Goal: Communication & Community: Answer question/provide support

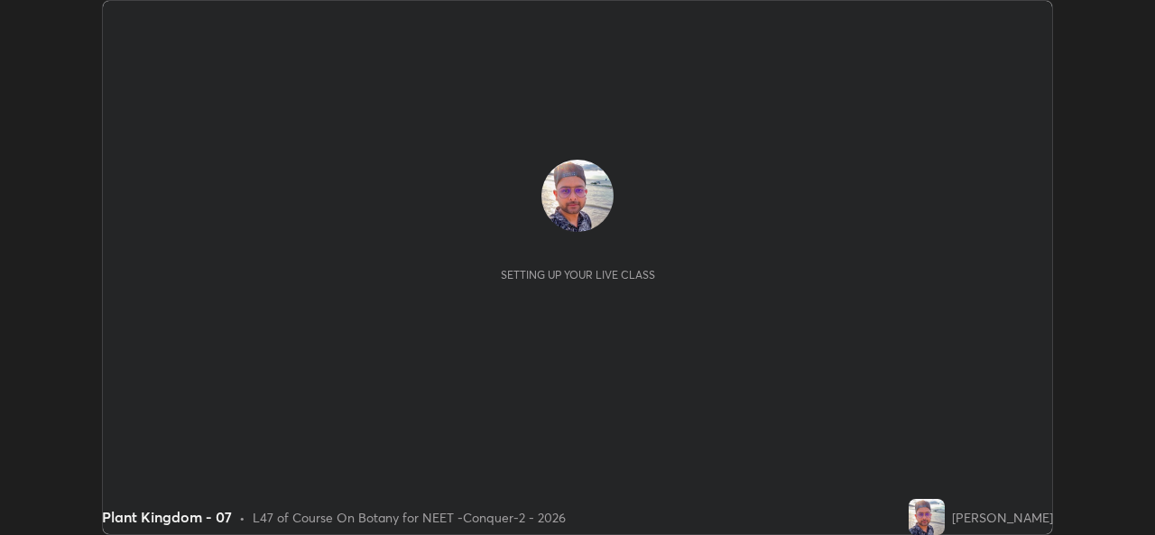
scroll to position [535, 1154]
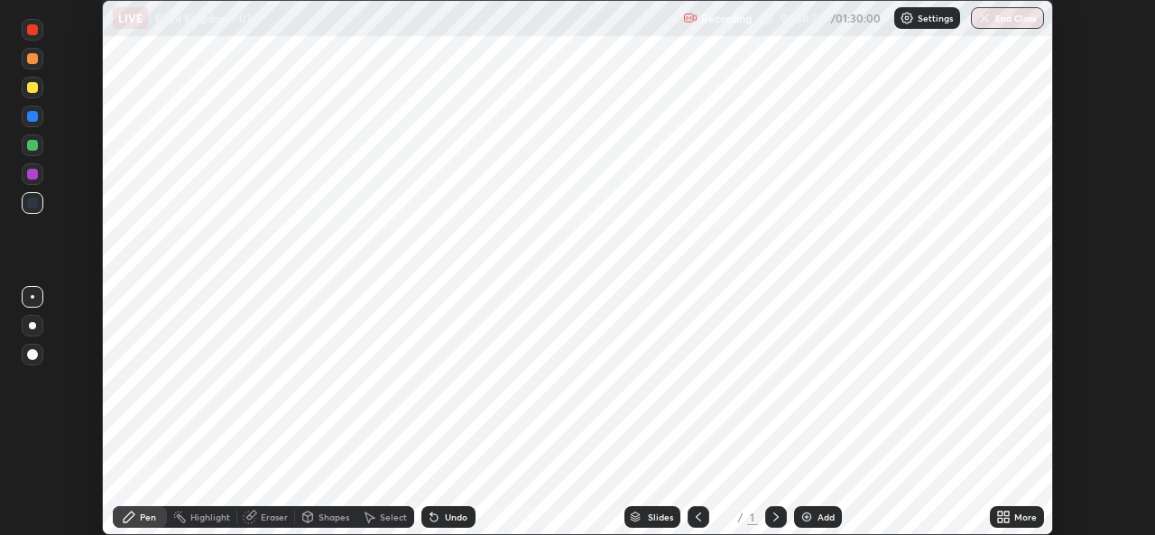
click at [990, 15] on img "button" at bounding box center [984, 18] width 14 height 14
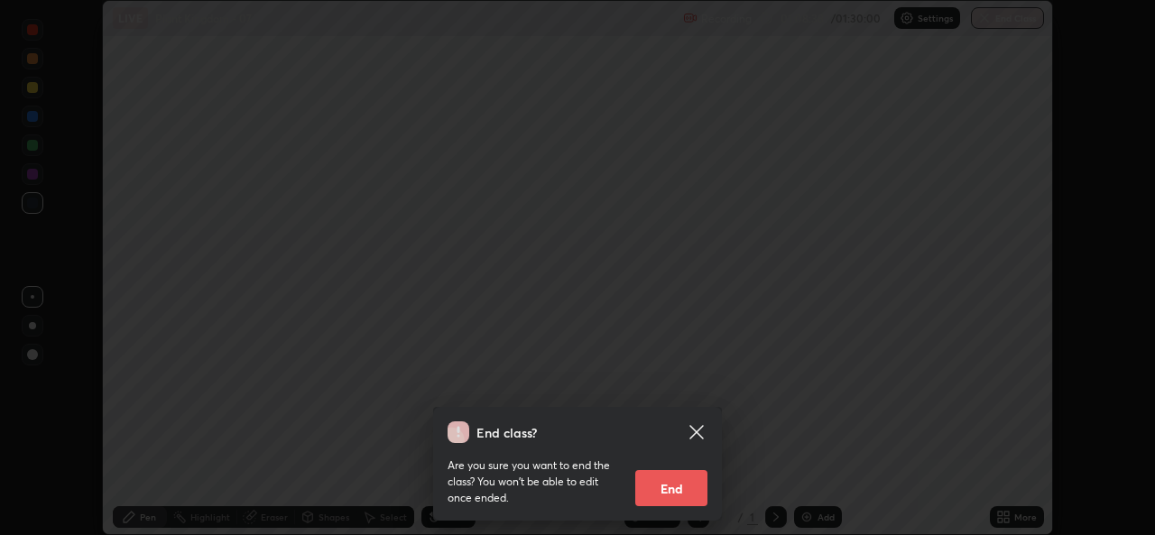
click at [696, 440] on icon at bounding box center [696, 432] width 22 height 22
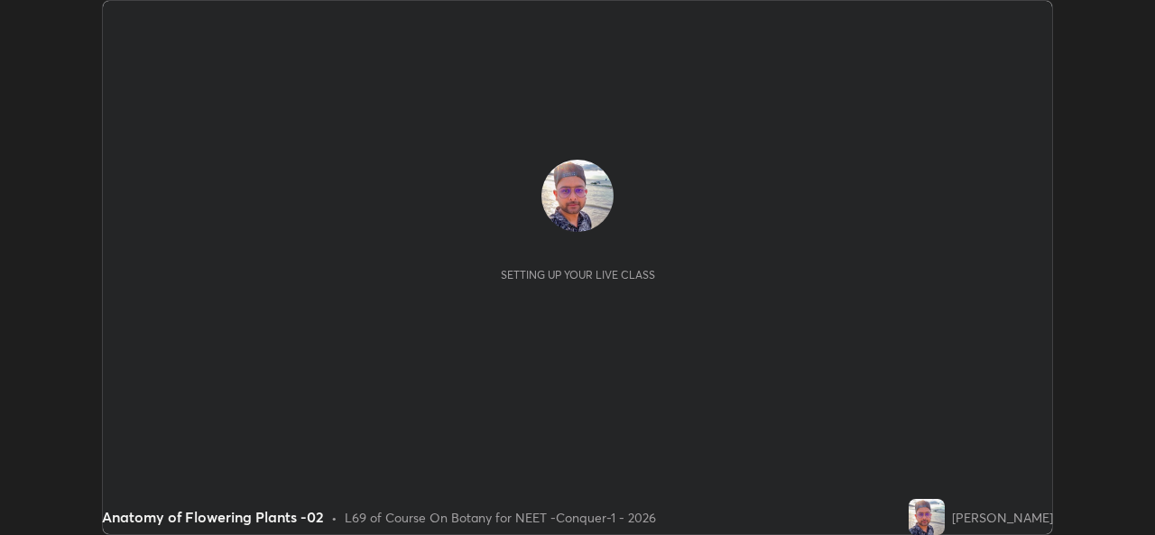
scroll to position [535, 1154]
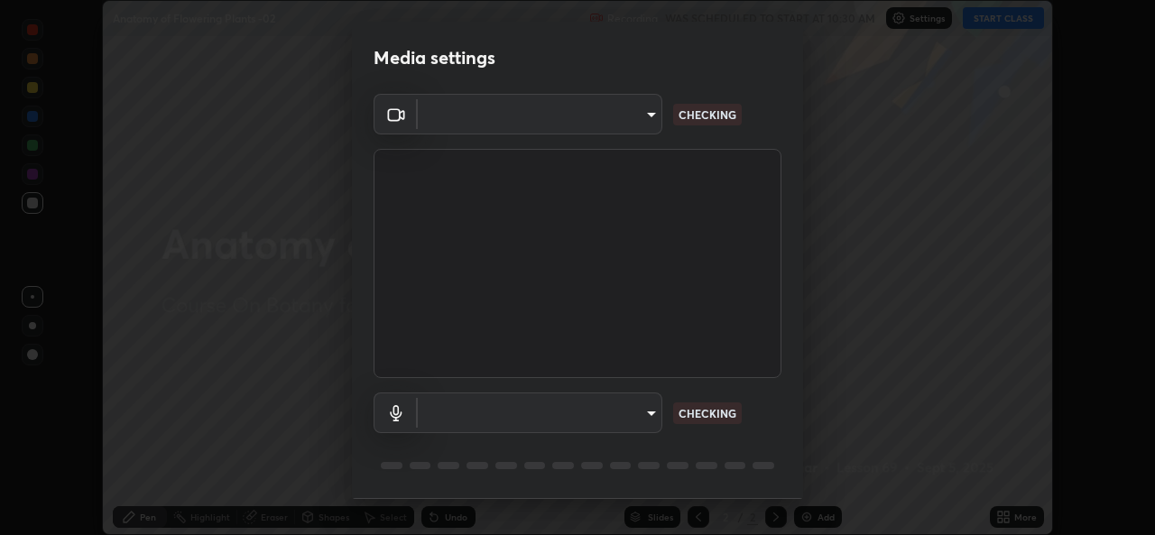
click at [631, 424] on body "Erase all Anatomy of Flowering Plants -02 Recording WAS SCHEDULED TO START AT 1…" at bounding box center [577, 267] width 1155 height 535
type input "05e0618f62b054dcc40553c7fbd7031c96524e68235480b96fb1515208e4dd7f"
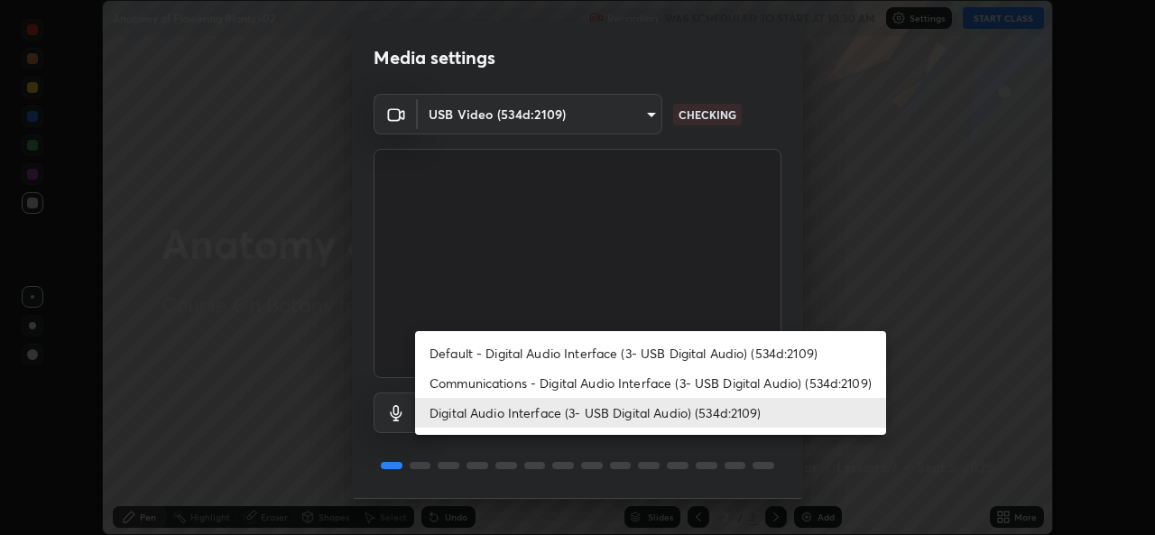
click at [589, 382] on li "Communications - Digital Audio Interface (3- USB Digital Audio) (534d:2109)" at bounding box center [650, 383] width 471 height 30
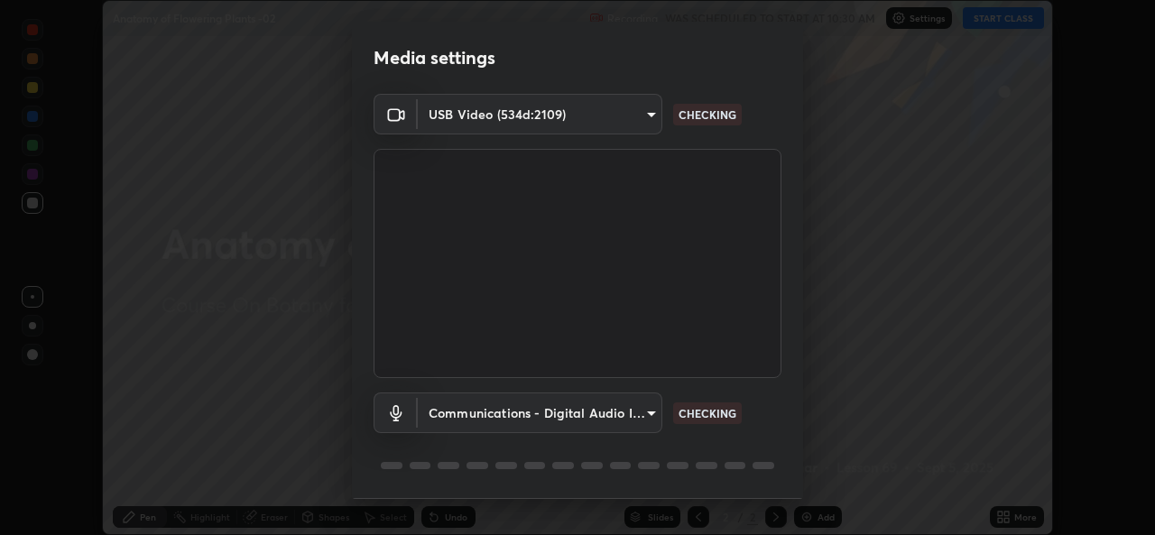
click at [584, 413] on li "Digital Audio Interface (3- USB Digital Audio) (534d:2109)" at bounding box center [591, 412] width 353 height 17
type input "9f550be56df35a7777e3246738e18588b2dd511c7d191a0186286be3b08ef4d4"
click at [587, 404] on body "Erase all Anatomy of Flowering Plants -02 Recording WAS SCHEDULED TO START AT 1…" at bounding box center [577, 267] width 1155 height 535
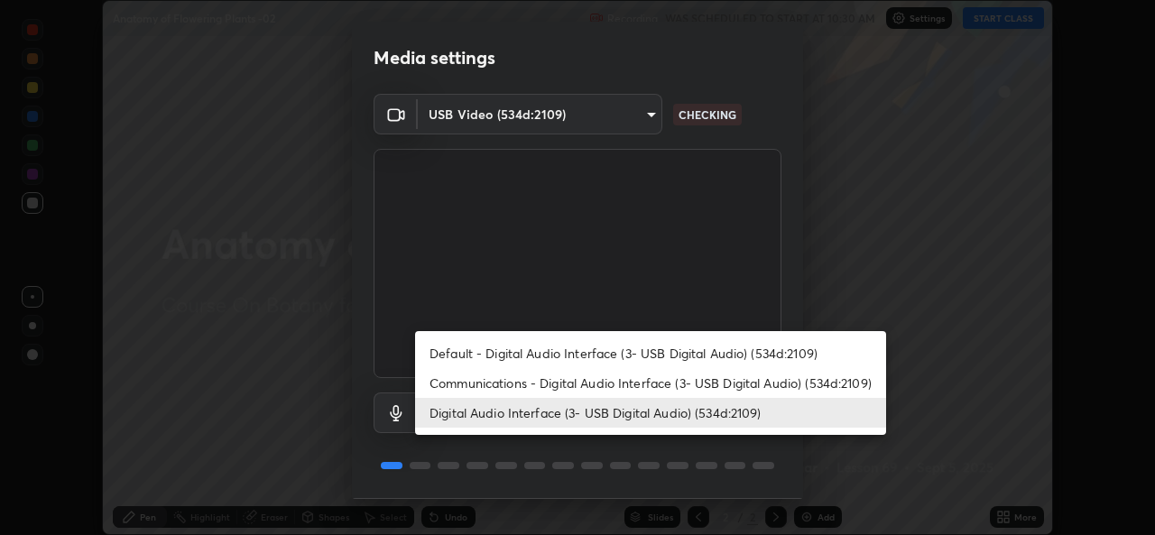
click at [590, 414] on li "Digital Audio Interface (3- USB Digital Audio) (534d:2109)" at bounding box center [650, 413] width 471 height 30
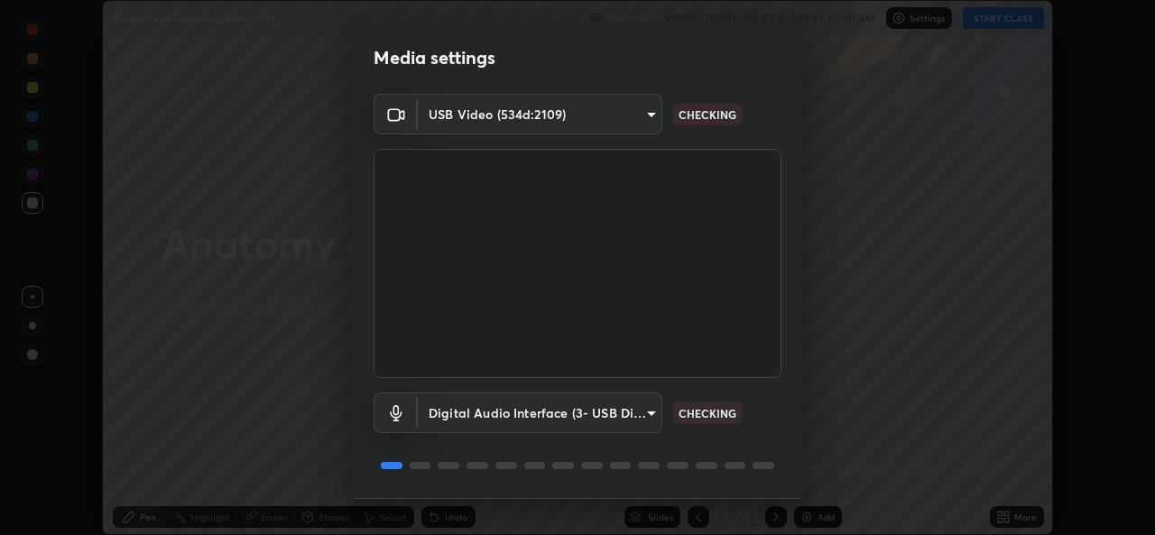
click at [743, 483] on div "Digital Audio Interface (3- USB Digital Audio) (534d:2109) 9f550be56df35a7777e3…" at bounding box center [577, 438] width 408 height 120
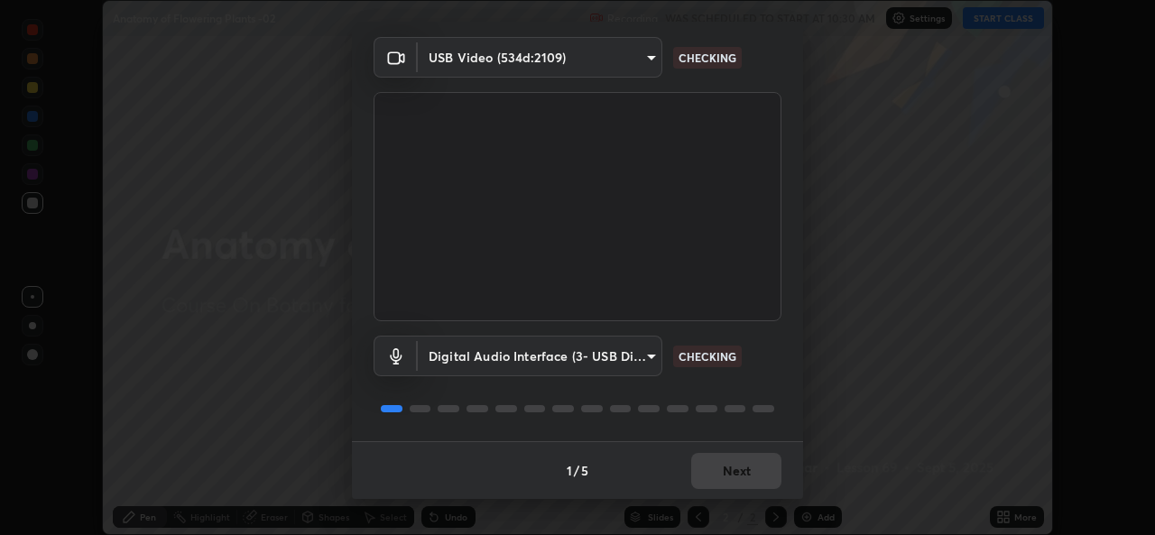
click at [732, 471] on div "1 / 5 Next" at bounding box center [577, 470] width 451 height 58
click at [752, 466] on div "1 / 5 Next" at bounding box center [577, 470] width 451 height 58
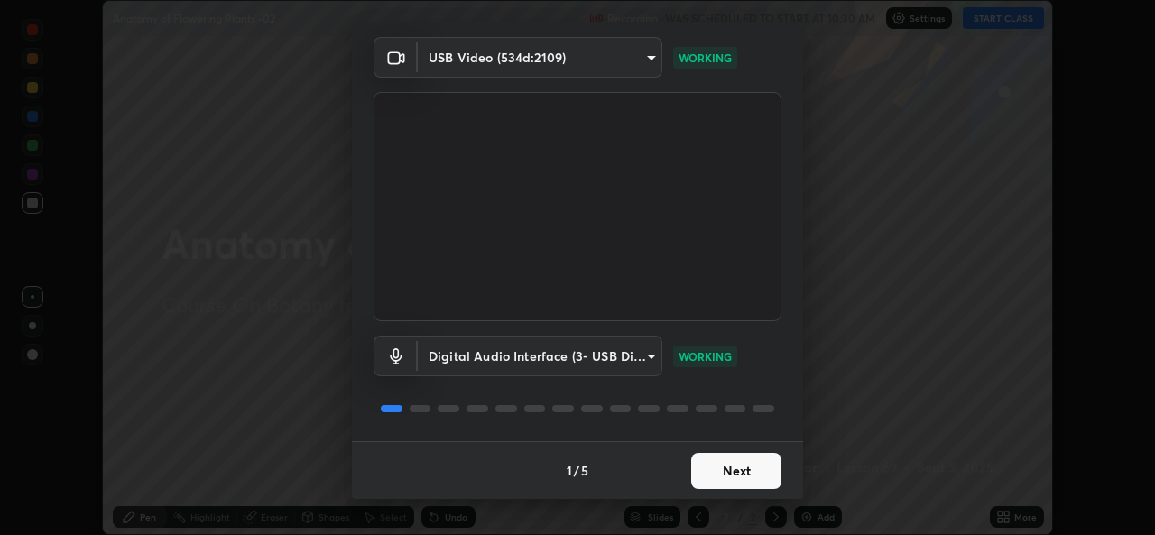
click at [761, 480] on button "Next" at bounding box center [736, 471] width 90 height 36
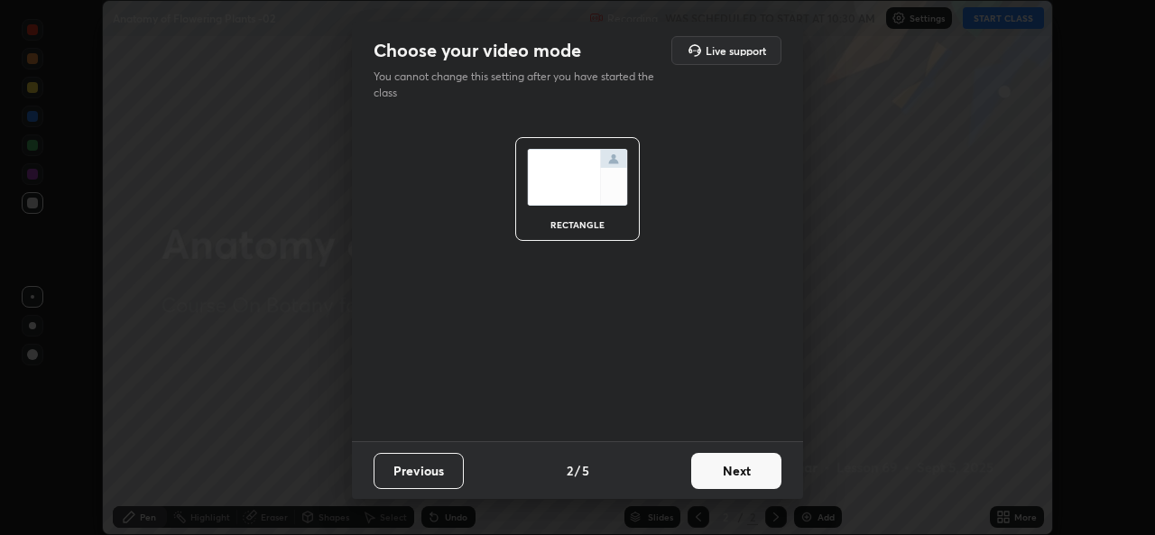
click at [758, 488] on button "Next" at bounding box center [736, 471] width 90 height 36
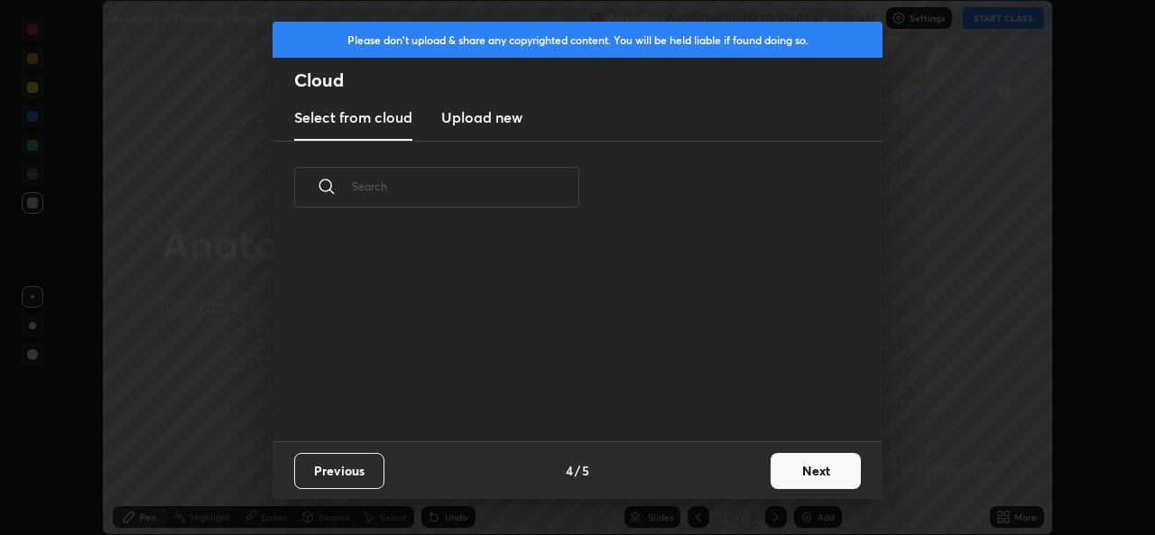
click at [814, 466] on button "Next" at bounding box center [815, 471] width 90 height 36
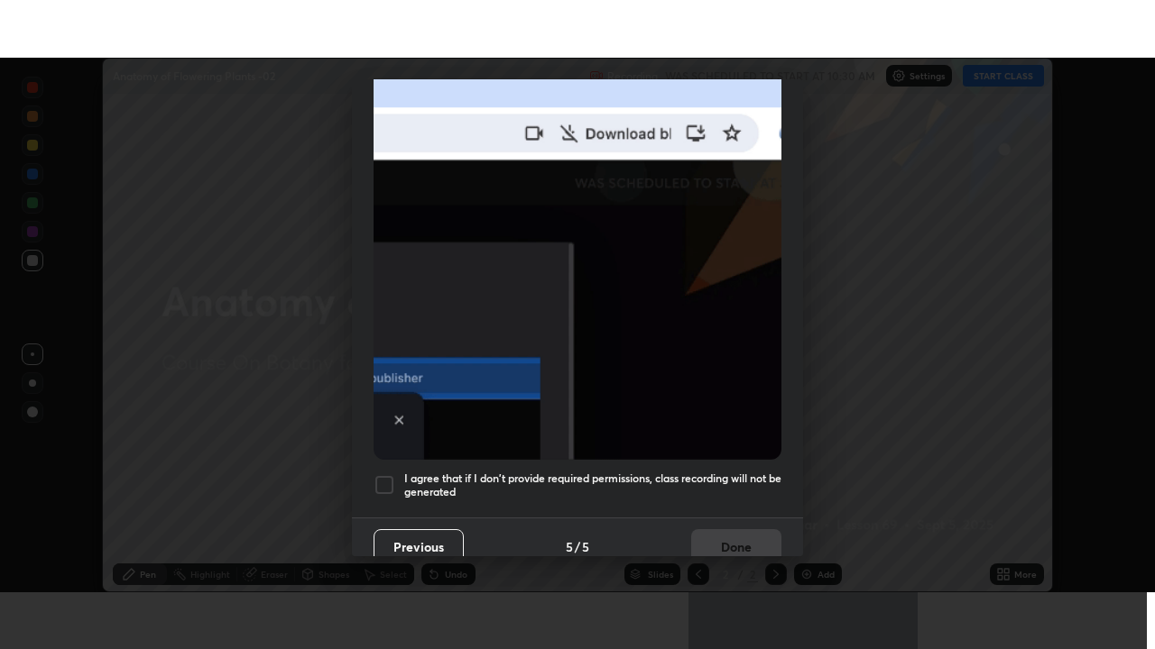
scroll to position [425, 0]
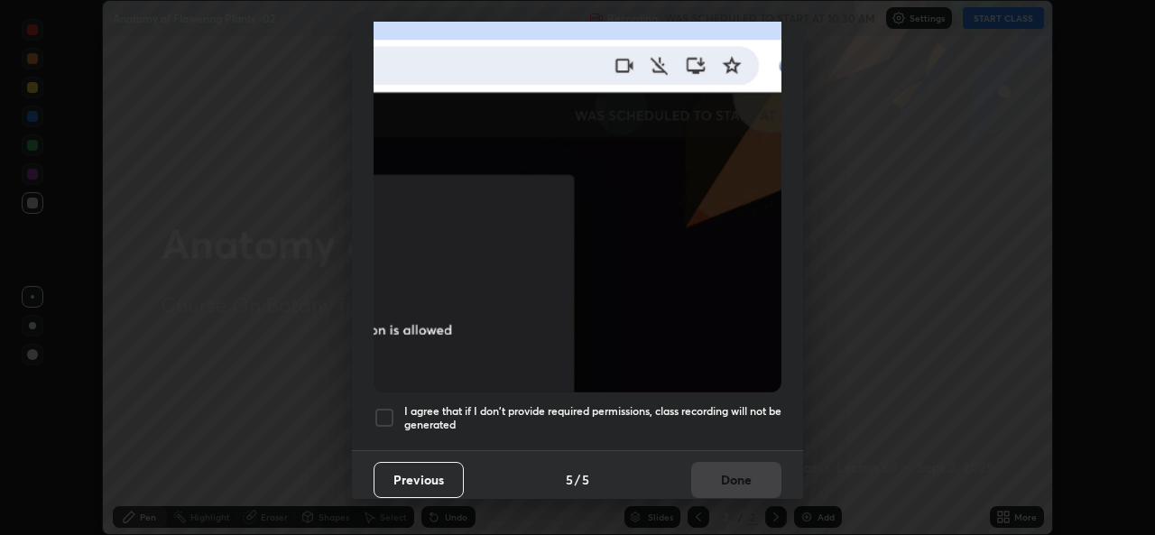
click at [376, 412] on div at bounding box center [384, 418] width 22 height 22
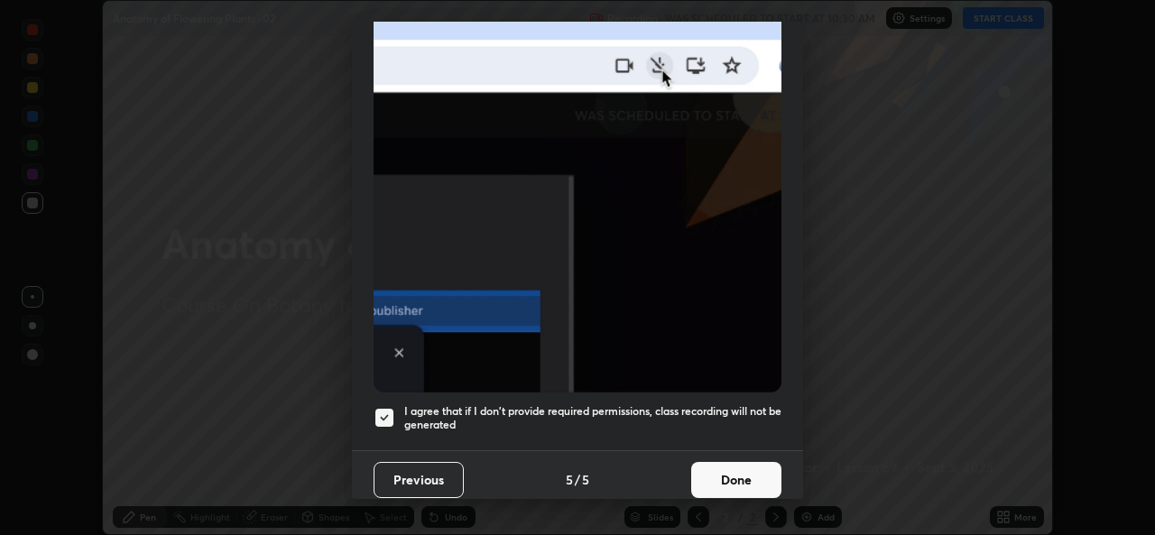
click at [732, 462] on button "Done" at bounding box center [736, 480] width 90 height 36
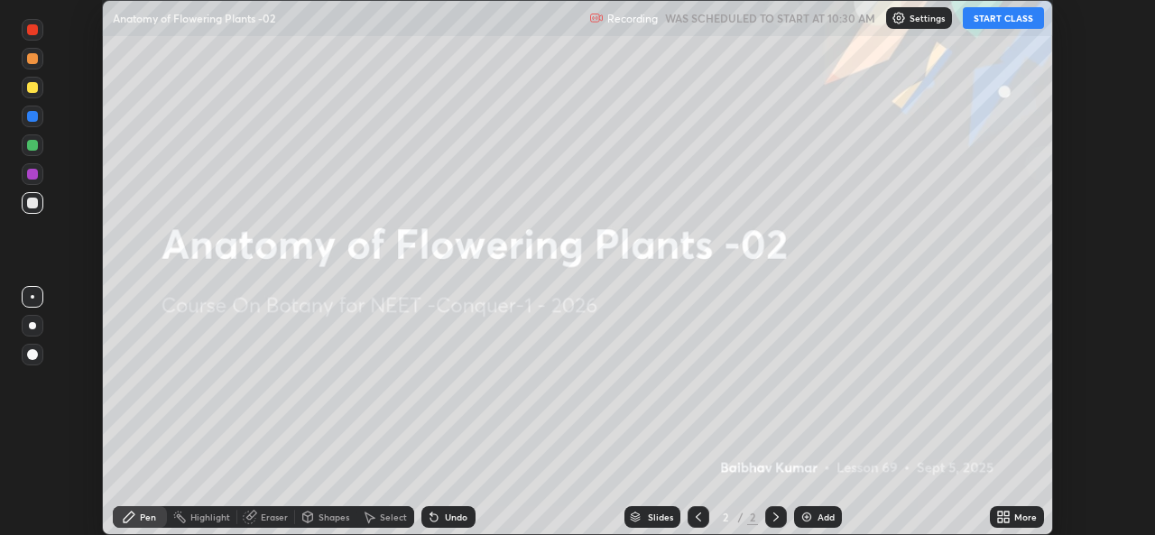
click at [1003, 518] on icon at bounding box center [1003, 517] width 14 height 14
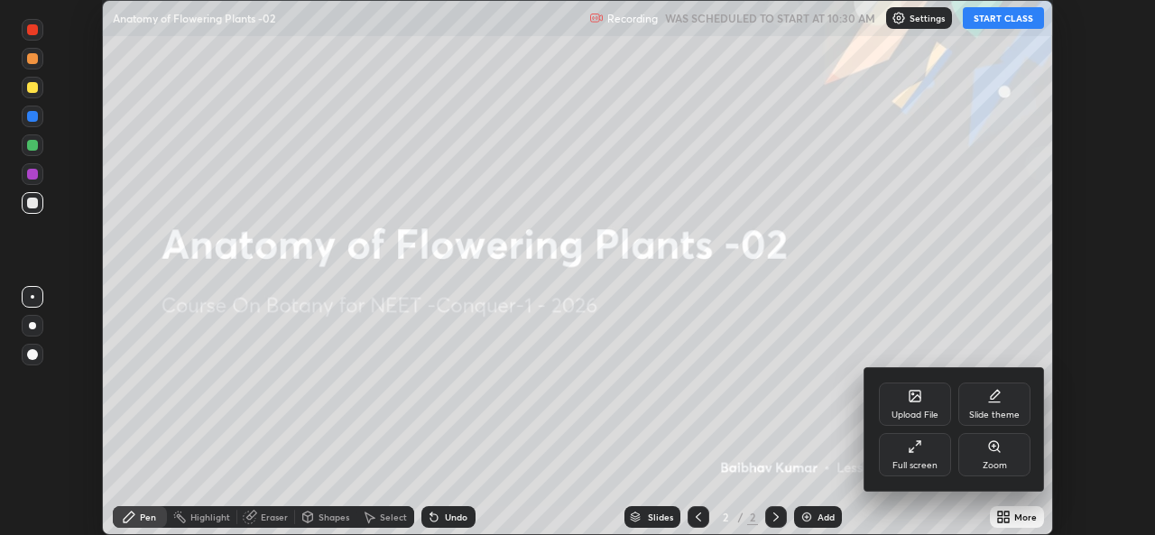
click at [920, 463] on div "Full screen" at bounding box center [914, 465] width 45 height 9
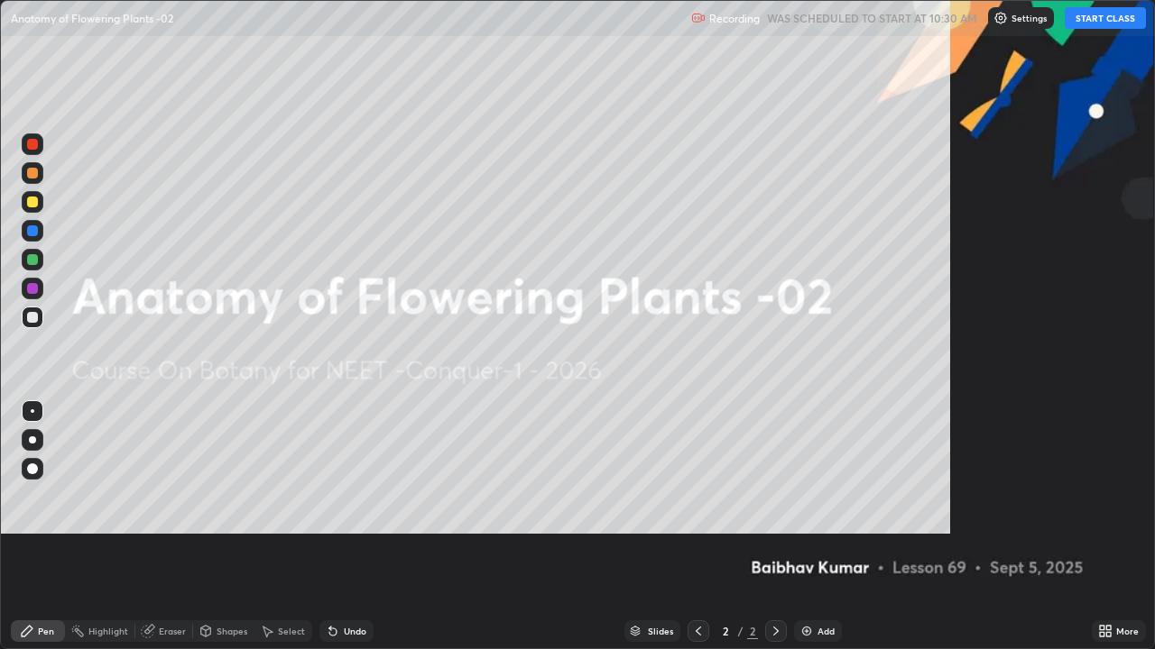
scroll to position [649, 1155]
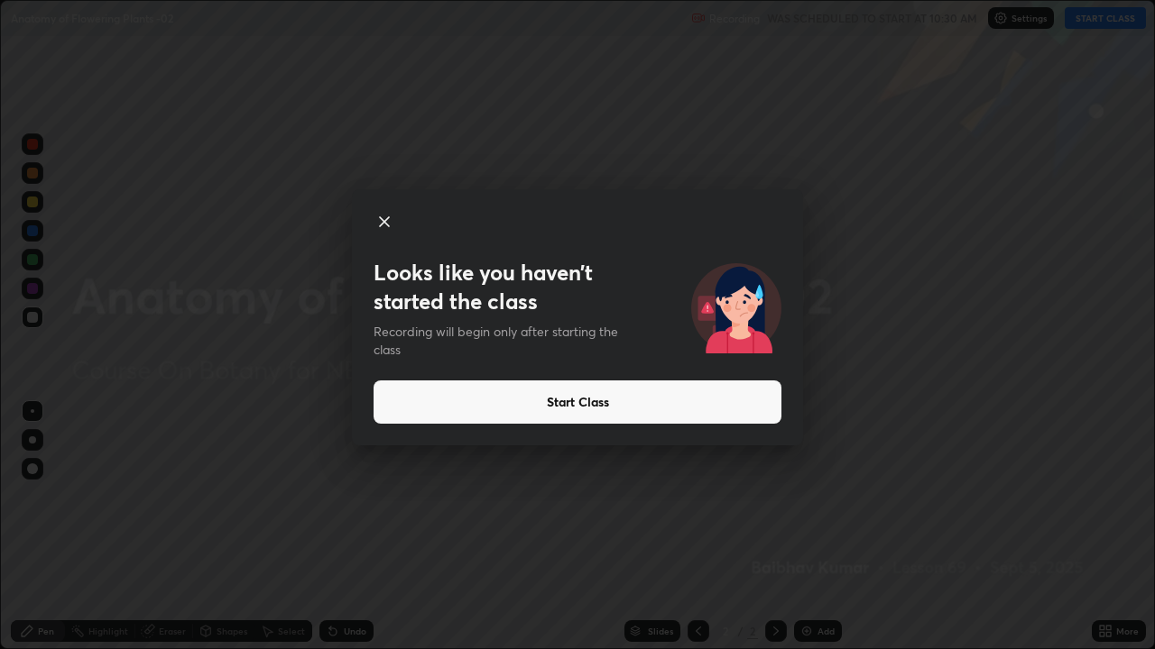
click at [65, 7] on div "Looks like you haven’t started the class Recording will begin only after starti…" at bounding box center [577, 324] width 1155 height 649
click at [67, 43] on div "Looks like you haven’t started the class Recording will begin only after starti…" at bounding box center [577, 324] width 1155 height 649
click at [29, 55] on div "Looks like you haven’t started the class Recording will begin only after starti…" at bounding box center [577, 324] width 1155 height 649
click at [59, 106] on div "Looks like you haven’t started the class Recording will begin only after starti…" at bounding box center [577, 324] width 1155 height 649
click at [149, 534] on div "Looks like you haven’t started the class Recording will begin only after starti…" at bounding box center [577, 324] width 1155 height 649
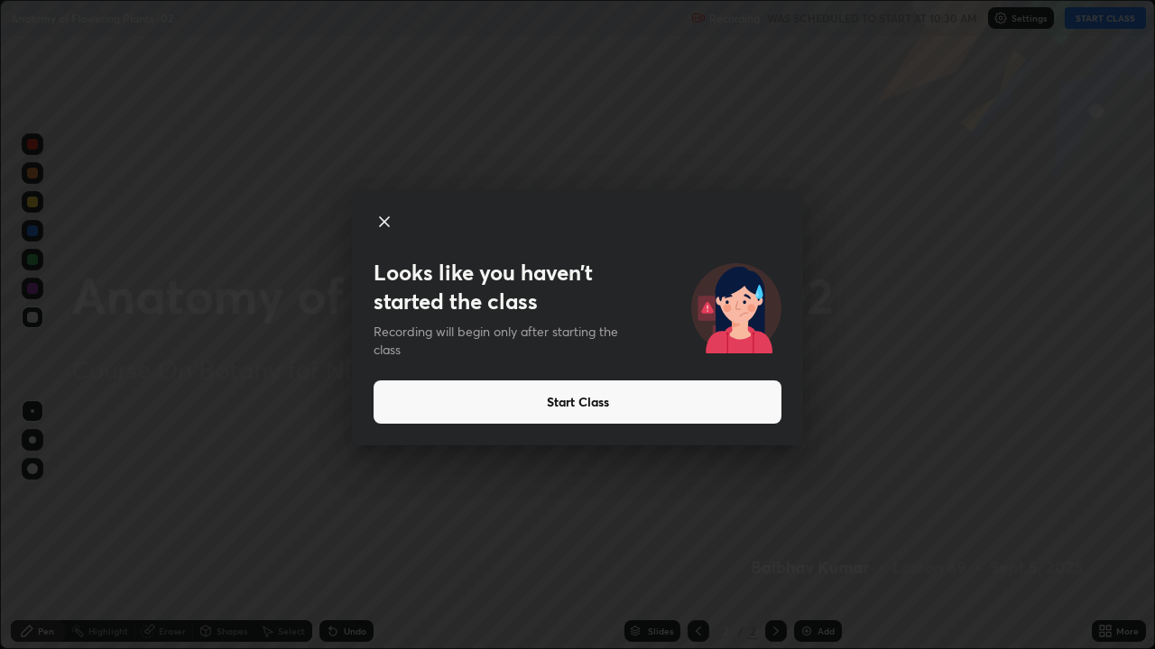
click at [137, 534] on div "Looks like you haven’t started the class Recording will begin only after starti…" at bounding box center [577, 324] width 1155 height 649
click at [588, 407] on button "Start Class" at bounding box center [577, 402] width 408 height 43
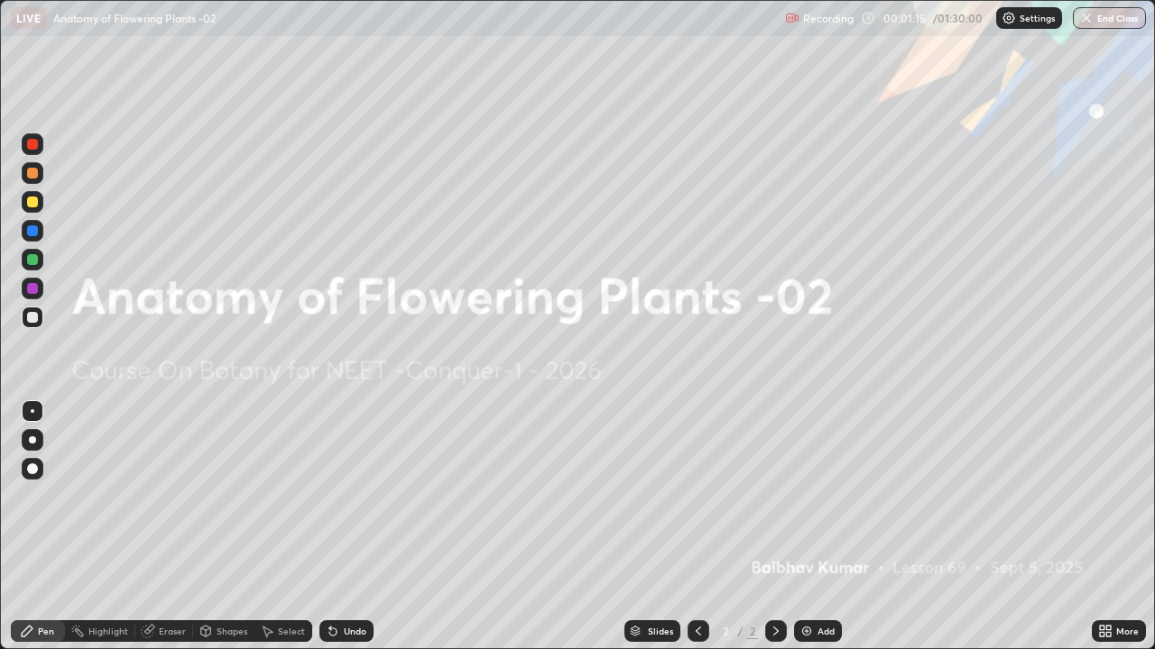
click at [32, 440] on div at bounding box center [32, 440] width 7 height 7
click at [1100, 534] on icon at bounding box center [1101, 628] width 5 height 5
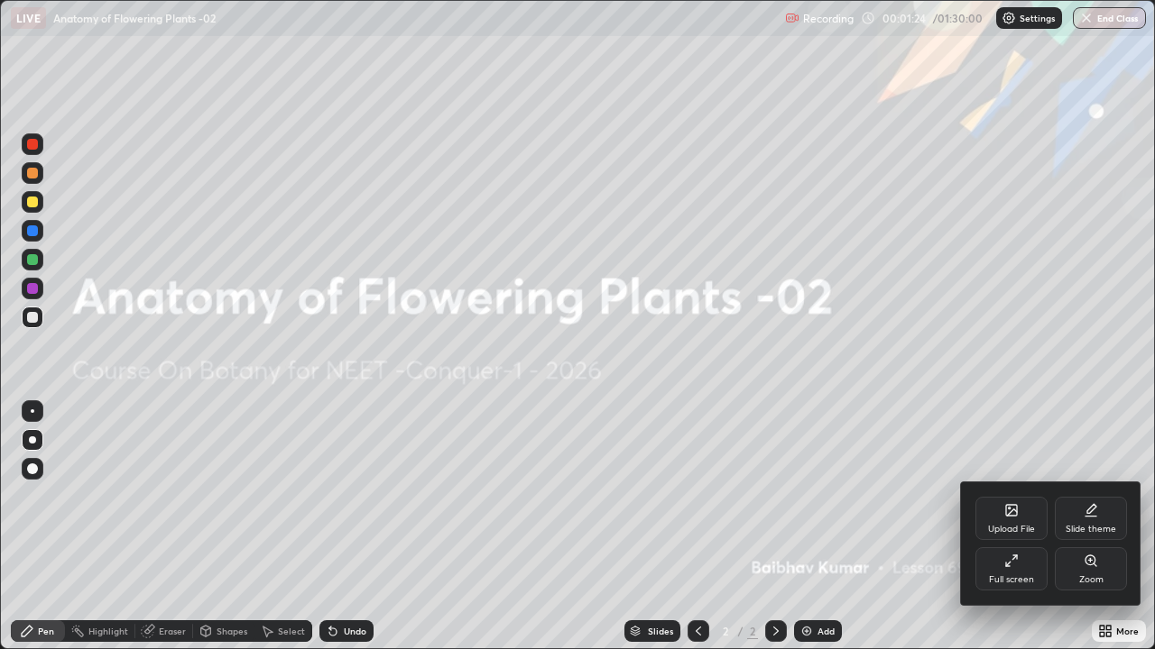
click at [1021, 511] on div "Upload File" at bounding box center [1011, 518] width 72 height 43
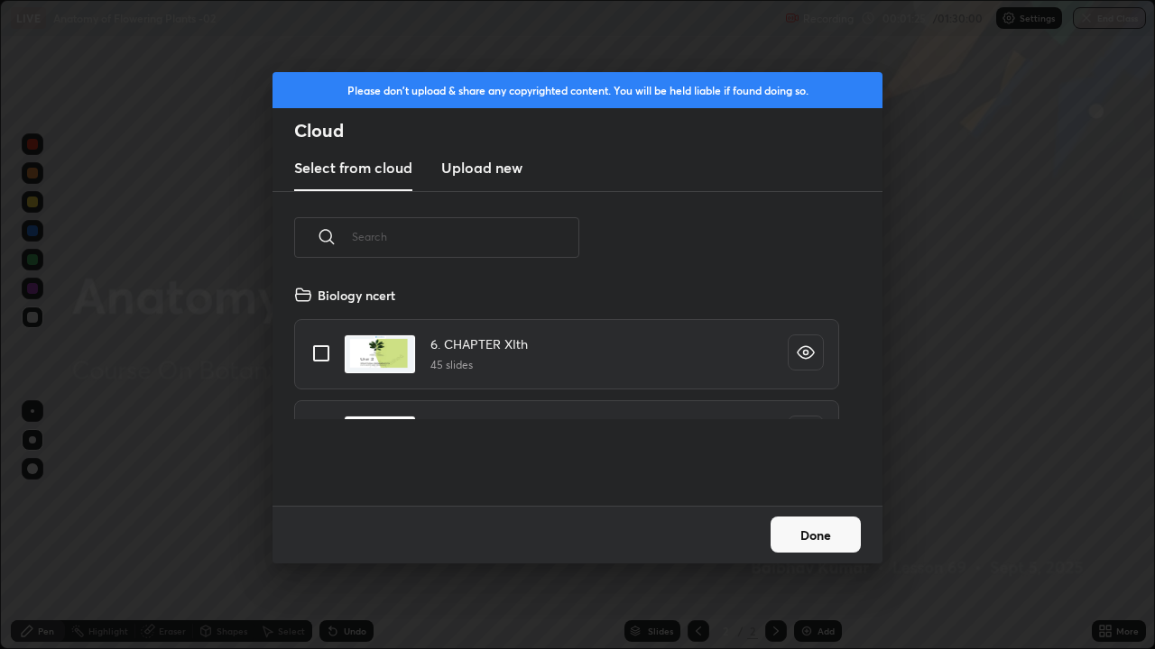
scroll to position [222, 579]
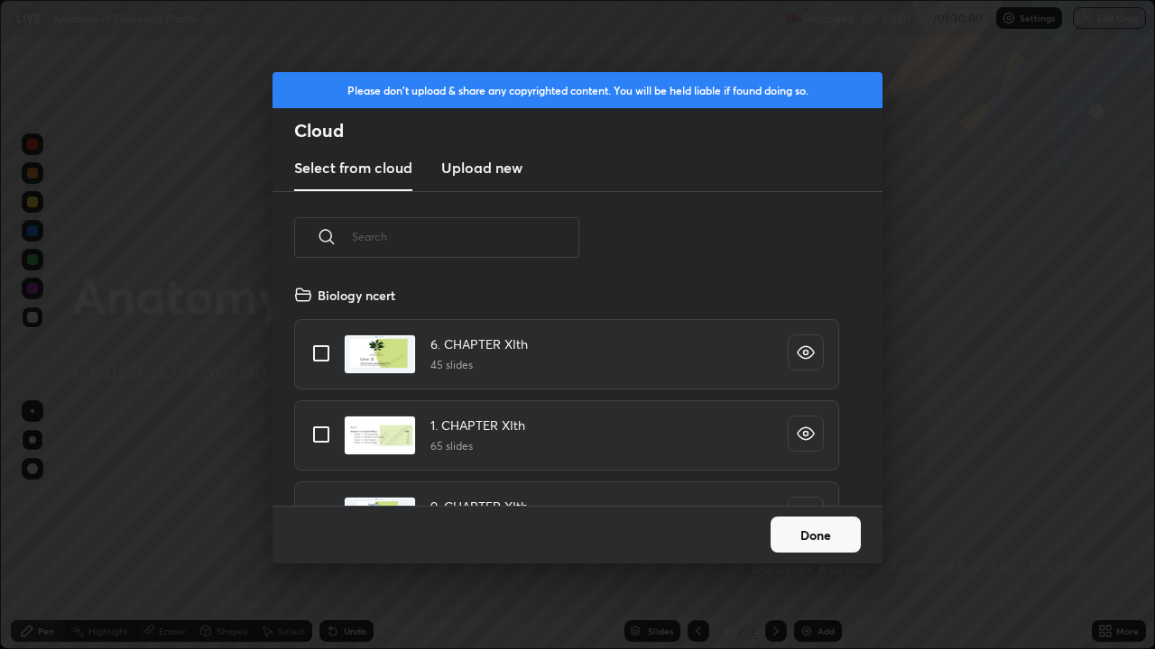
click at [317, 355] on input "grid" at bounding box center [321, 354] width 38 height 38
checkbox input "true"
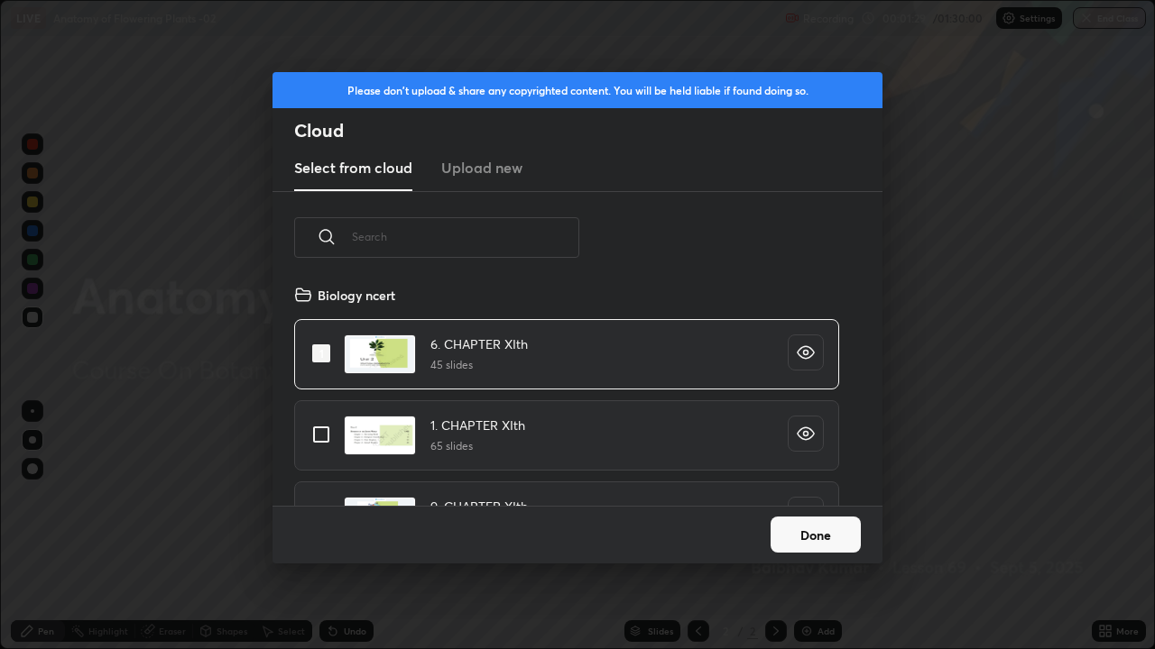
click at [816, 533] on button "Done" at bounding box center [815, 535] width 90 height 36
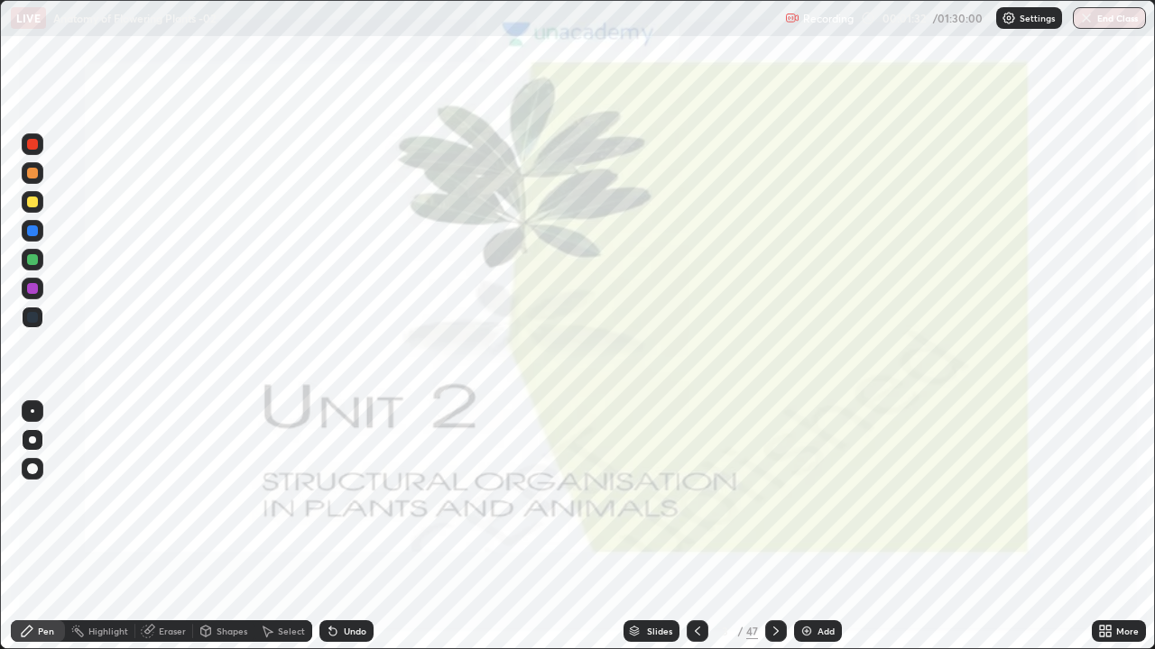
click at [31, 534] on icon at bounding box center [27, 631] width 14 height 14
click at [32, 439] on div at bounding box center [32, 440] width 7 height 7
click at [633, 534] on icon at bounding box center [634, 632] width 9 height 3
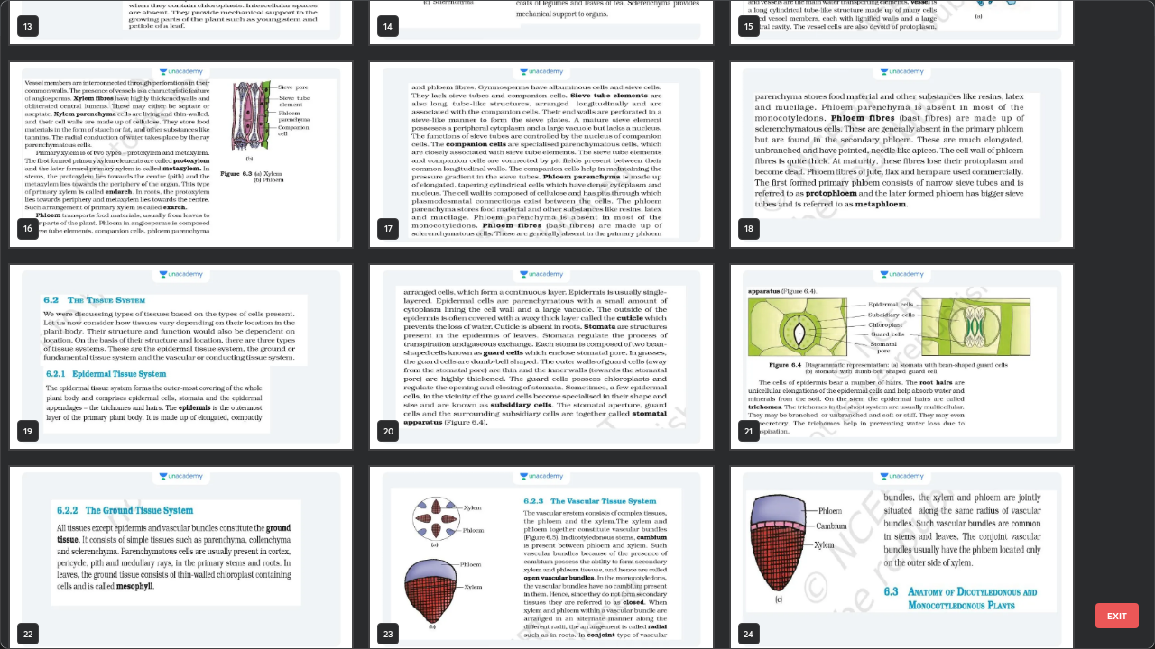
scroll to position [964, 0]
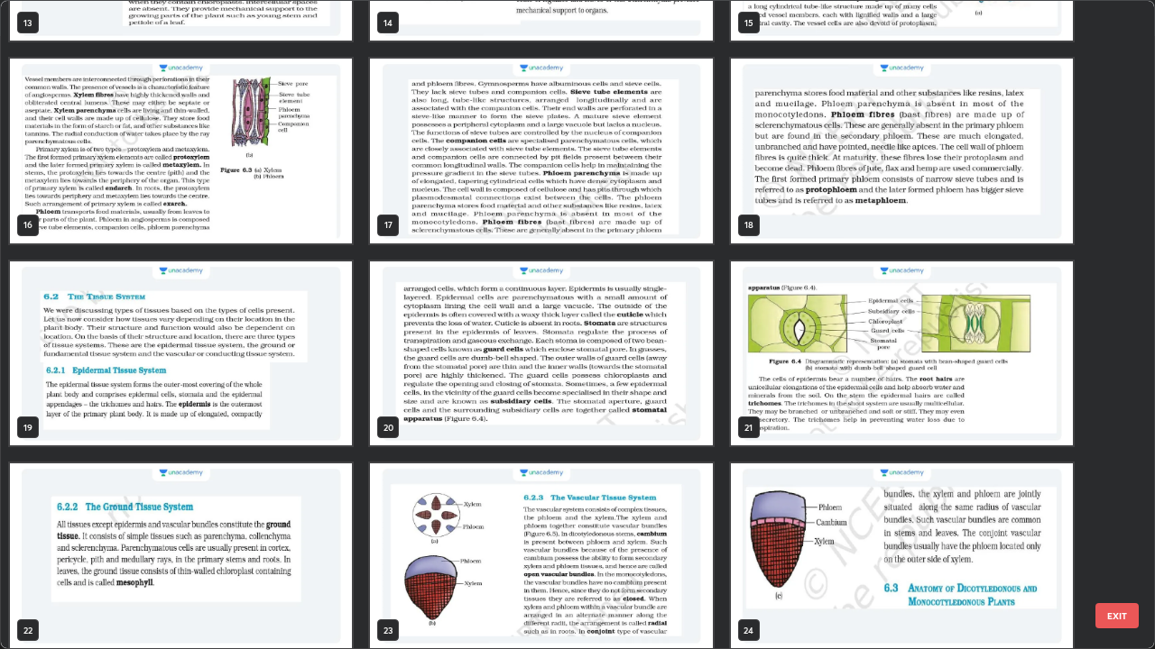
click at [901, 352] on img "grid" at bounding box center [902, 354] width 342 height 185
click at [898, 353] on img "grid" at bounding box center [902, 354] width 342 height 185
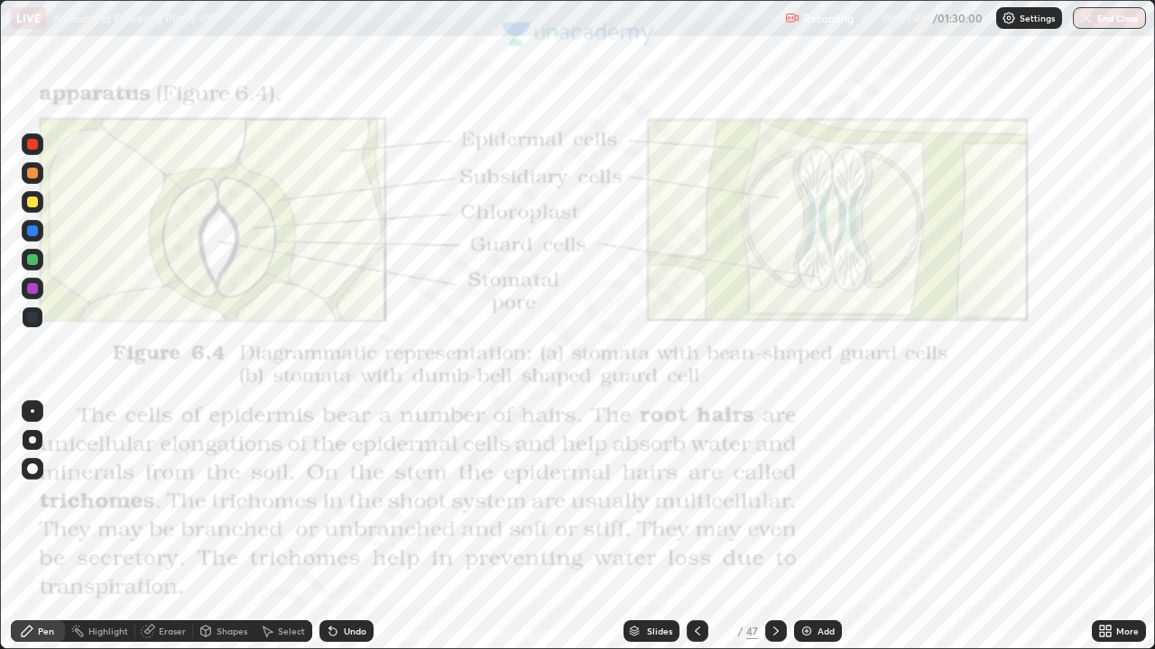
click at [898, 353] on img "grid" at bounding box center [902, 354] width 342 height 185
click at [899, 354] on img "grid" at bounding box center [902, 354] width 342 height 185
click at [24, 143] on div at bounding box center [33, 144] width 22 height 22
click at [32, 443] on div at bounding box center [32, 440] width 7 height 7
click at [41, 534] on div "Pen" at bounding box center [46, 631] width 16 height 9
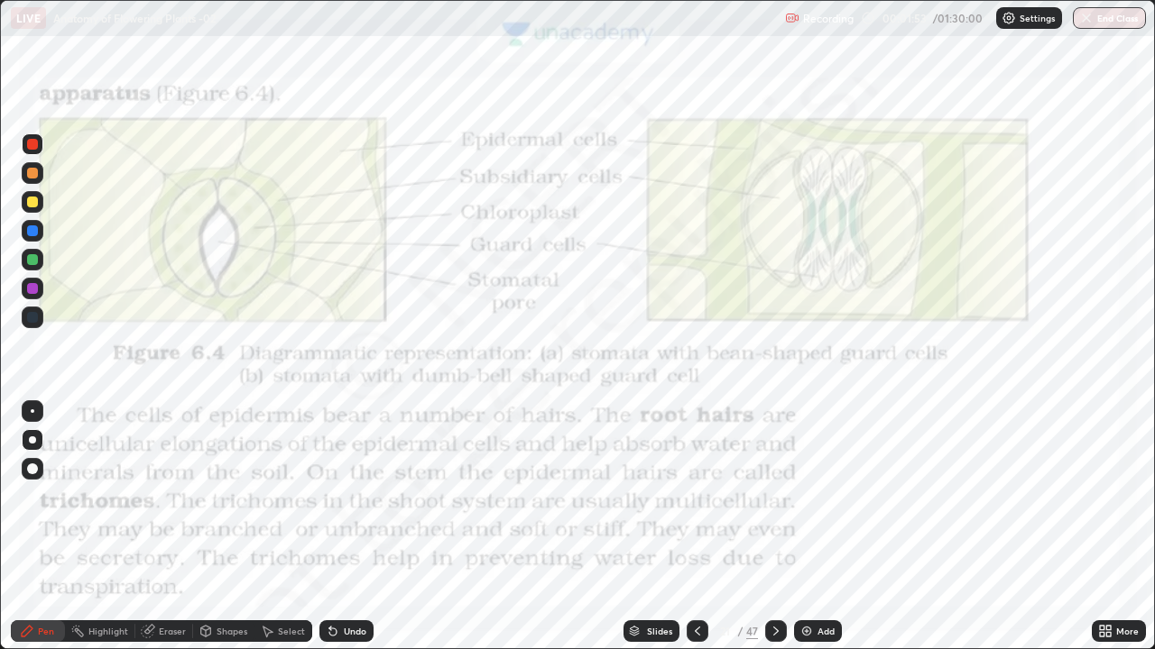
click at [31, 144] on div at bounding box center [32, 144] width 11 height 11
click at [26, 534] on icon at bounding box center [27, 631] width 11 height 11
click at [32, 438] on div at bounding box center [32, 440] width 7 height 7
click at [33, 314] on div at bounding box center [32, 317] width 11 height 11
click at [31, 141] on div at bounding box center [32, 144] width 11 height 11
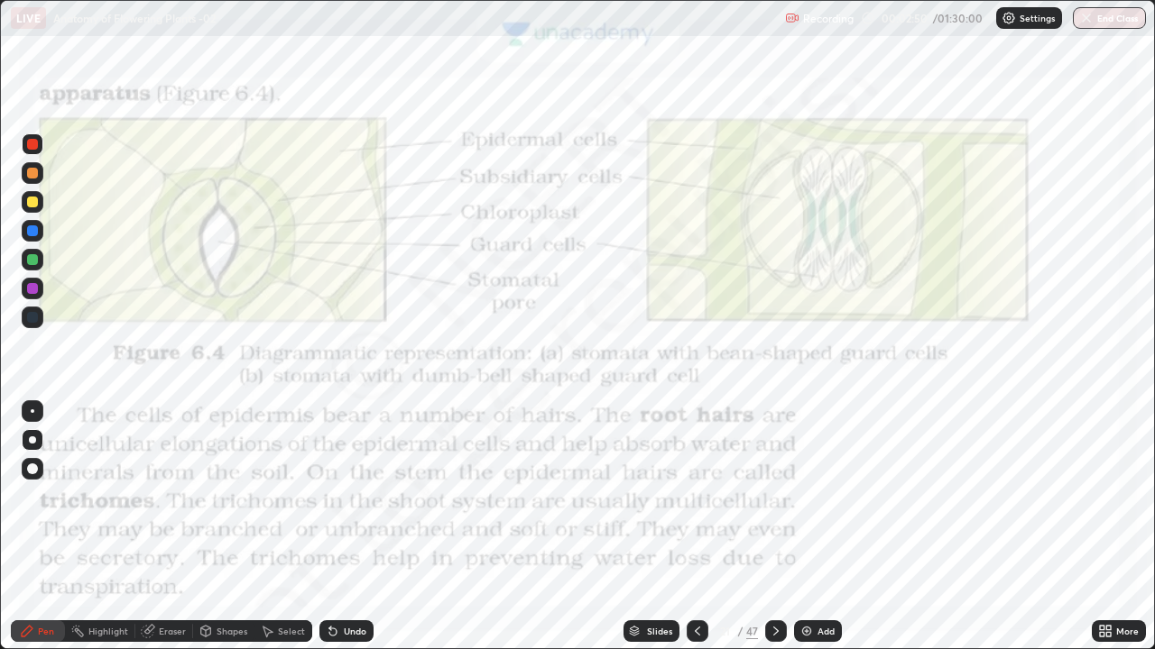
click at [28, 534] on icon at bounding box center [27, 631] width 14 height 14
click at [27, 534] on icon at bounding box center [27, 631] width 11 height 11
click at [23, 433] on div at bounding box center [33, 440] width 22 height 22
click at [41, 534] on div "Pen" at bounding box center [46, 631] width 16 height 9
click at [32, 440] on div at bounding box center [32, 440] width 7 height 7
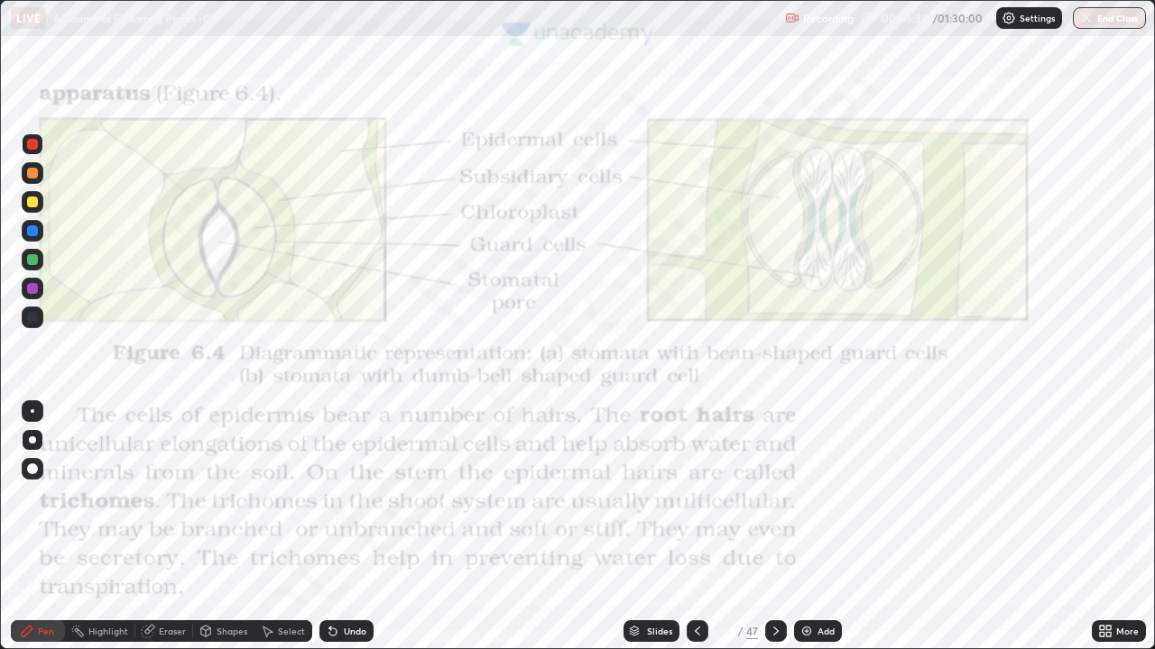
click at [41, 534] on div "Pen" at bounding box center [46, 631] width 16 height 9
click at [32, 440] on div at bounding box center [32, 440] width 7 height 7
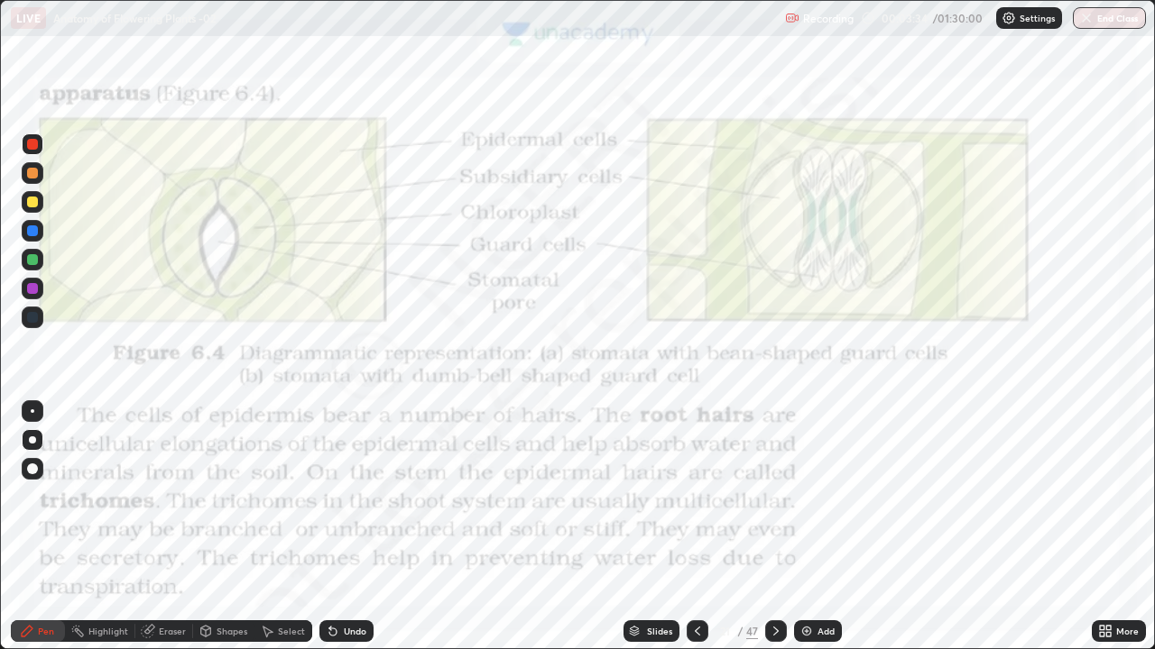
click at [35, 534] on div "Pen" at bounding box center [38, 632] width 54 height 22
click at [31, 226] on div at bounding box center [32, 230] width 11 height 11
click at [32, 142] on div at bounding box center [32, 144] width 11 height 11
click at [31, 142] on div at bounding box center [32, 144] width 11 height 11
click at [35, 318] on div at bounding box center [32, 317] width 11 height 11
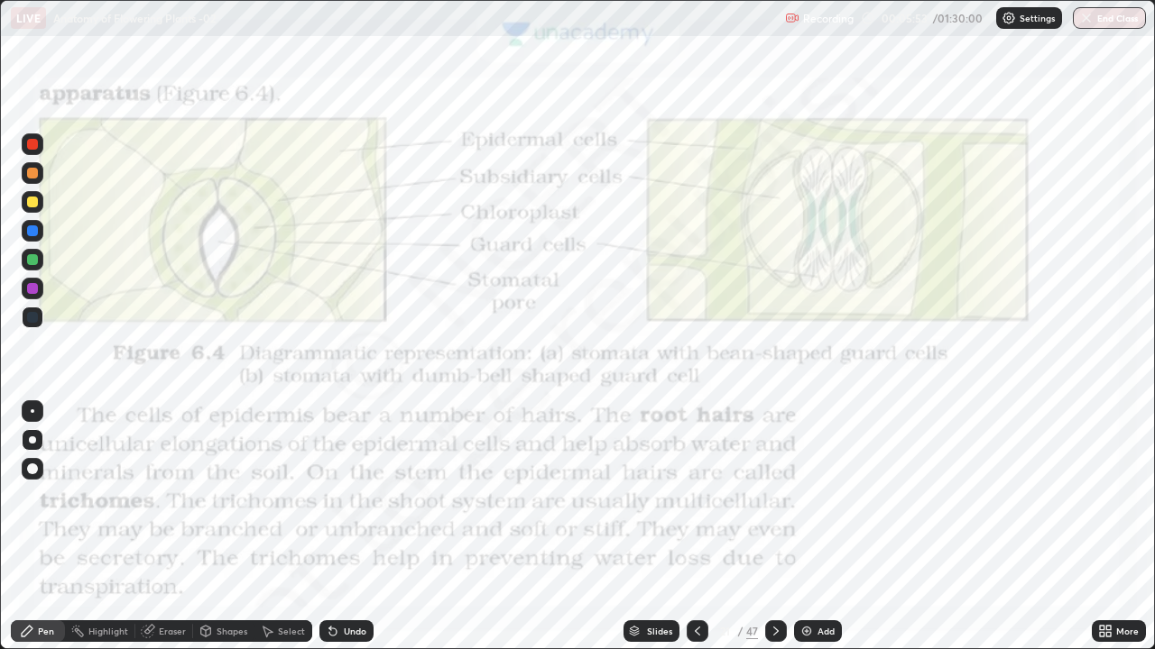
click at [36, 142] on div at bounding box center [32, 144] width 11 height 11
click at [32, 442] on div at bounding box center [32, 440] width 7 height 7
click at [159, 534] on div "Eraser" at bounding box center [172, 631] width 27 height 9
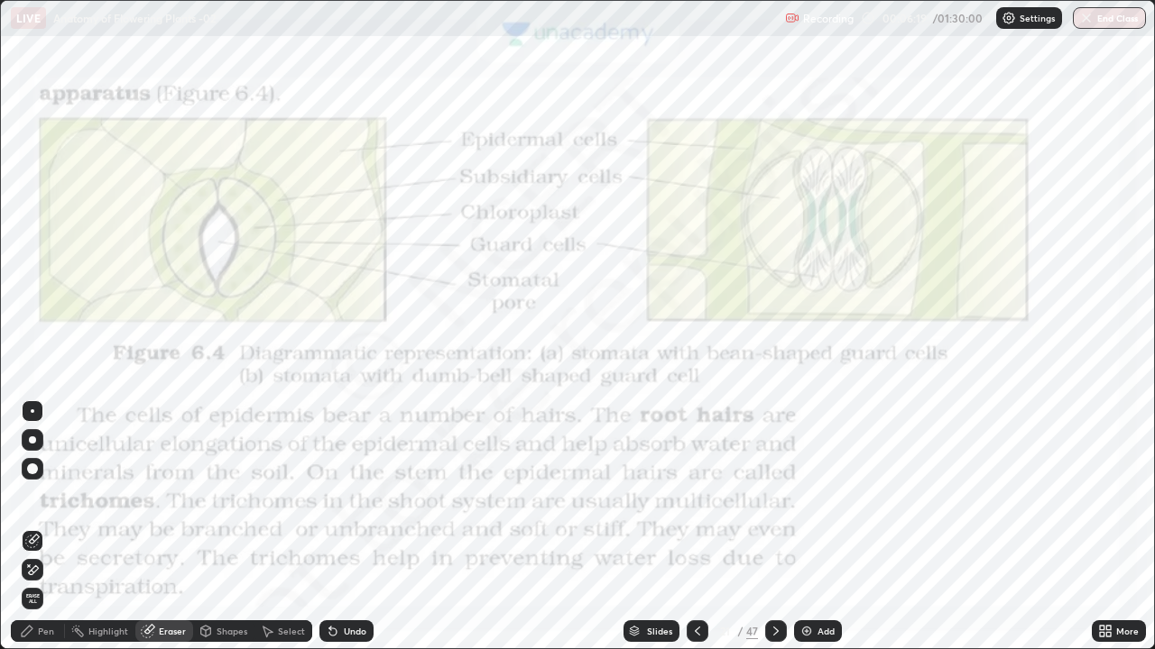
click at [103, 534] on div "Highlight" at bounding box center [108, 631] width 40 height 9
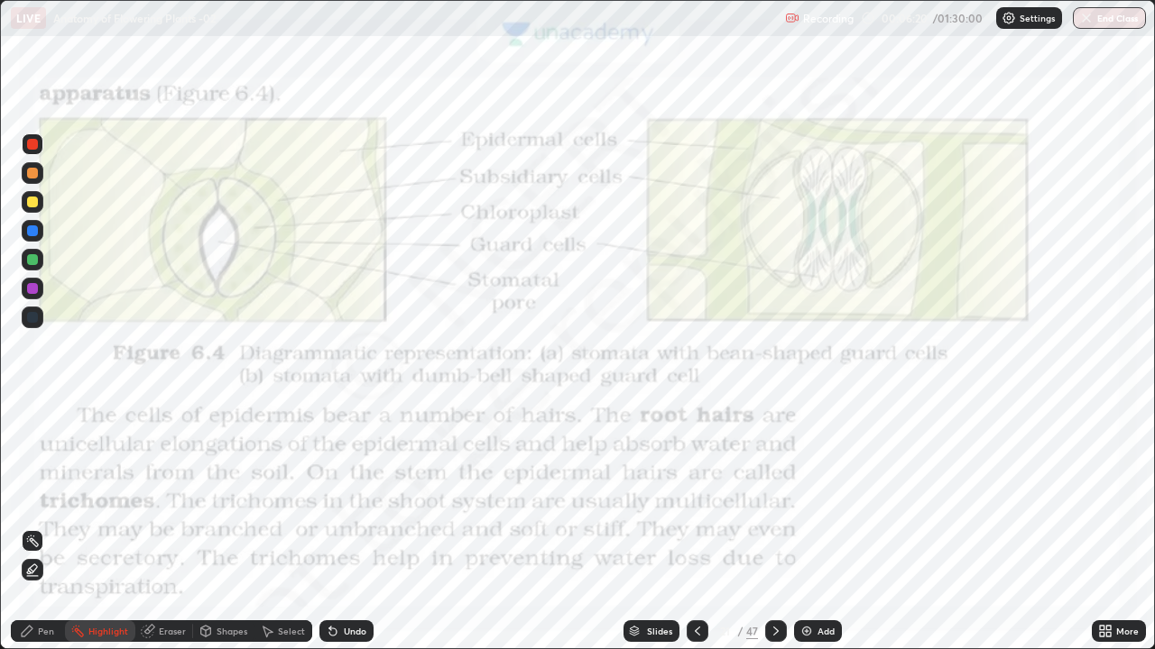
click at [32, 534] on icon at bounding box center [32, 569] width 9 height 9
click at [30, 317] on div at bounding box center [32, 317] width 11 height 11
click at [694, 534] on icon at bounding box center [697, 631] width 14 height 14
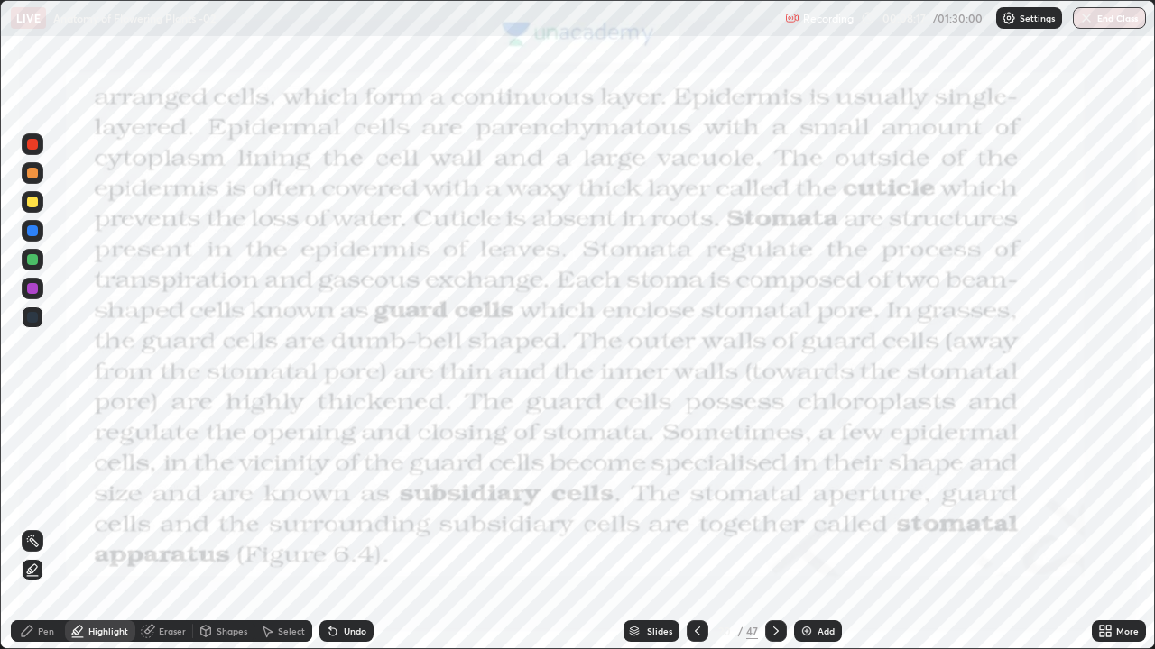
click at [28, 140] on div at bounding box center [32, 144] width 11 height 11
click at [34, 534] on div "Pen" at bounding box center [38, 632] width 54 height 22
click at [696, 534] on icon at bounding box center [697, 631] width 14 height 14
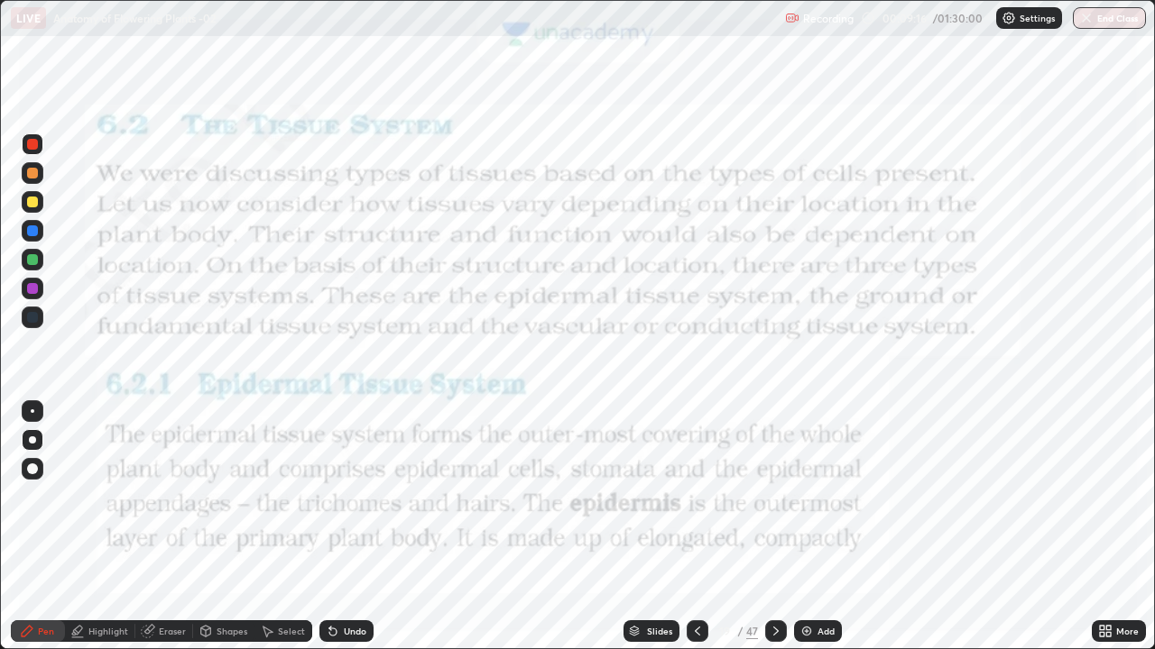
click at [772, 534] on icon at bounding box center [775, 631] width 14 height 14
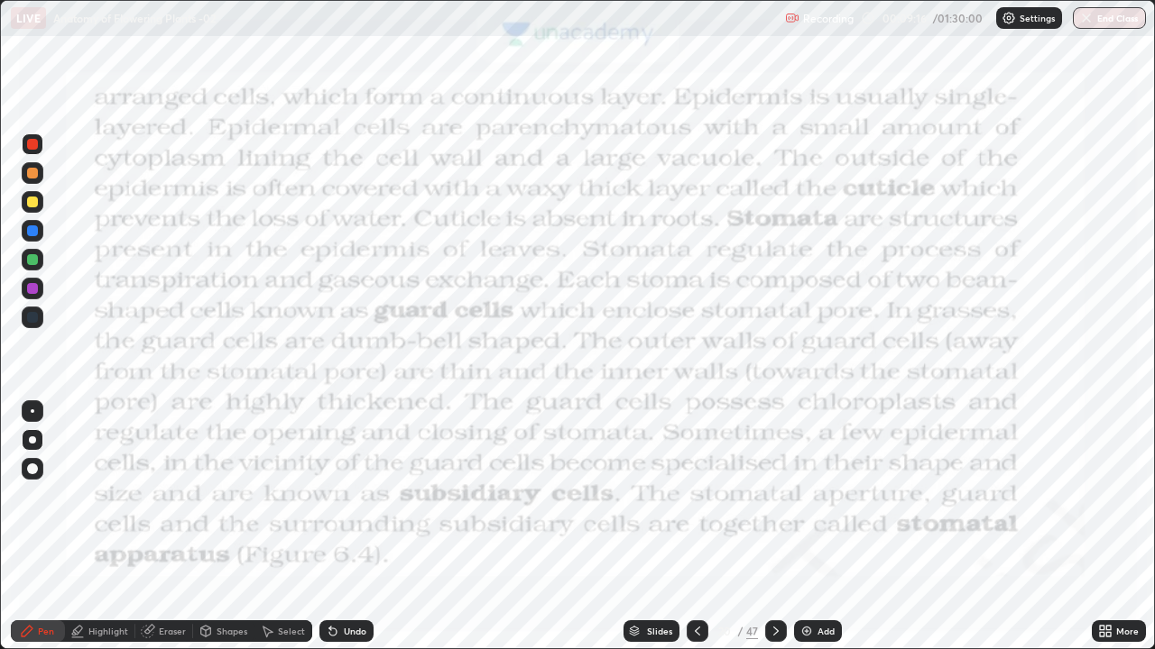
click at [773, 534] on icon at bounding box center [775, 631] width 14 height 14
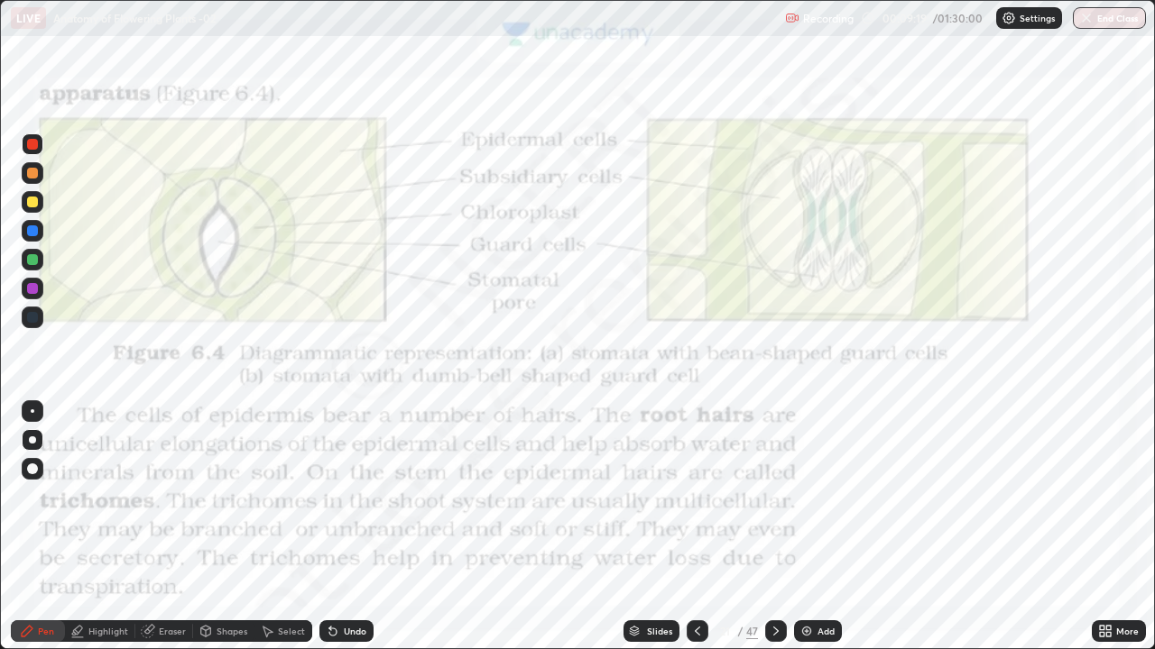
click at [178, 534] on div "Eraser" at bounding box center [172, 631] width 27 height 9
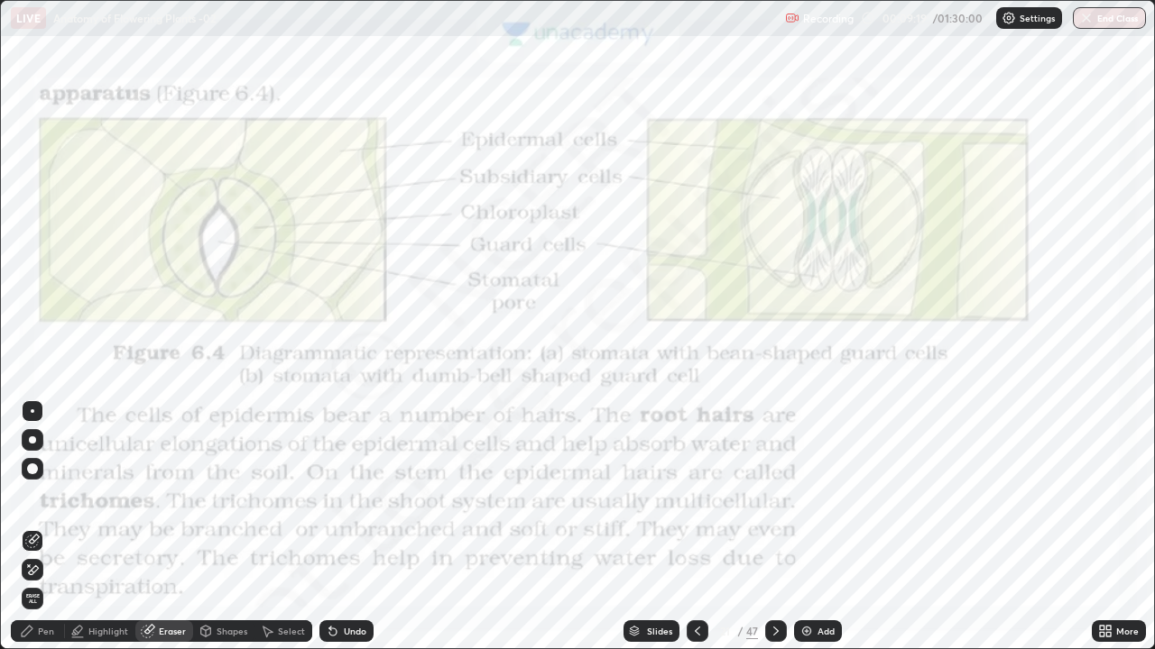
click at [31, 534] on icon at bounding box center [32, 570] width 14 height 15
click at [53, 534] on div "Pen" at bounding box center [46, 631] width 16 height 9
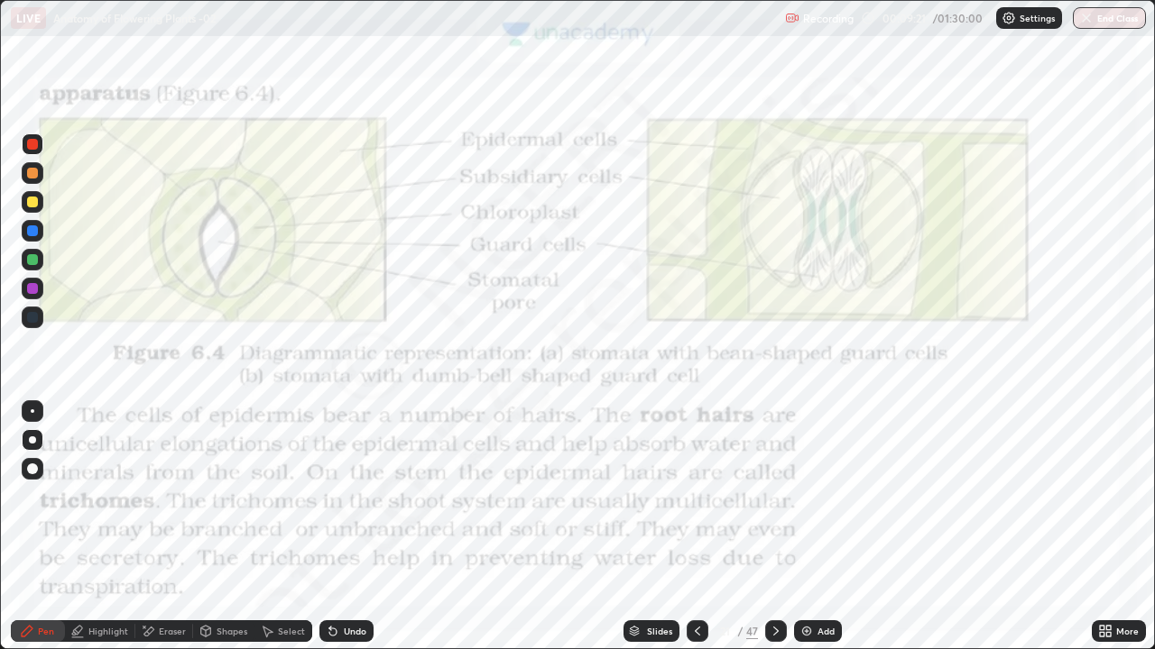
click at [51, 534] on div "Pen" at bounding box center [38, 632] width 54 height 22
click at [33, 534] on icon at bounding box center [27, 631] width 14 height 14
click at [30, 534] on icon at bounding box center [27, 631] width 14 height 14
click at [695, 534] on icon at bounding box center [697, 631] width 14 height 14
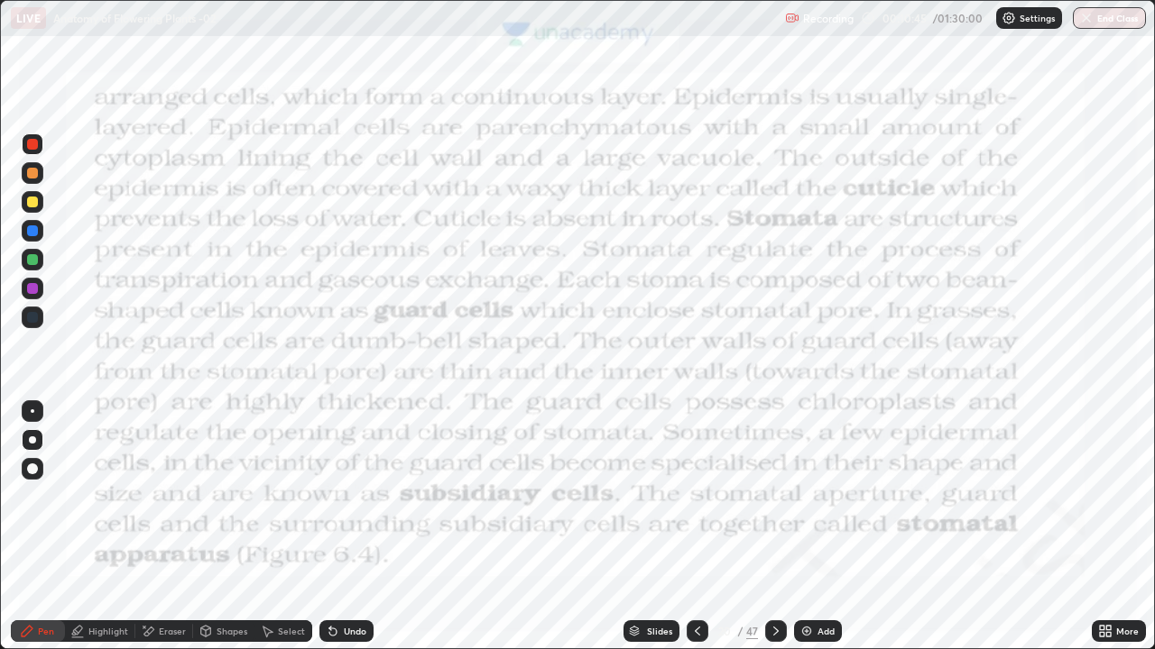
click at [803, 534] on img at bounding box center [806, 631] width 14 height 14
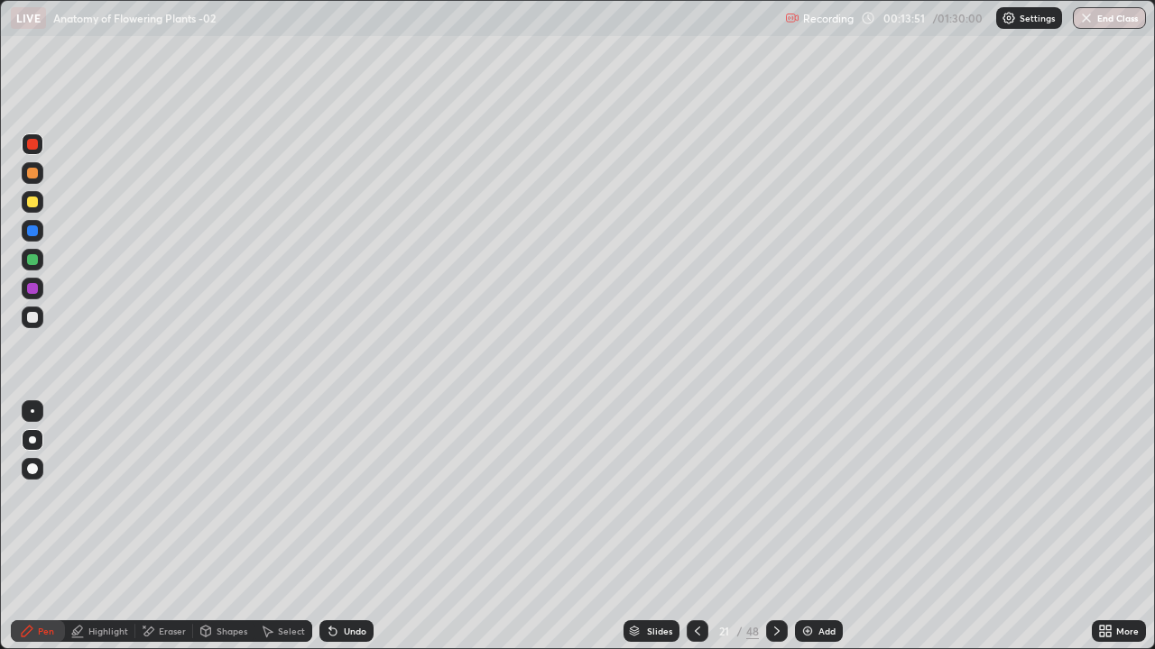
click at [632, 534] on icon at bounding box center [634, 634] width 9 height 3
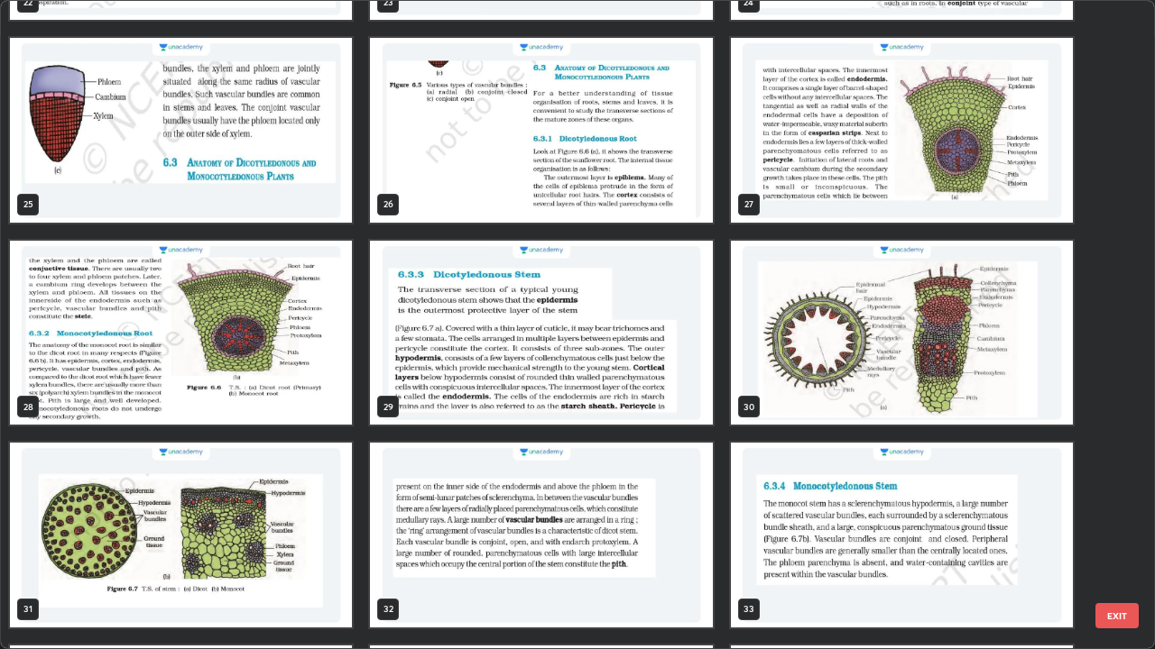
scroll to position [1594, 0]
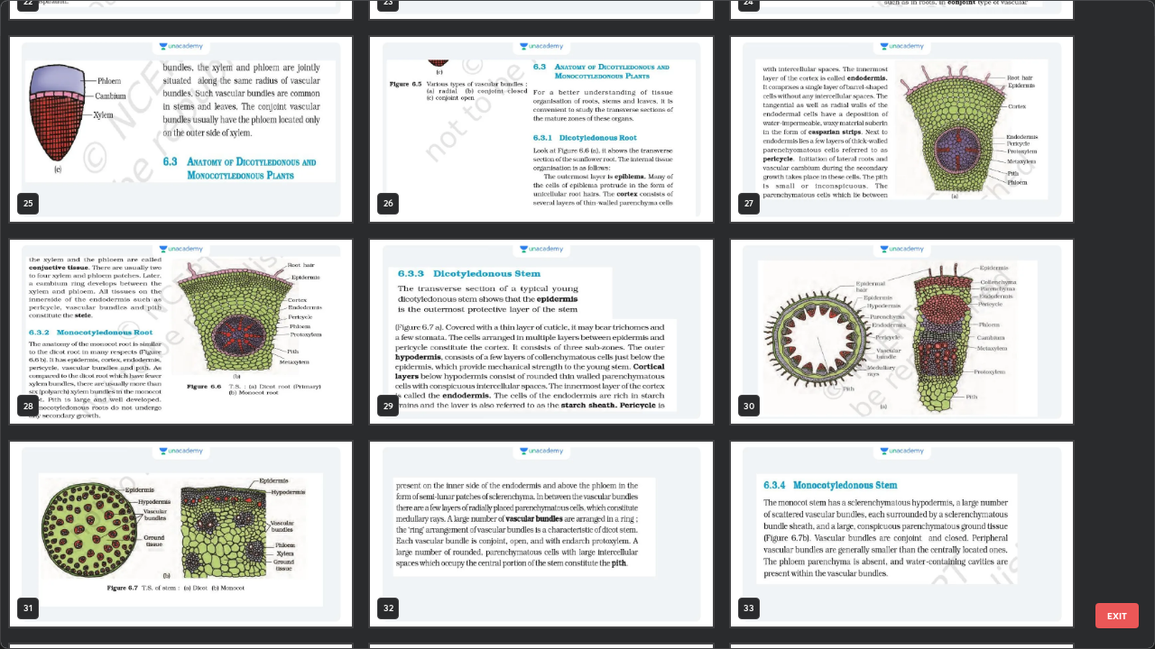
click at [842, 181] on img "grid" at bounding box center [902, 129] width 342 height 185
click at [839, 186] on img "grid" at bounding box center [902, 129] width 342 height 185
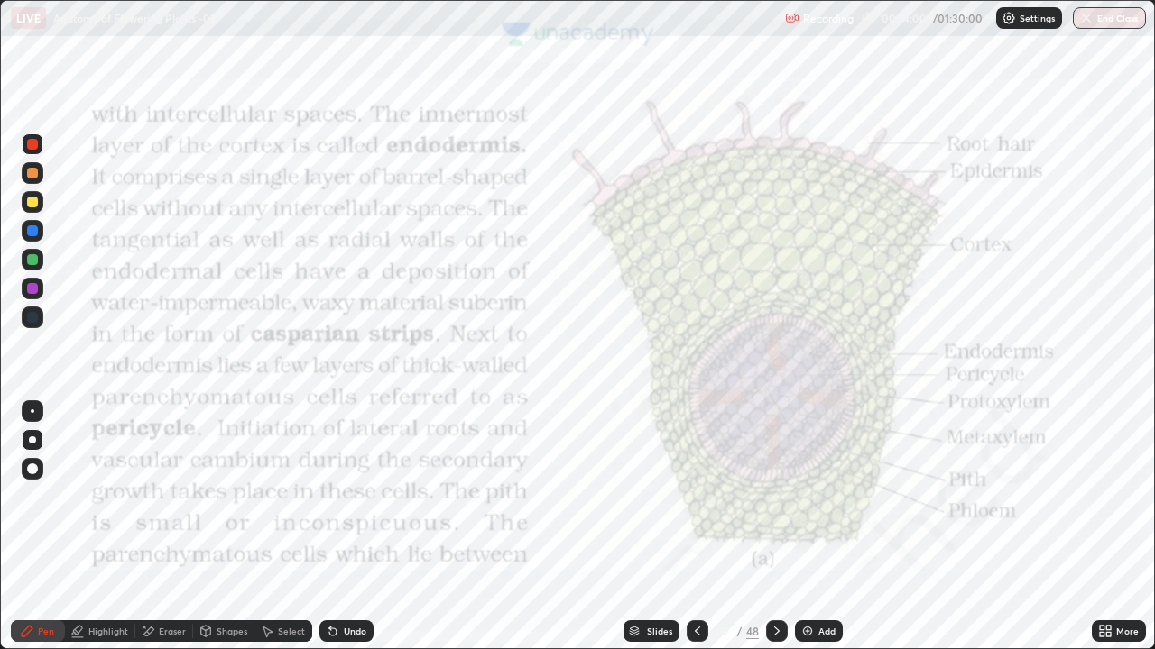
click at [834, 188] on img "grid" at bounding box center [902, 129] width 342 height 185
click at [46, 534] on div "Pen" at bounding box center [46, 631] width 16 height 9
click at [32, 440] on div at bounding box center [32, 440] width 7 height 7
click at [770, 534] on icon at bounding box center [776, 631] width 14 height 14
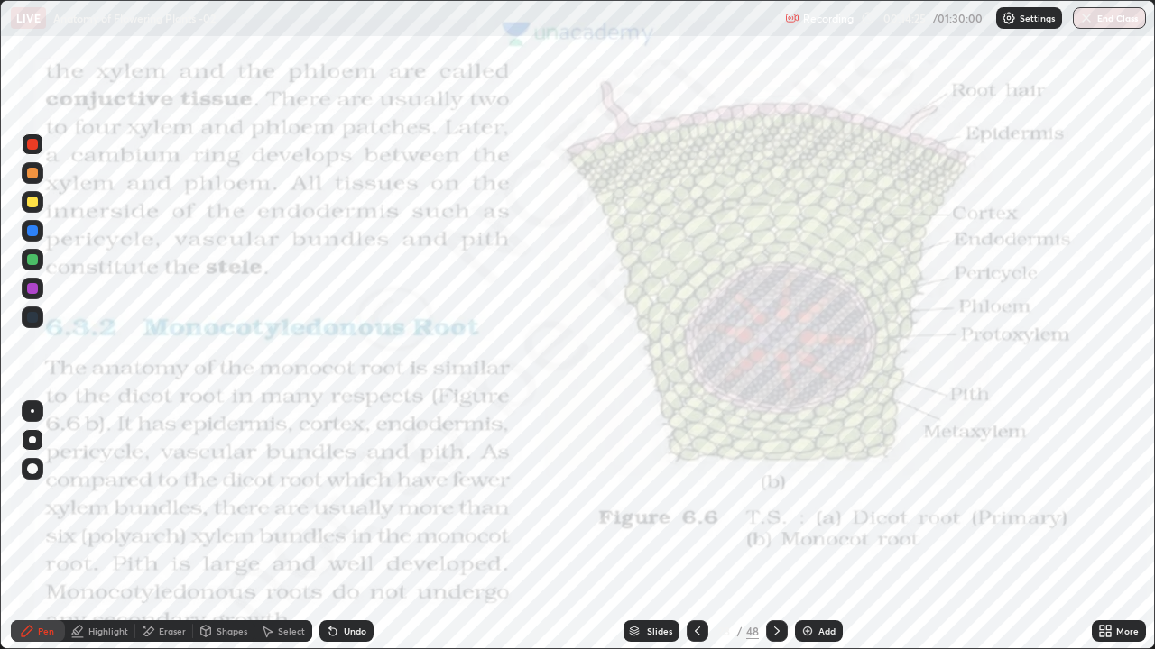
click at [693, 534] on icon at bounding box center [697, 631] width 14 height 14
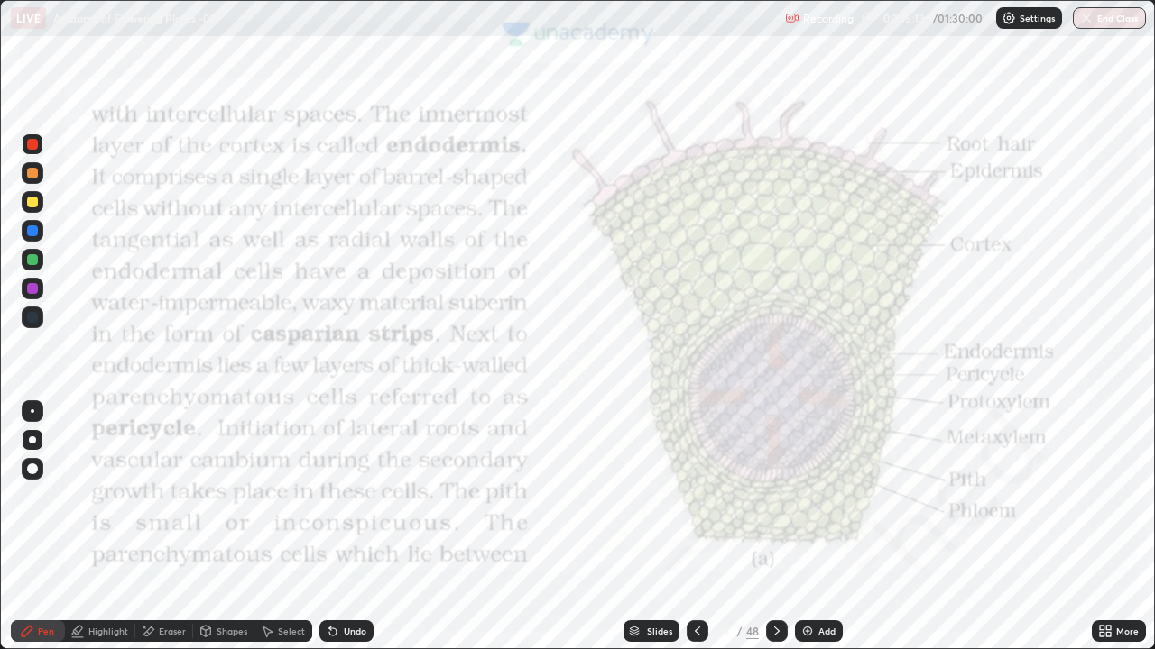
click at [774, 534] on icon at bounding box center [776, 631] width 14 height 14
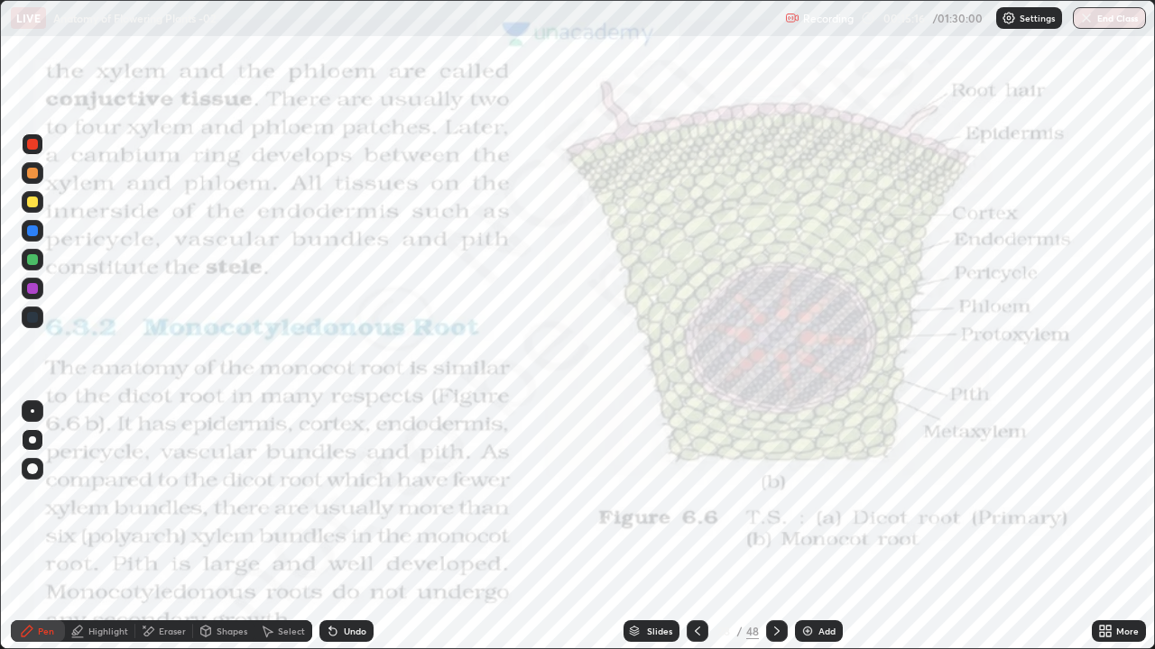
click at [690, 534] on icon at bounding box center [697, 631] width 14 height 14
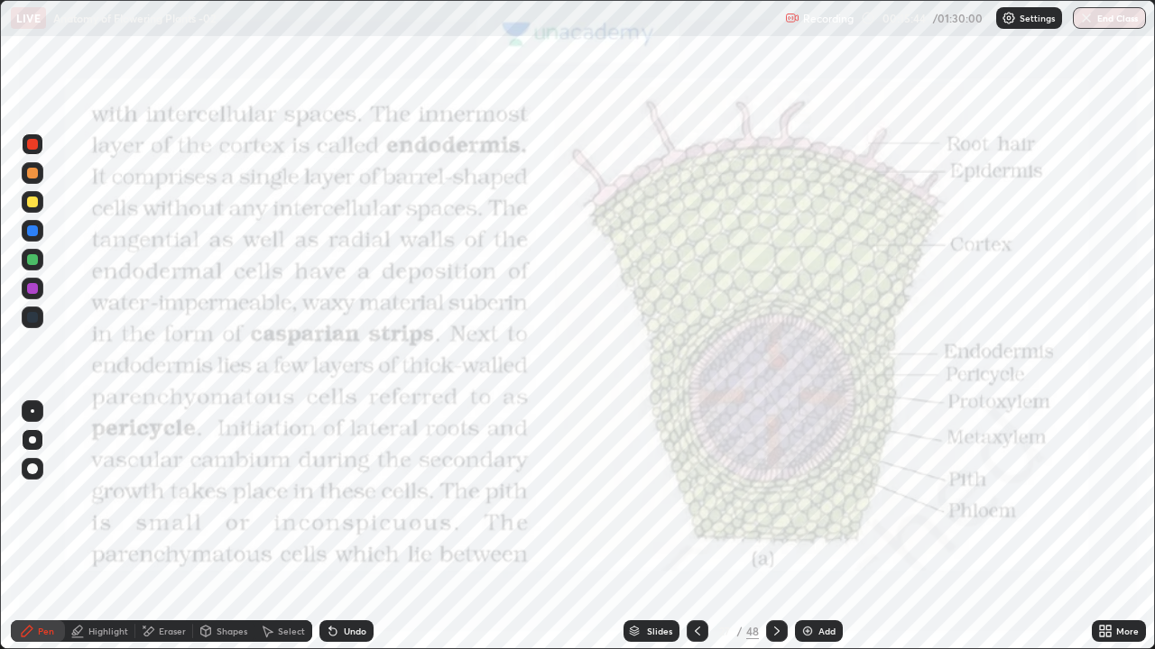
click at [40, 534] on div "Pen" at bounding box center [46, 631] width 16 height 9
click at [32, 440] on div at bounding box center [32, 440] width 7 height 7
click at [36, 534] on div "Pen" at bounding box center [38, 632] width 54 height 22
click at [32, 439] on div at bounding box center [32, 440] width 7 height 7
click at [36, 309] on div at bounding box center [33, 318] width 22 height 22
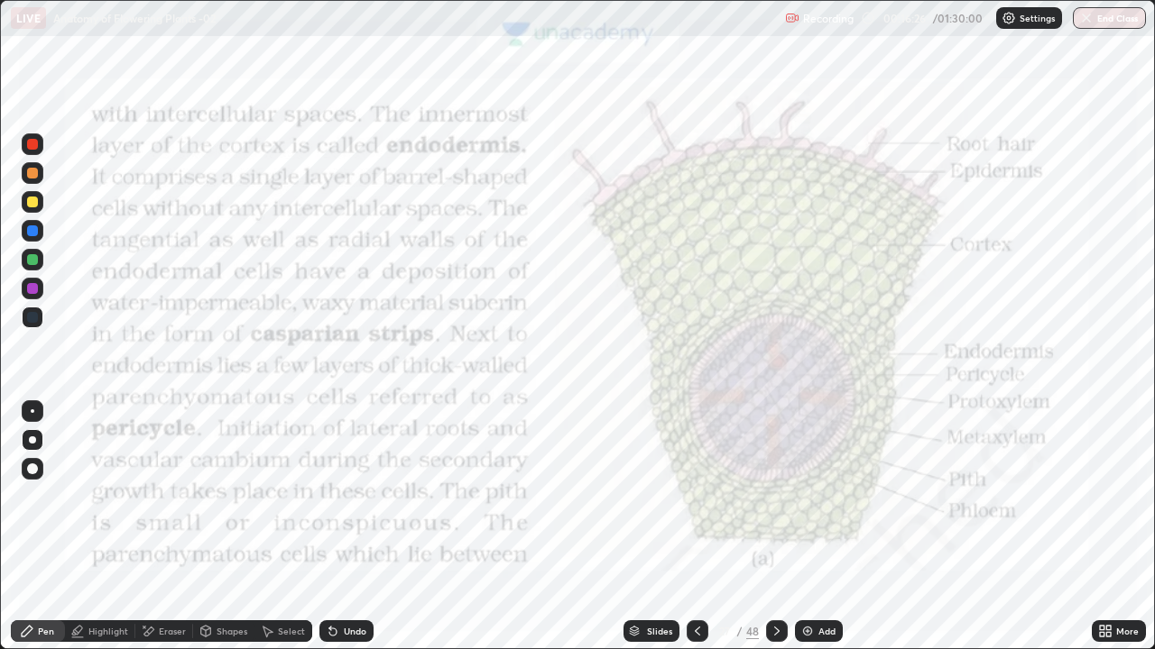
click at [33, 310] on div at bounding box center [33, 318] width 22 height 22
click at [224, 534] on div "Shapes" at bounding box center [231, 631] width 31 height 9
click at [46, 534] on div "Pen" at bounding box center [46, 631] width 16 height 9
click at [40, 534] on div "Pen" at bounding box center [46, 631] width 16 height 9
click at [32, 440] on div at bounding box center [32, 440] width 7 height 7
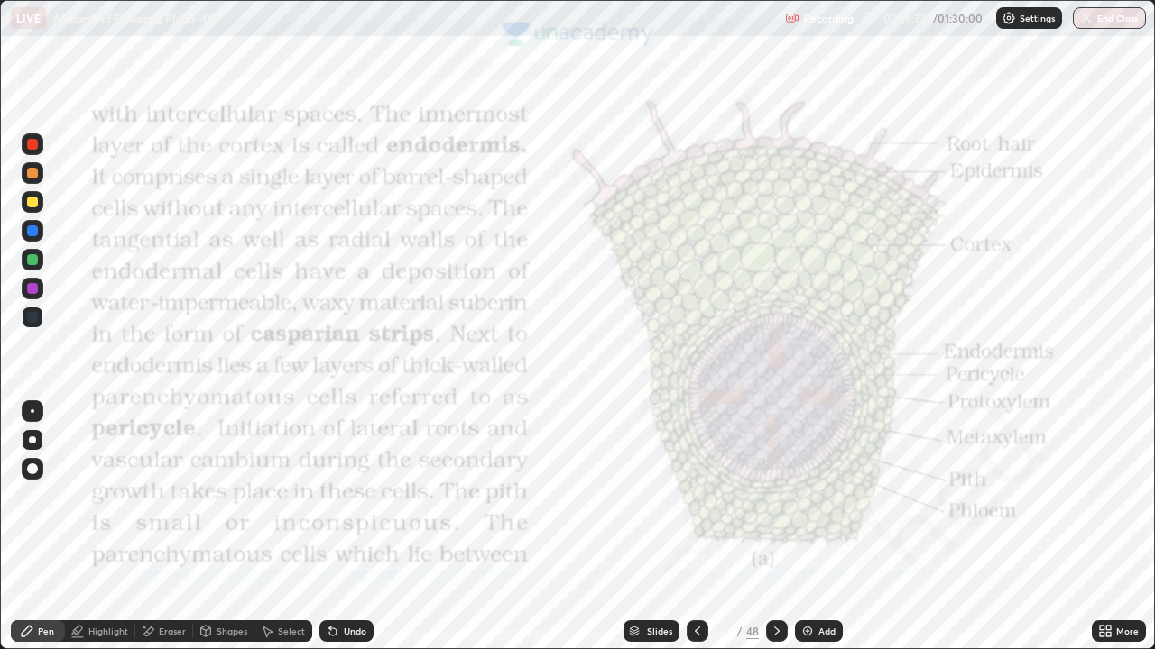
click at [693, 534] on icon at bounding box center [697, 631] width 14 height 14
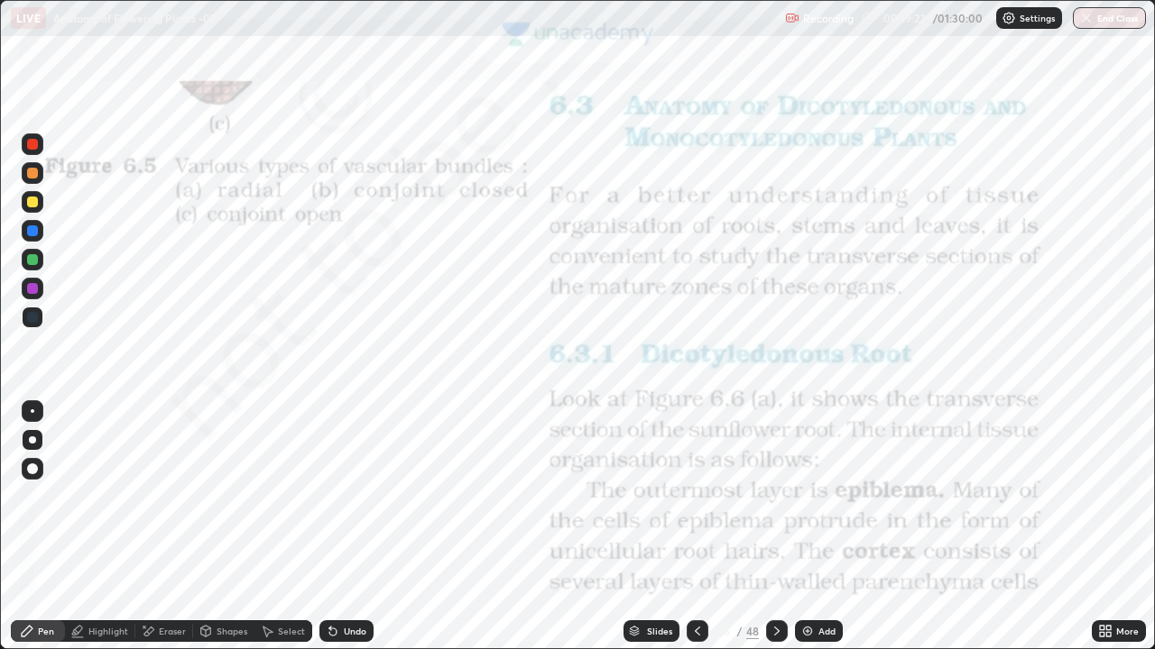
click at [692, 534] on div at bounding box center [697, 632] width 22 height 22
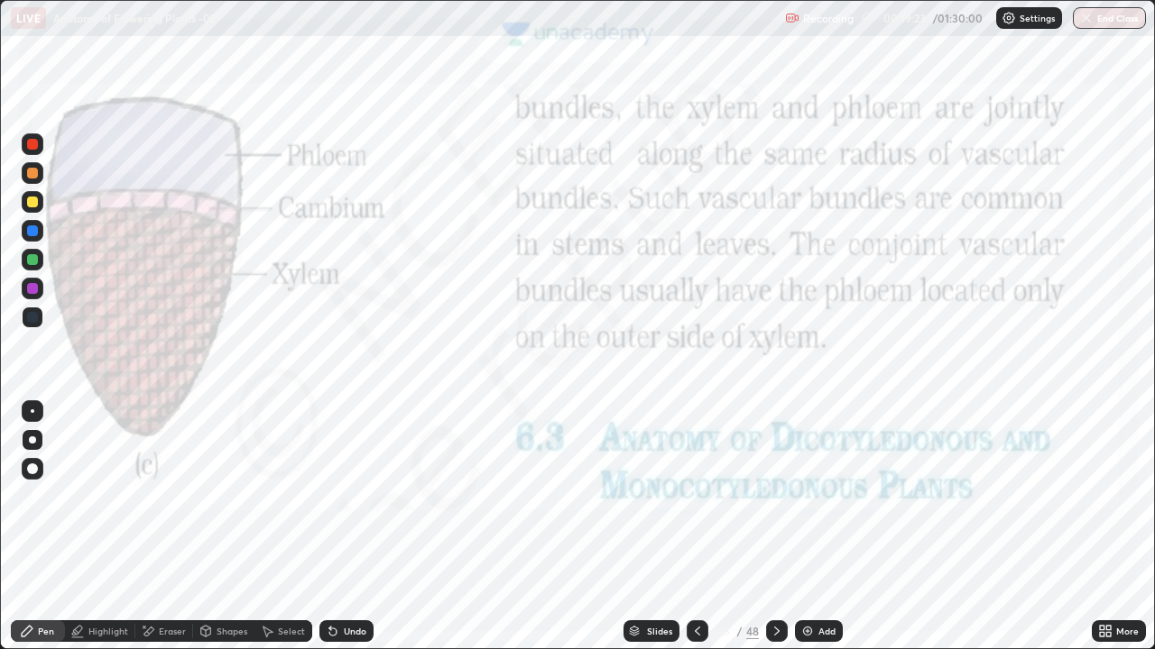
click at [775, 534] on icon at bounding box center [776, 631] width 14 height 14
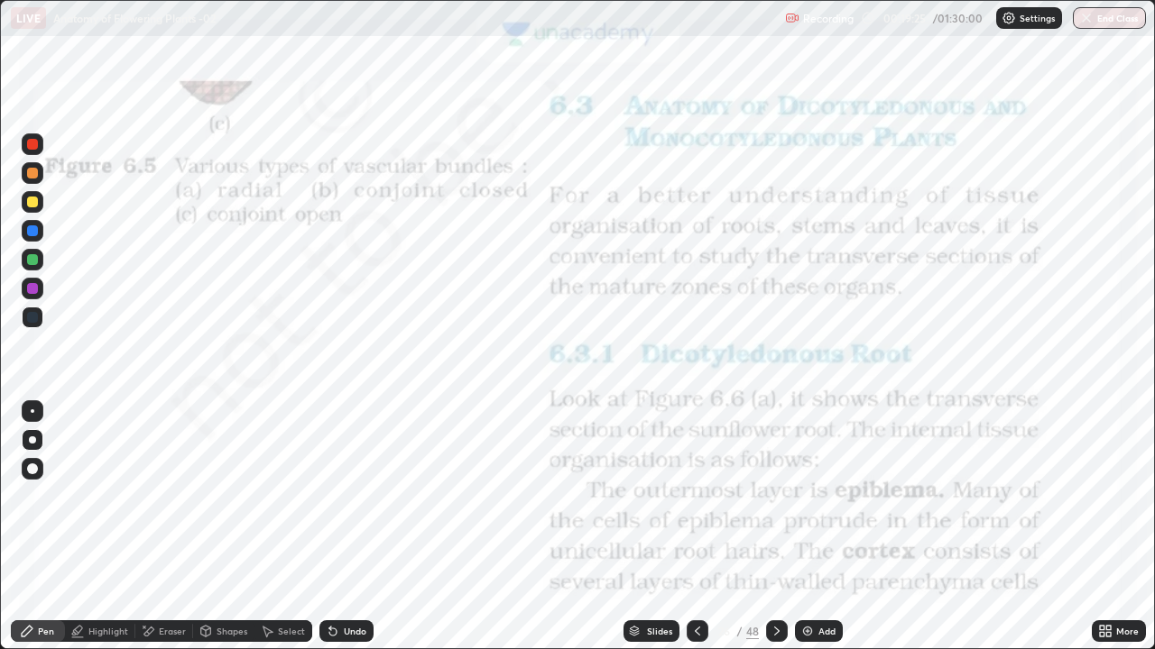
click at [36, 534] on div "Pen" at bounding box center [38, 632] width 54 height 22
click at [230, 534] on div "Shapes" at bounding box center [231, 631] width 31 height 9
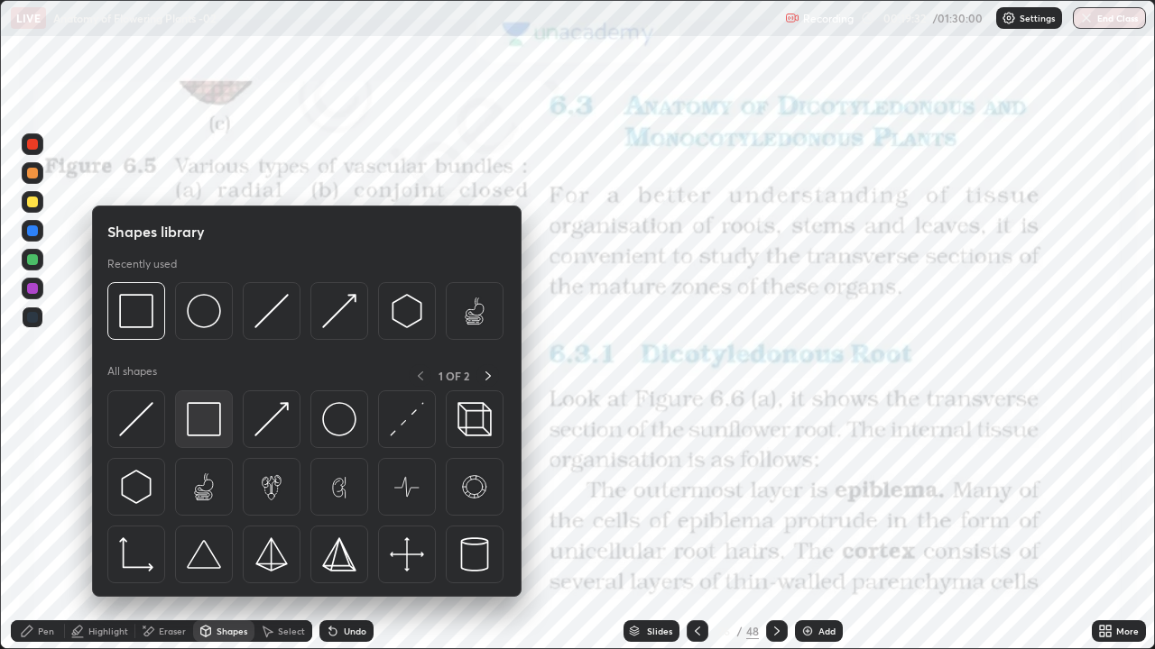
click at [204, 413] on img at bounding box center [204, 419] width 34 height 34
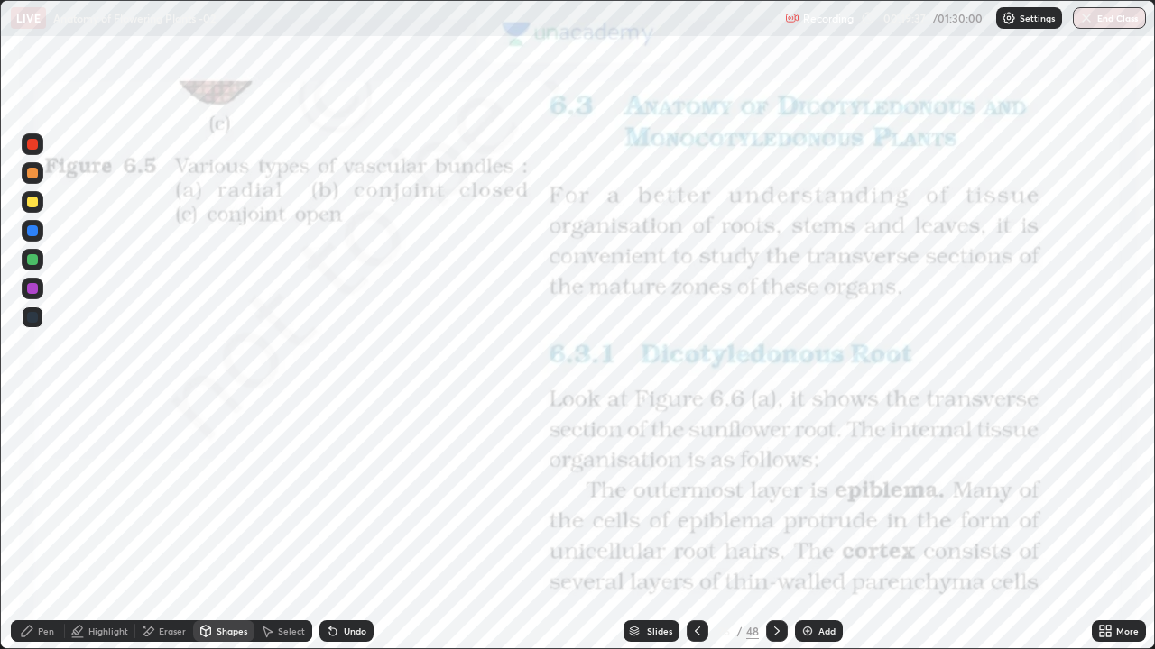
click at [32, 143] on div at bounding box center [32, 144] width 11 height 11
click at [42, 534] on div "Pen" at bounding box center [46, 631] width 16 height 9
click at [773, 534] on icon at bounding box center [776, 631] width 14 height 14
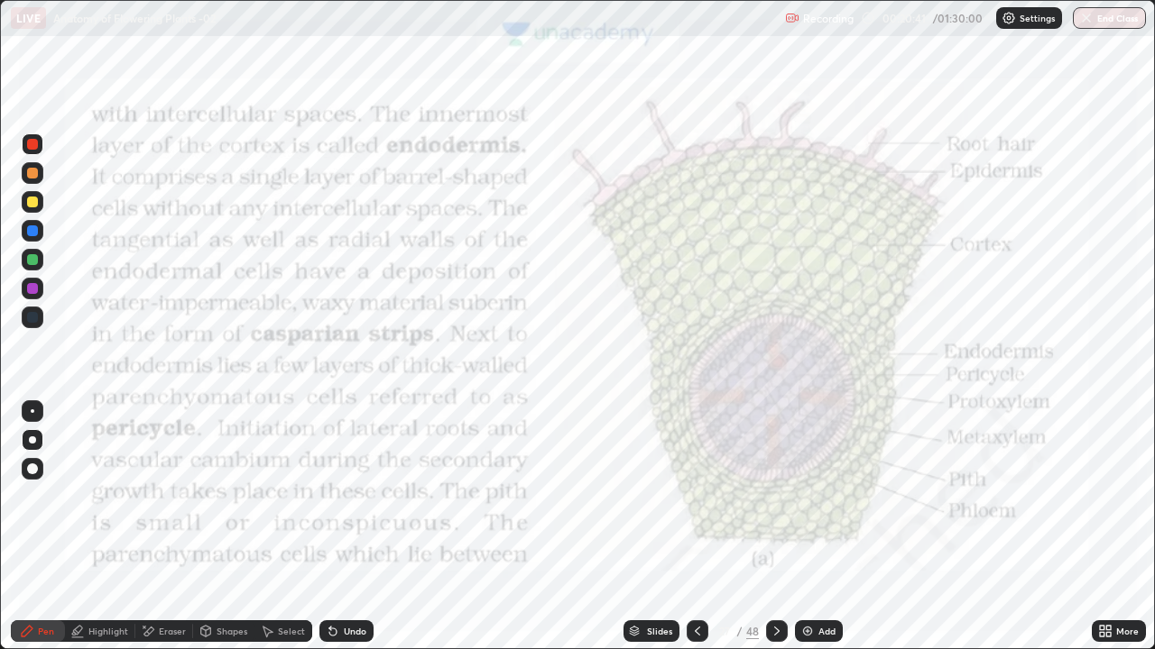
click at [29, 534] on icon at bounding box center [27, 631] width 14 height 14
click at [347, 534] on div "Undo" at bounding box center [355, 631] width 23 height 9
click at [22, 534] on icon at bounding box center [27, 631] width 14 height 14
click at [23, 534] on icon at bounding box center [27, 631] width 14 height 14
click at [820, 534] on div "Add" at bounding box center [826, 631] width 17 height 9
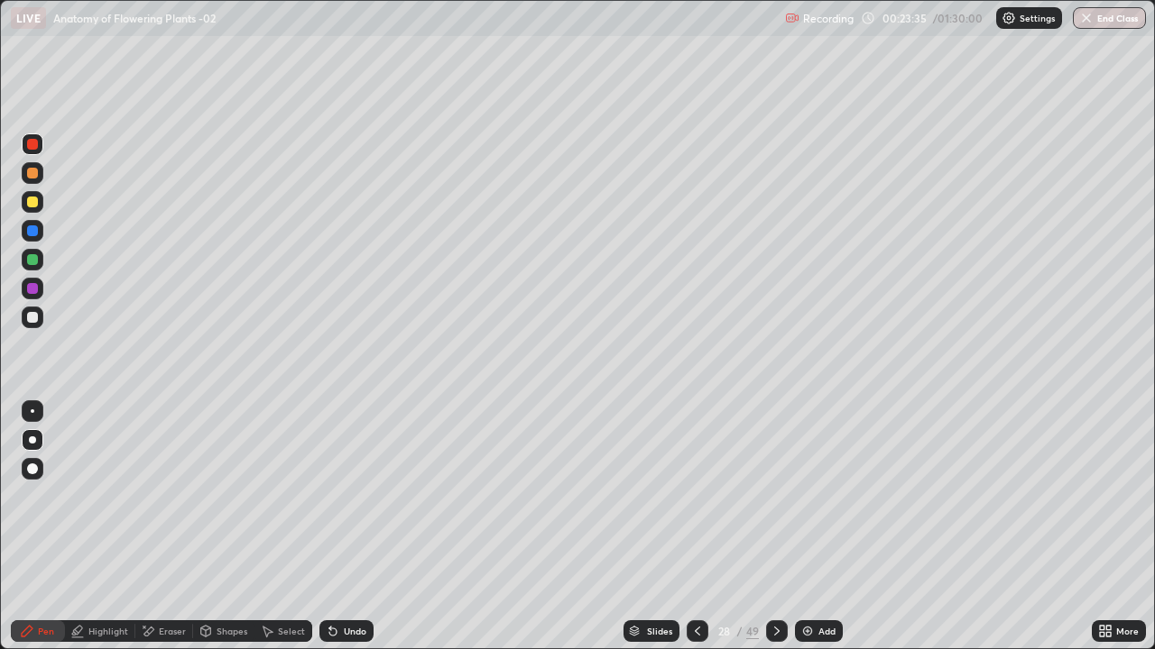
click at [215, 534] on div "Shapes" at bounding box center [223, 632] width 61 height 22
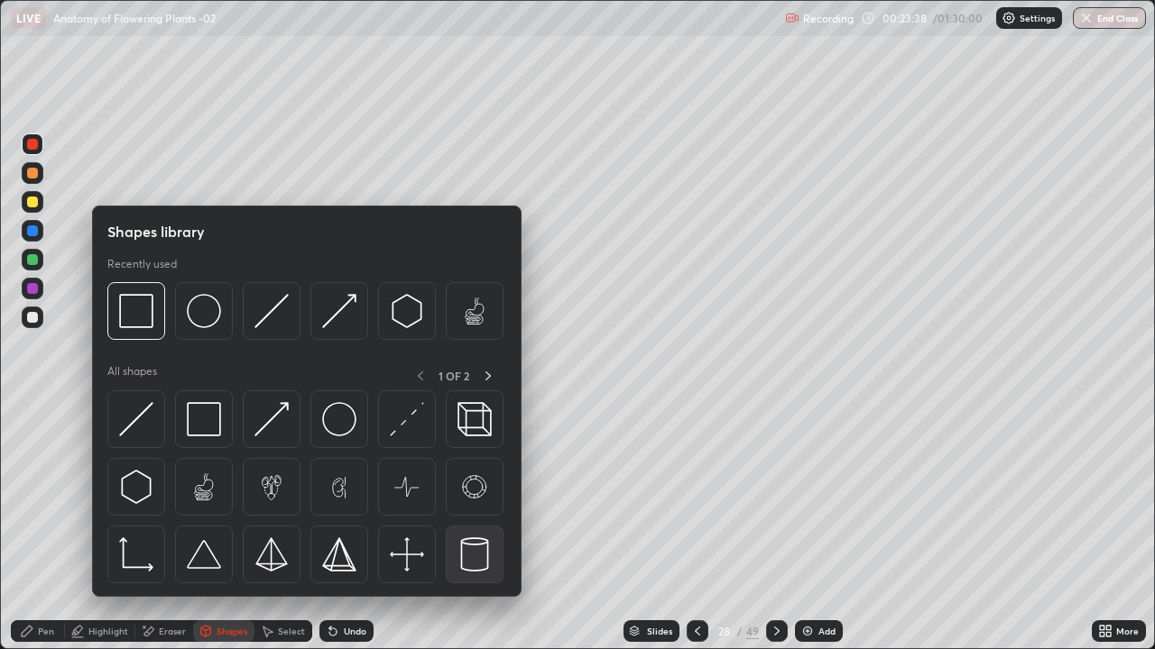
click at [475, 534] on img at bounding box center [474, 555] width 34 height 34
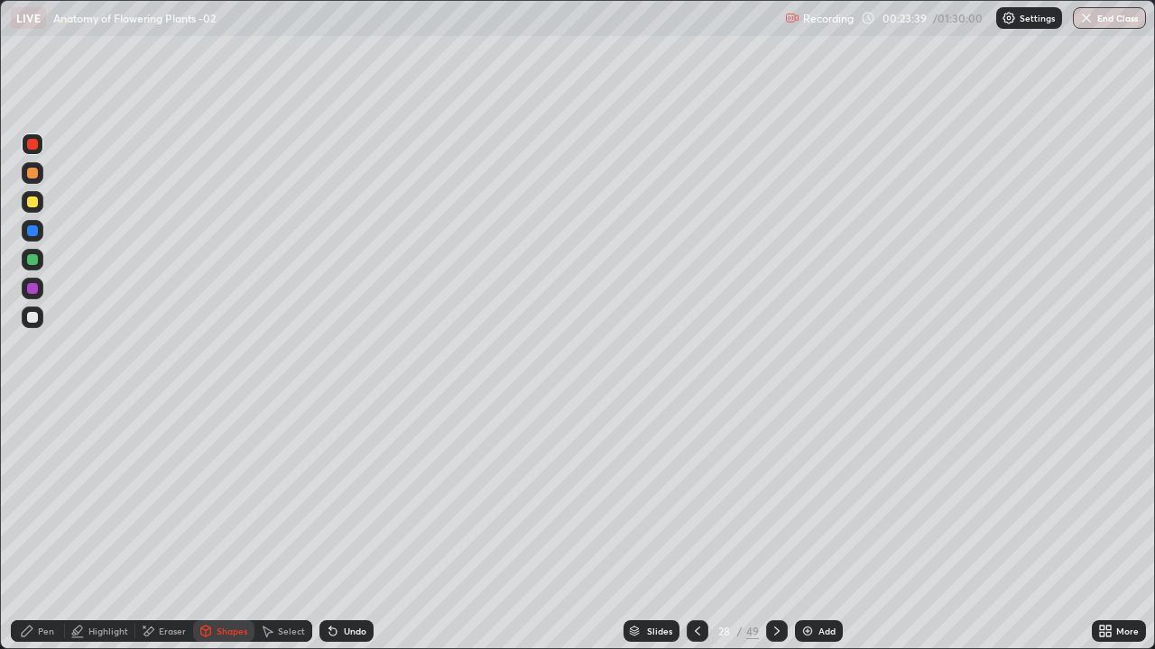
click at [35, 202] on div at bounding box center [32, 202] width 11 height 11
click at [345, 534] on div "Undo" at bounding box center [355, 631] width 23 height 9
click at [223, 534] on div "Shapes" at bounding box center [231, 631] width 31 height 9
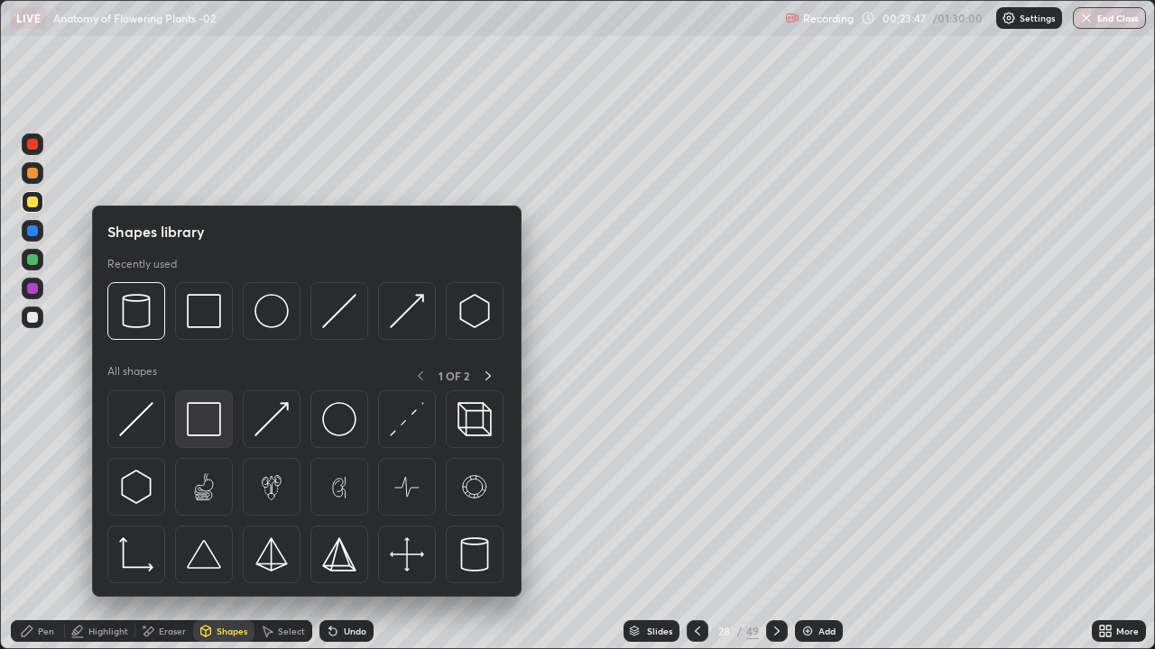
click at [207, 419] on img at bounding box center [204, 419] width 34 height 34
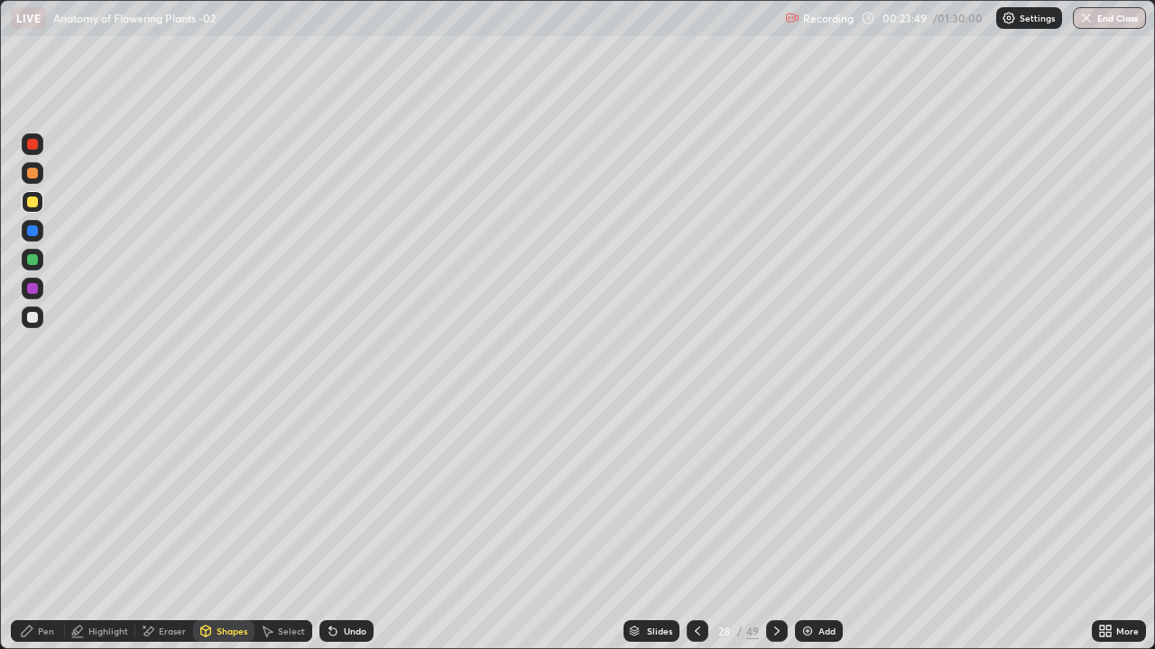
click at [225, 534] on div "Shapes" at bounding box center [231, 631] width 31 height 9
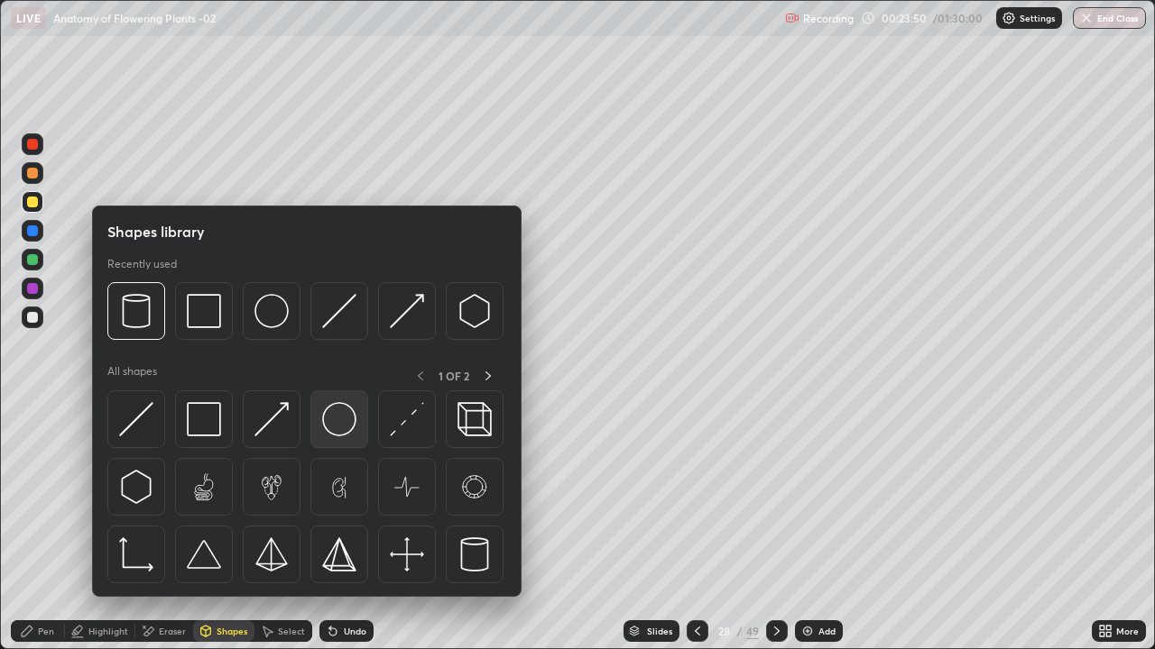
click at [336, 422] on img at bounding box center [339, 419] width 34 height 34
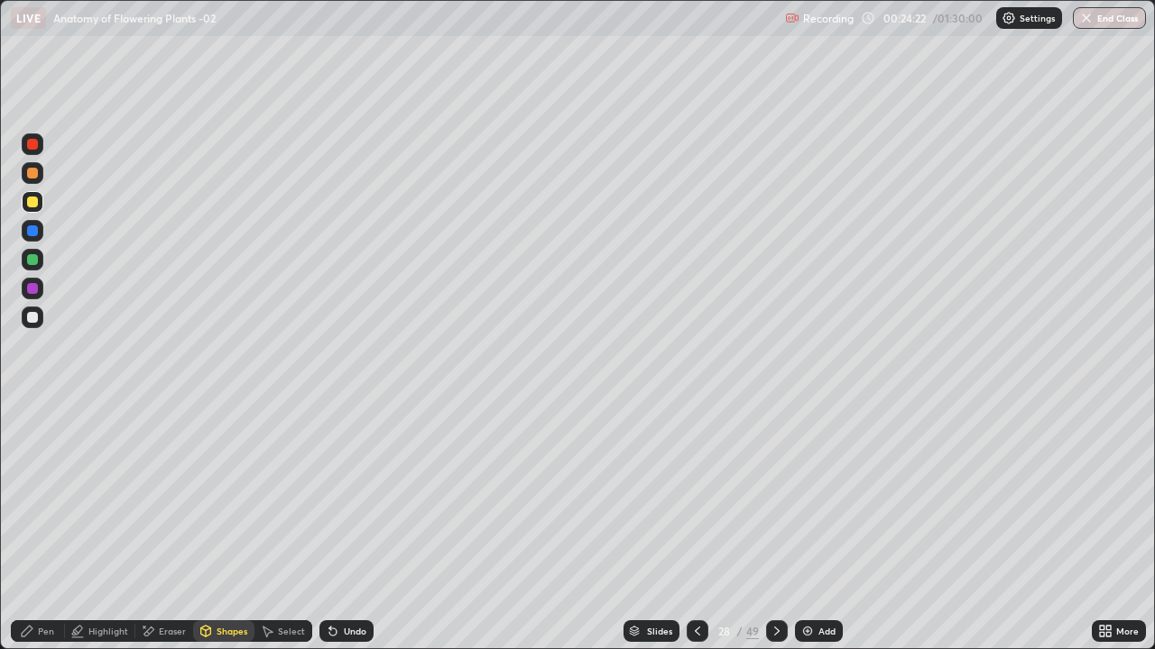
click at [31, 308] on div at bounding box center [33, 318] width 22 height 22
click at [38, 534] on div "Pen" at bounding box center [46, 631] width 16 height 9
click at [33, 195] on div at bounding box center [33, 202] width 22 height 22
click at [37, 143] on div at bounding box center [32, 144] width 11 height 11
click at [695, 534] on icon at bounding box center [697, 631] width 14 height 14
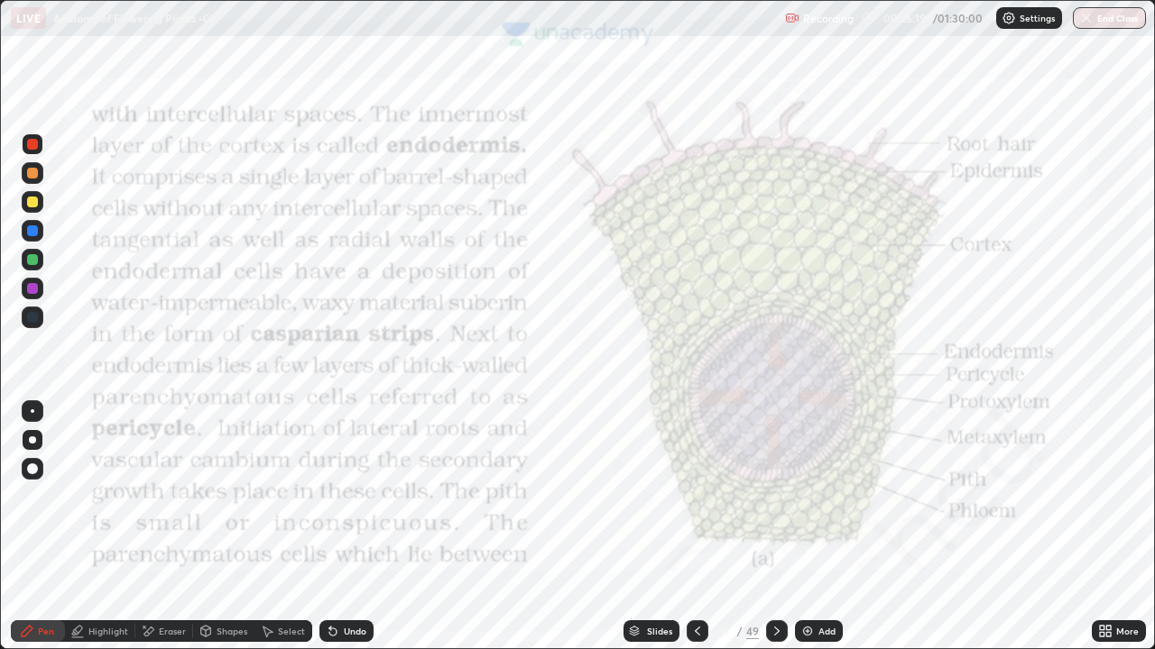
click at [173, 534] on div "Eraser" at bounding box center [172, 631] width 27 height 9
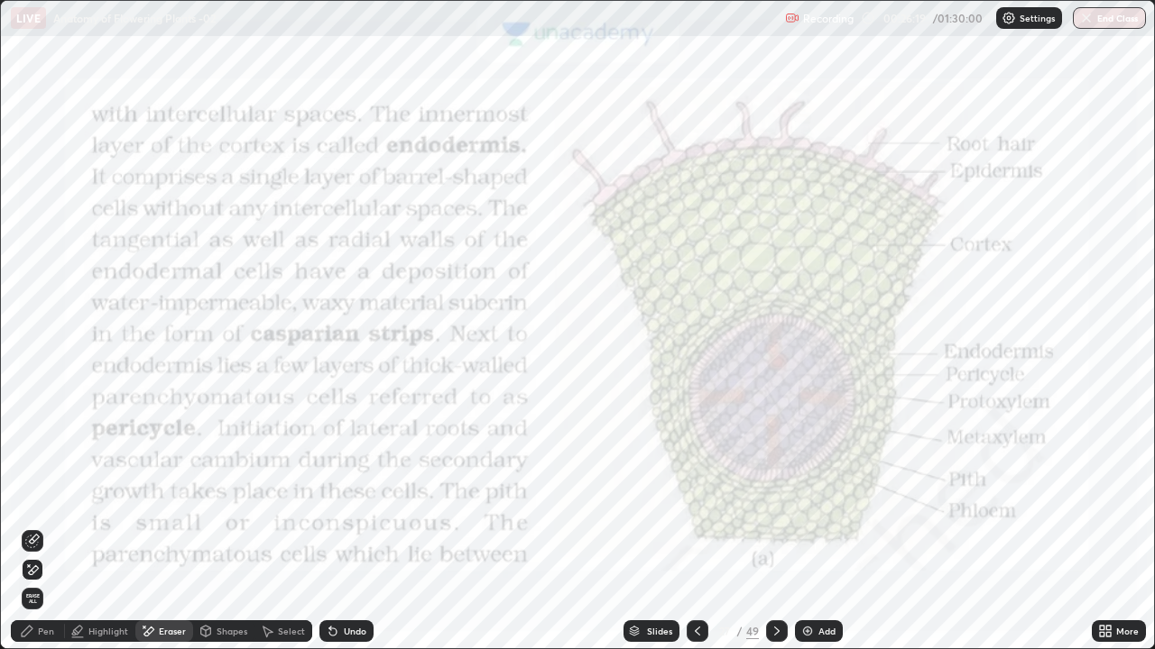
click at [31, 534] on icon at bounding box center [32, 570] width 14 height 15
click at [33, 534] on icon at bounding box center [27, 631] width 14 height 14
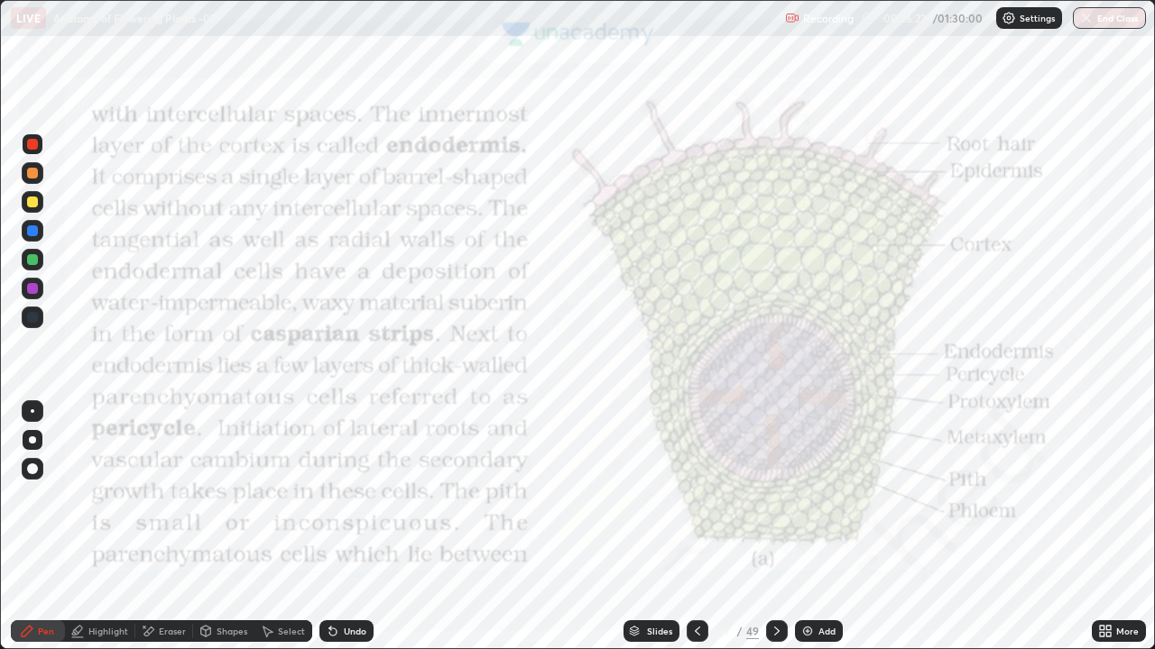
click at [34, 327] on div at bounding box center [33, 318] width 22 height 22
click at [776, 534] on icon at bounding box center [776, 631] width 14 height 14
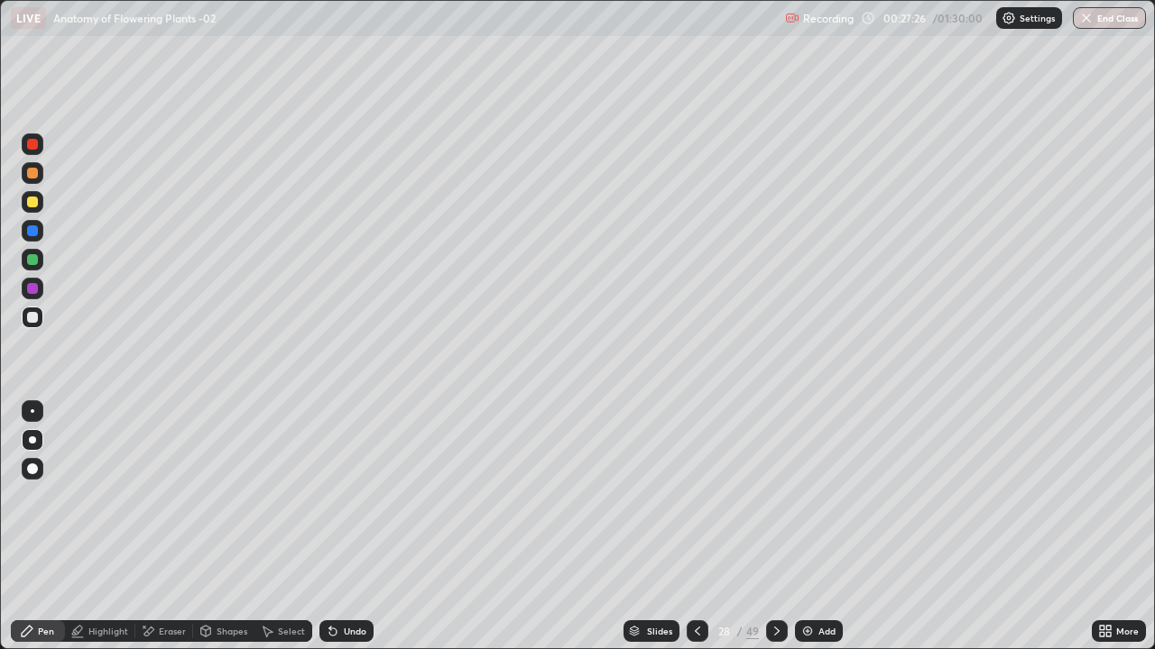
click at [29, 286] on div at bounding box center [32, 288] width 11 height 11
click at [34, 145] on div at bounding box center [32, 144] width 11 height 11
click at [692, 534] on div at bounding box center [697, 632] width 22 height 22
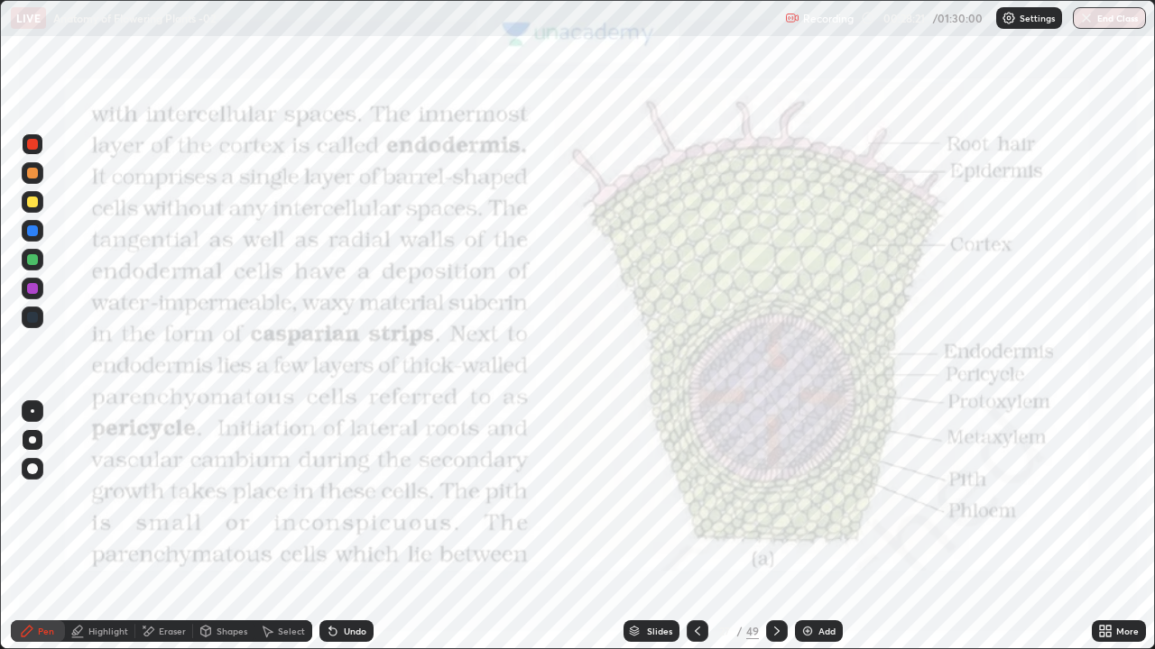
click at [165, 534] on div "Eraser" at bounding box center [172, 631] width 27 height 9
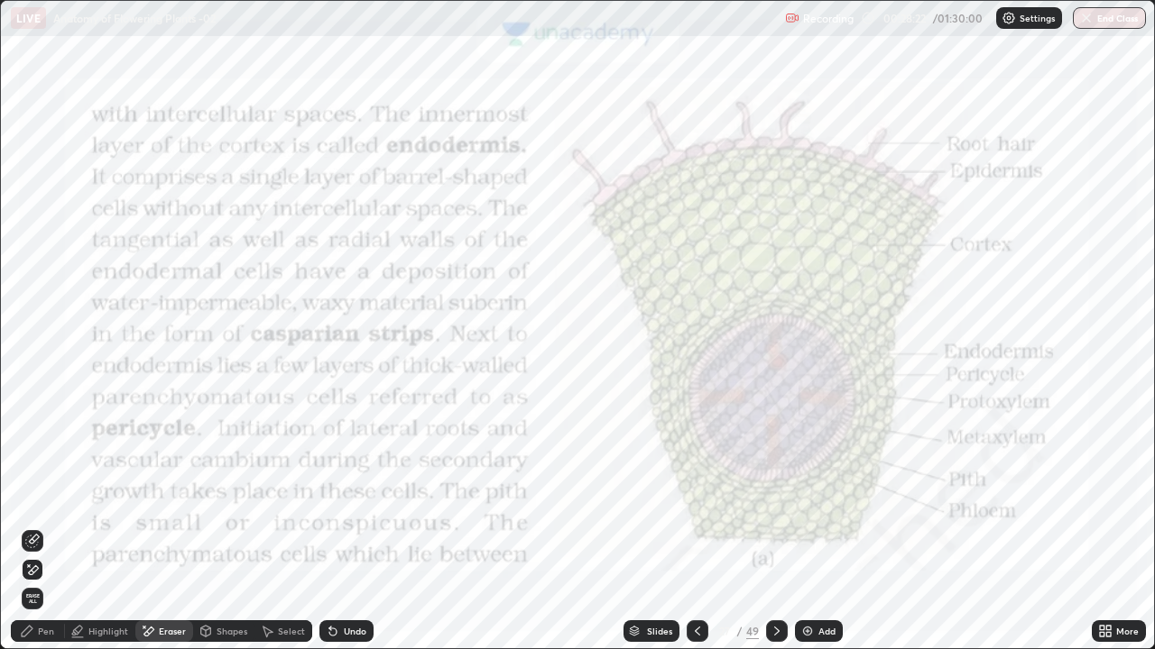
click at [29, 534] on icon at bounding box center [29, 566] width 2 height 2
click at [39, 534] on div "Pen" at bounding box center [46, 631] width 16 height 9
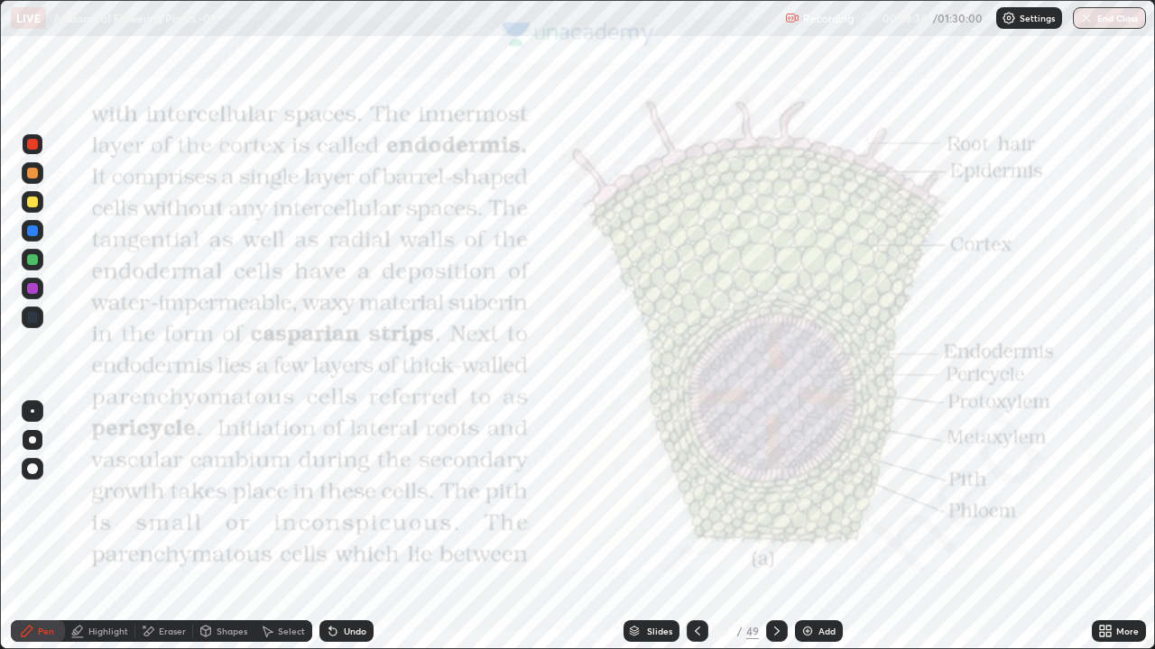
click at [30, 230] on div at bounding box center [32, 230] width 11 height 11
click at [25, 133] on div at bounding box center [33, 144] width 22 height 29
click at [806, 534] on img at bounding box center [807, 631] width 14 height 14
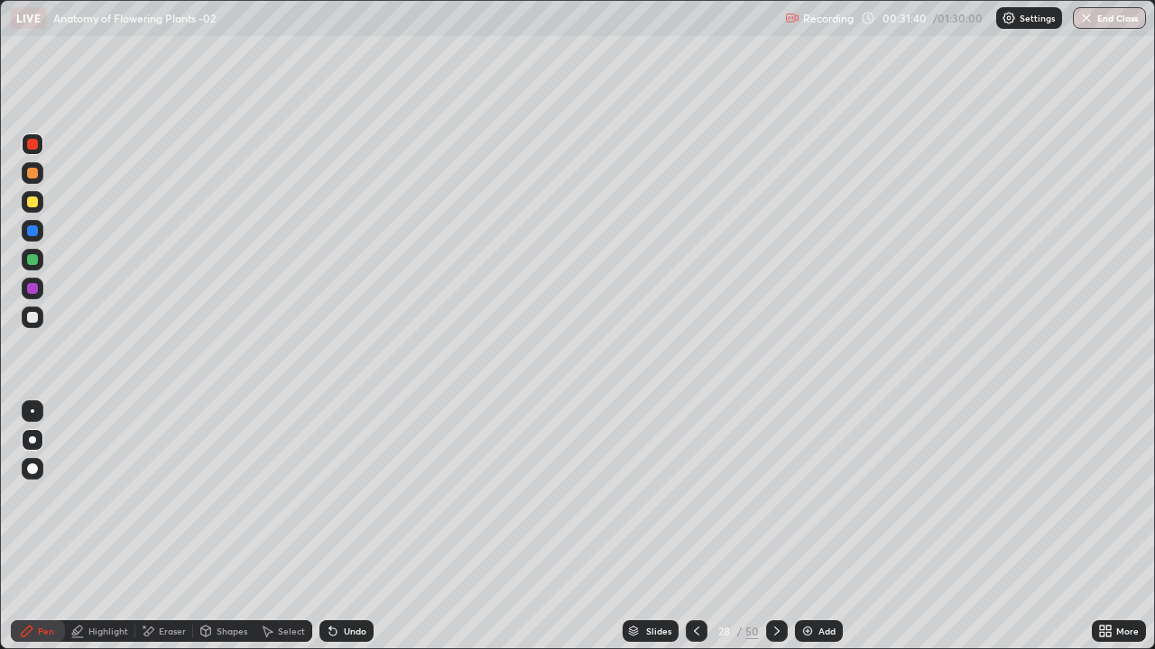
click at [224, 534] on div "Shapes" at bounding box center [231, 631] width 31 height 9
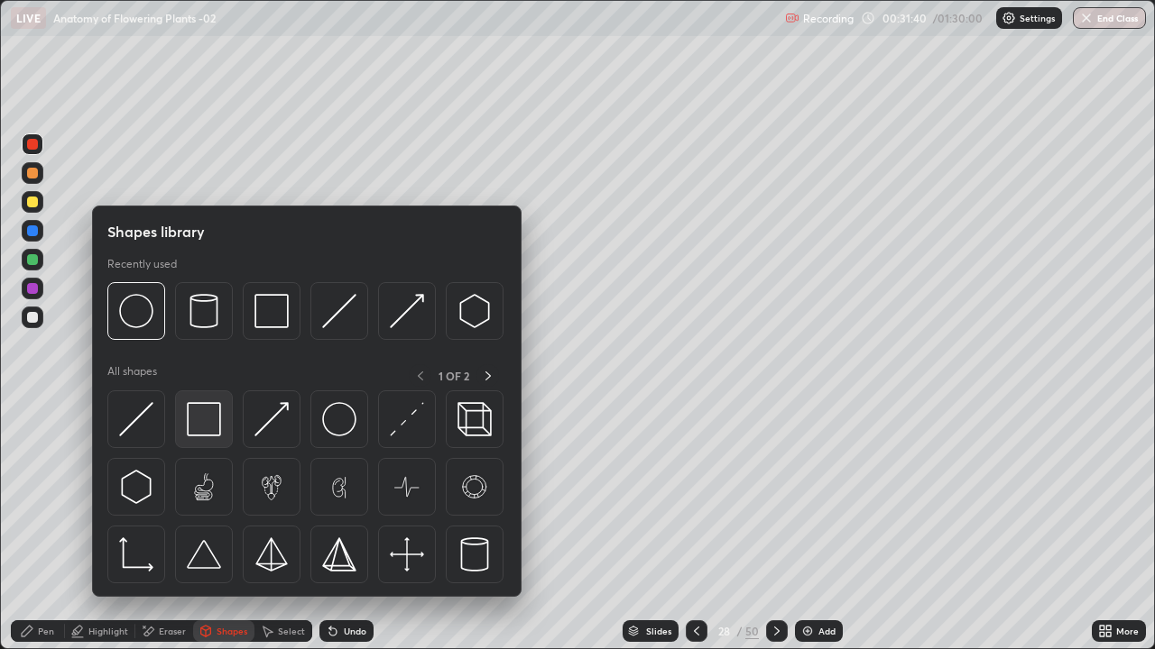
click at [216, 414] on img at bounding box center [204, 419] width 34 height 34
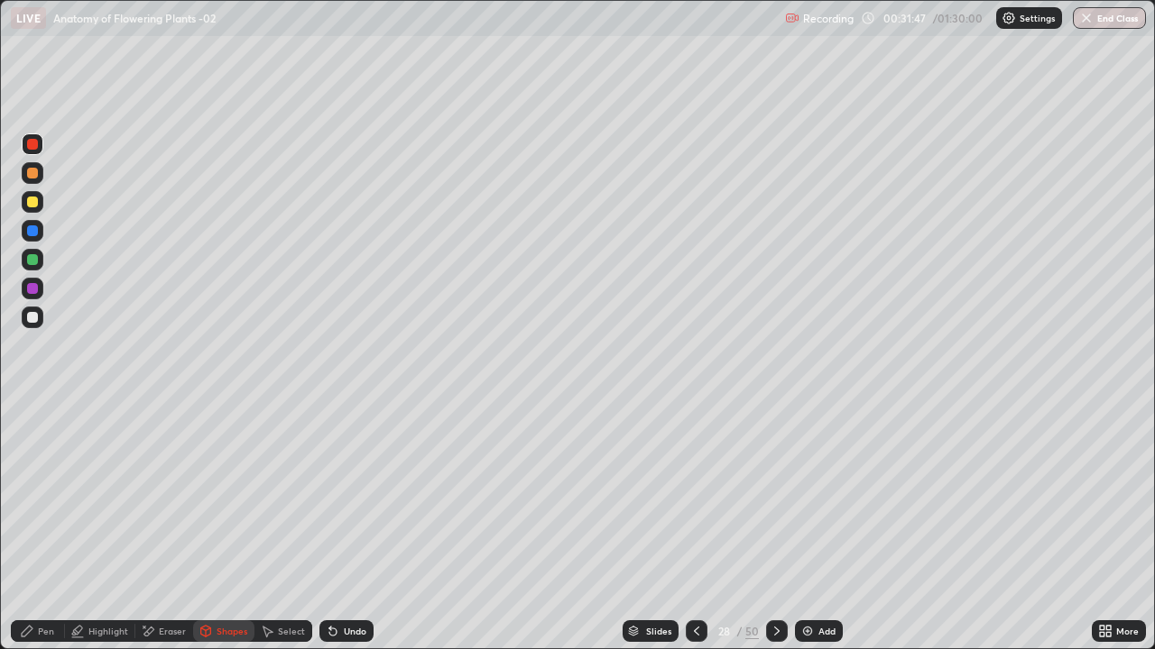
click at [33, 230] on div at bounding box center [32, 230] width 11 height 11
click at [31, 142] on div at bounding box center [32, 144] width 11 height 11
click at [32, 199] on div at bounding box center [32, 202] width 11 height 11
click at [697, 534] on icon at bounding box center [696, 631] width 5 height 9
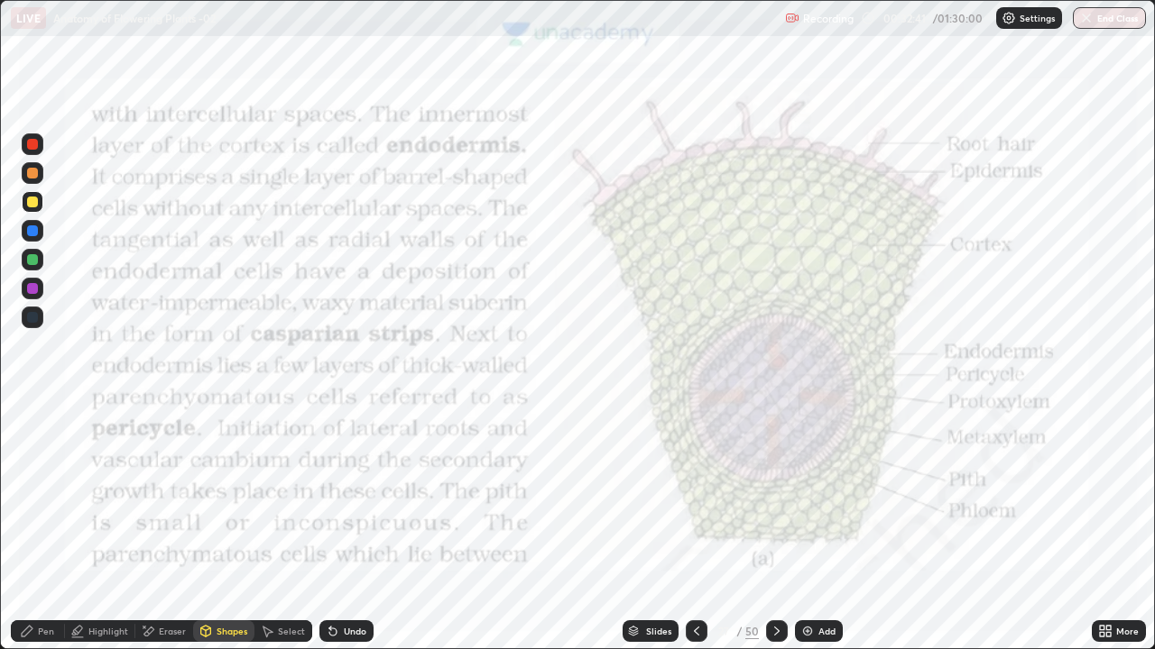
click at [170, 534] on div "Eraser" at bounding box center [172, 631] width 27 height 9
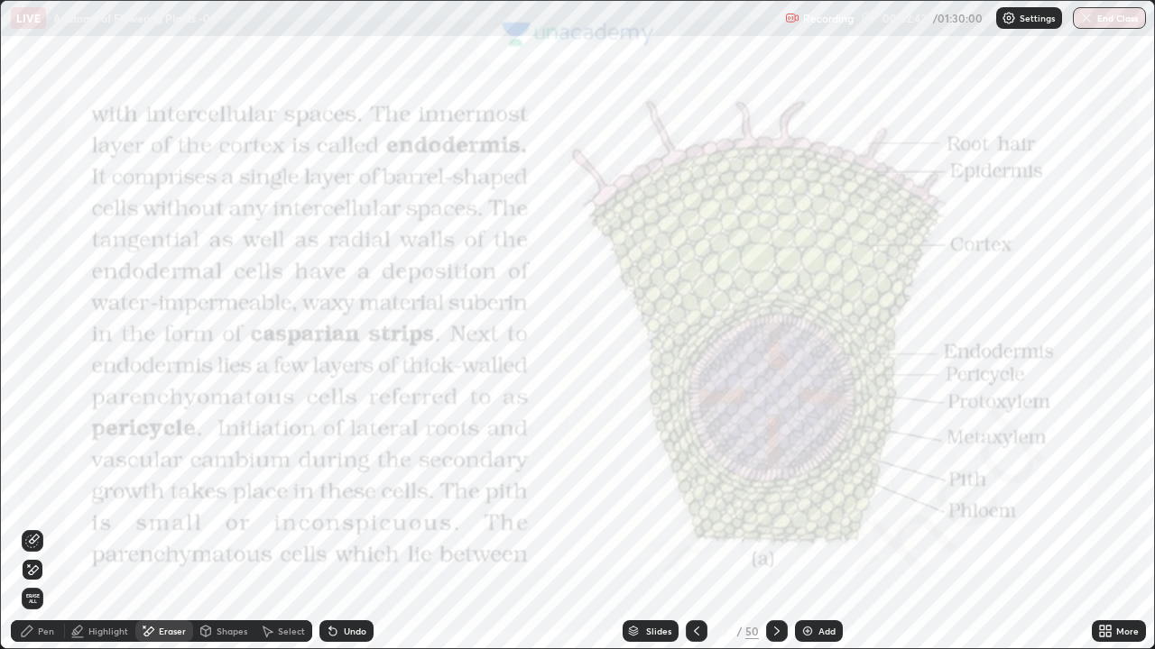
click at [32, 534] on icon at bounding box center [32, 541] width 14 height 14
click at [40, 534] on div "Pen" at bounding box center [46, 631] width 16 height 9
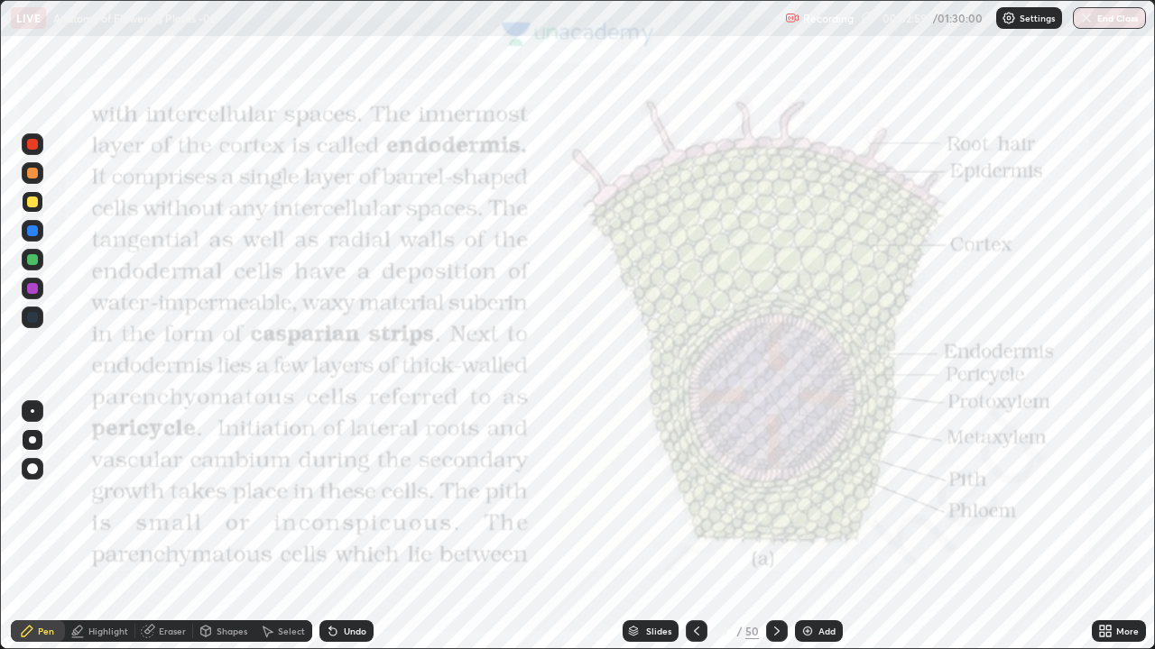
click at [36, 261] on div at bounding box center [32, 259] width 11 height 11
click at [31, 262] on div at bounding box center [32, 259] width 11 height 11
click at [33, 262] on div at bounding box center [32, 259] width 11 height 11
click at [35, 437] on div at bounding box center [33, 440] width 22 height 22
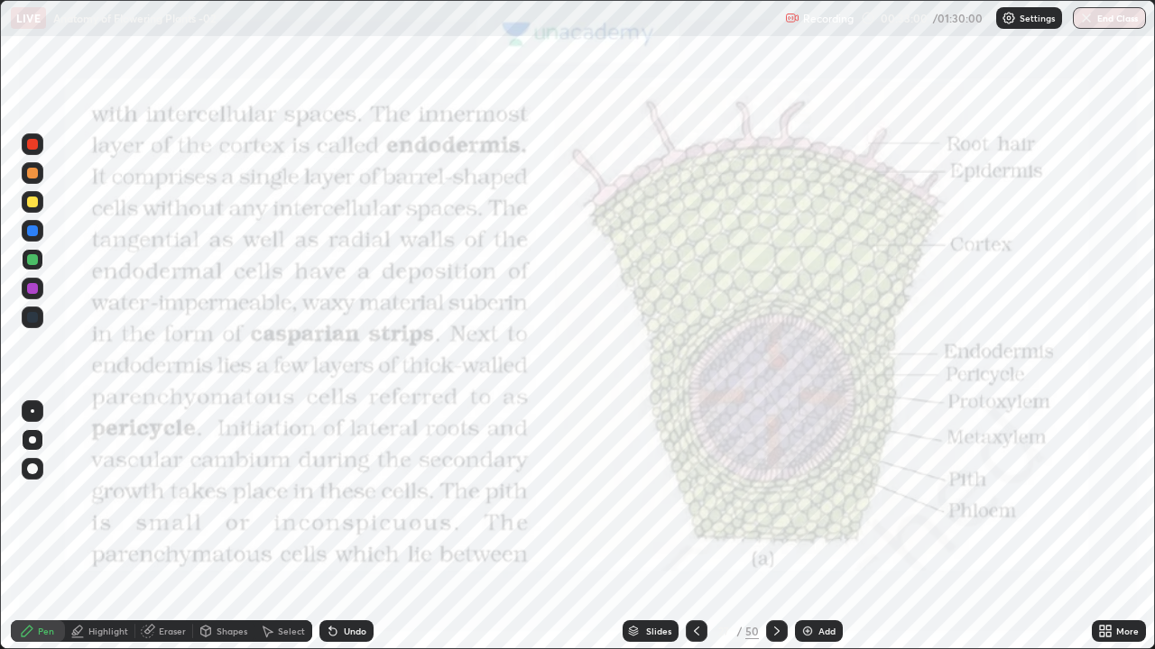
click at [35, 437] on div at bounding box center [33, 440] width 22 height 22
click at [32, 439] on div at bounding box center [32, 440] width 7 height 7
click at [814, 534] on div "Add" at bounding box center [819, 632] width 48 height 22
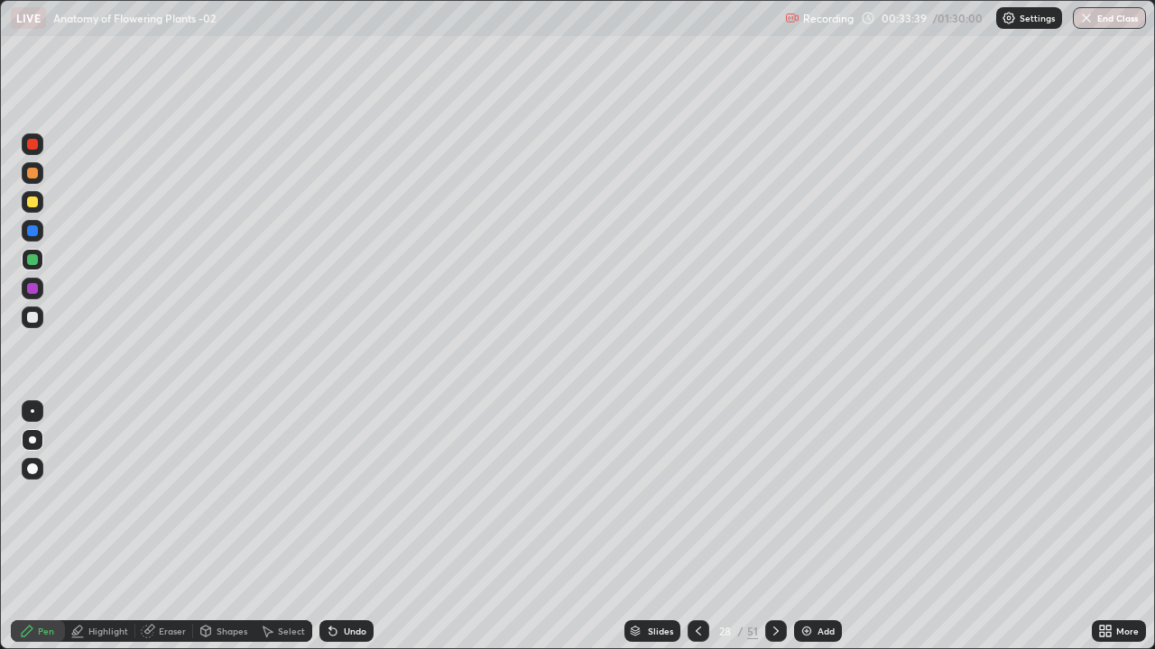
click at [224, 534] on div "Shapes" at bounding box center [231, 631] width 31 height 9
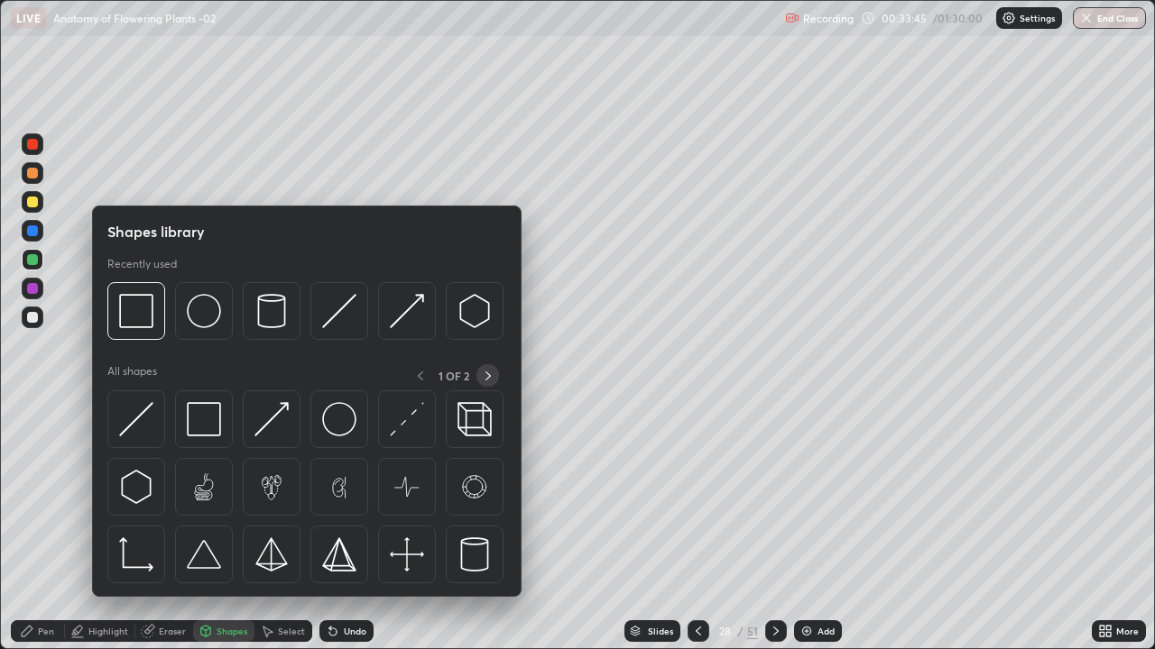
click at [485, 372] on icon at bounding box center [488, 376] width 14 height 14
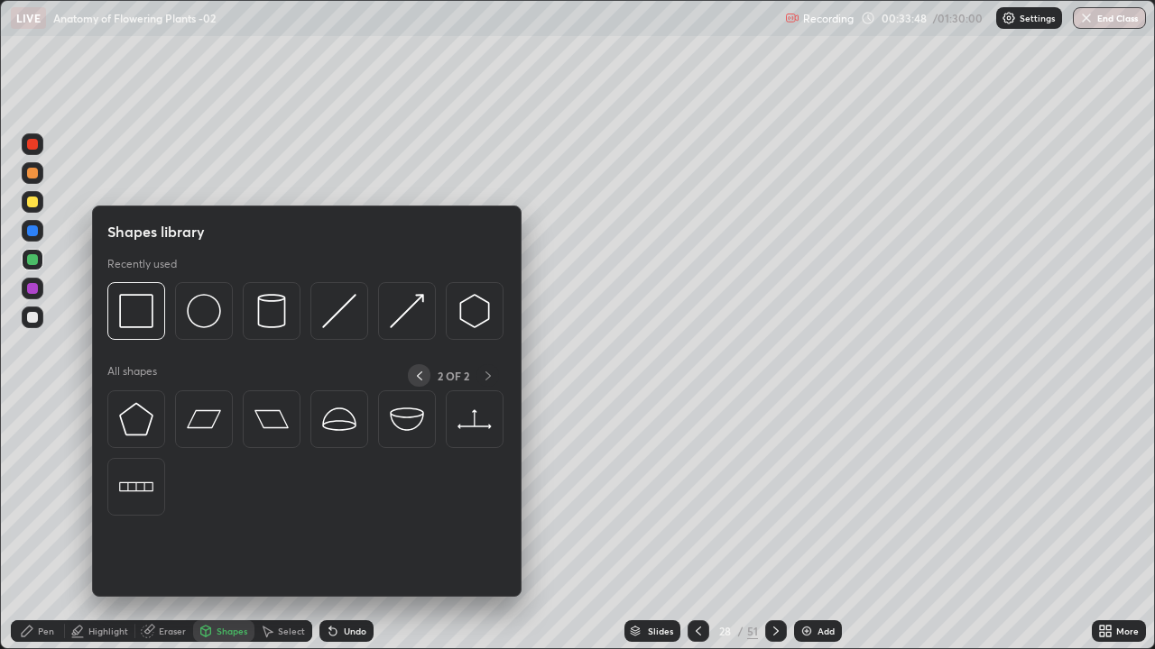
click at [421, 373] on icon at bounding box center [419, 376] width 14 height 14
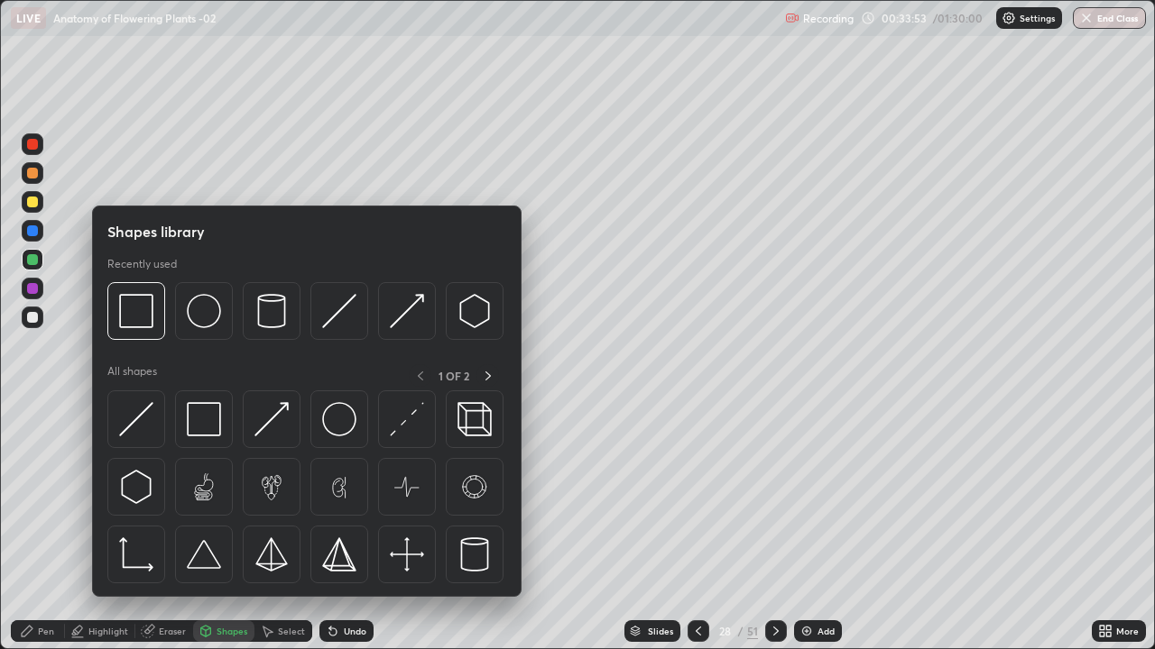
click at [33, 534] on icon at bounding box center [27, 631] width 14 height 14
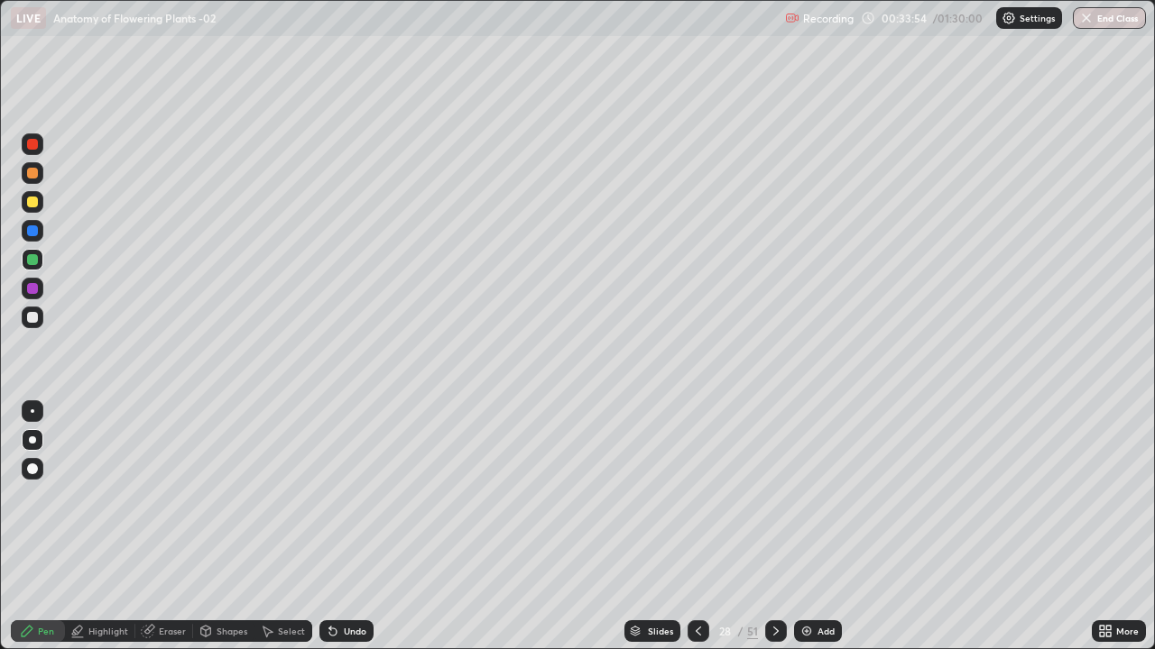
click at [32, 319] on div at bounding box center [32, 317] width 11 height 11
click at [33, 438] on div at bounding box center [32, 440] width 7 height 7
click at [171, 534] on div "Eraser" at bounding box center [172, 631] width 27 height 9
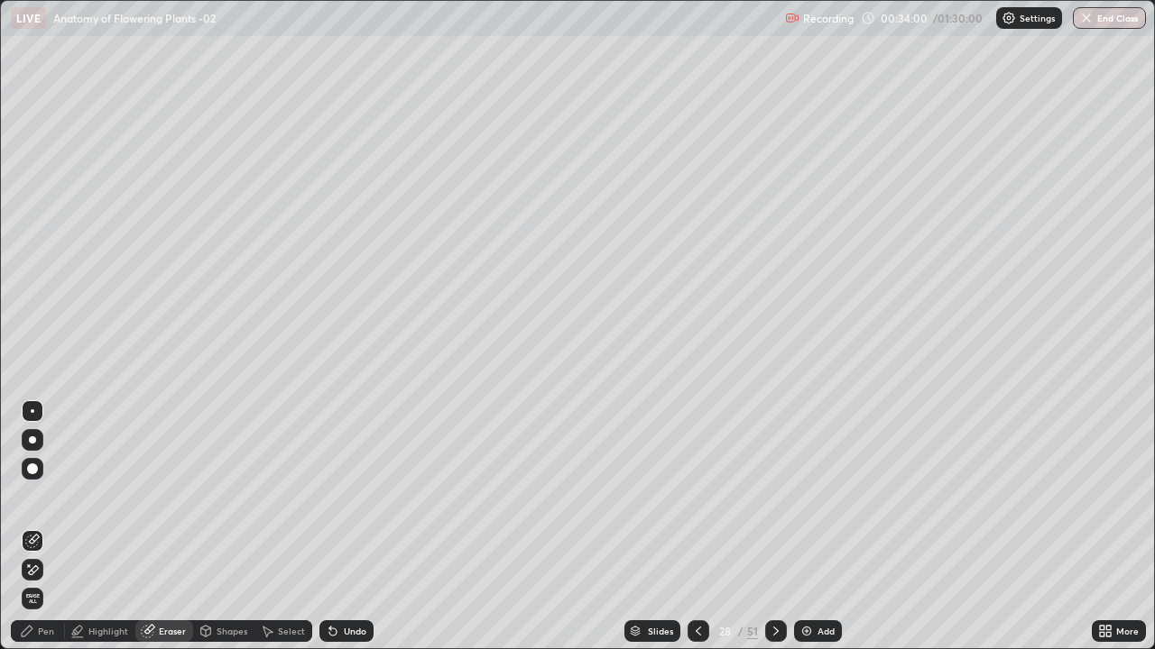
click at [33, 534] on icon at bounding box center [32, 570] width 14 height 15
click at [36, 534] on icon at bounding box center [32, 541] width 14 height 14
click at [45, 534] on div "Pen" at bounding box center [46, 631] width 16 height 9
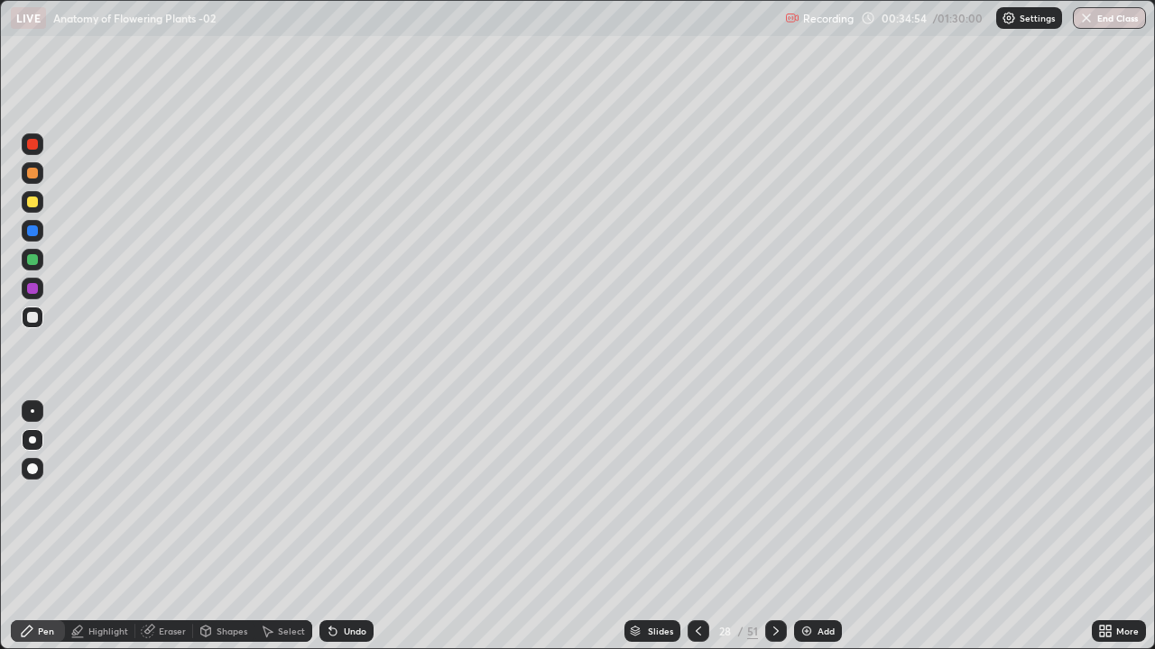
click at [27, 203] on div at bounding box center [32, 202] width 11 height 11
click at [688, 534] on div at bounding box center [698, 632] width 22 height 22
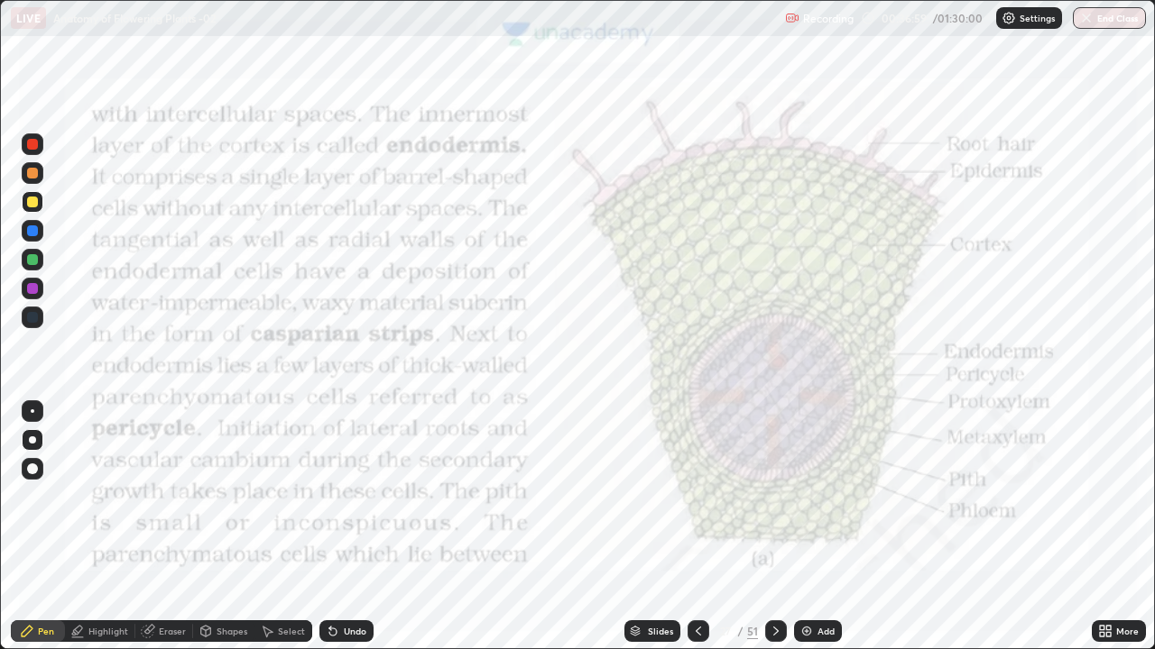
click at [35, 133] on div at bounding box center [33, 144] width 22 height 22
click at [38, 534] on div "Pen" at bounding box center [46, 631] width 16 height 9
click at [31, 259] on div at bounding box center [32, 259] width 11 height 11
click at [37, 317] on div at bounding box center [32, 317] width 11 height 11
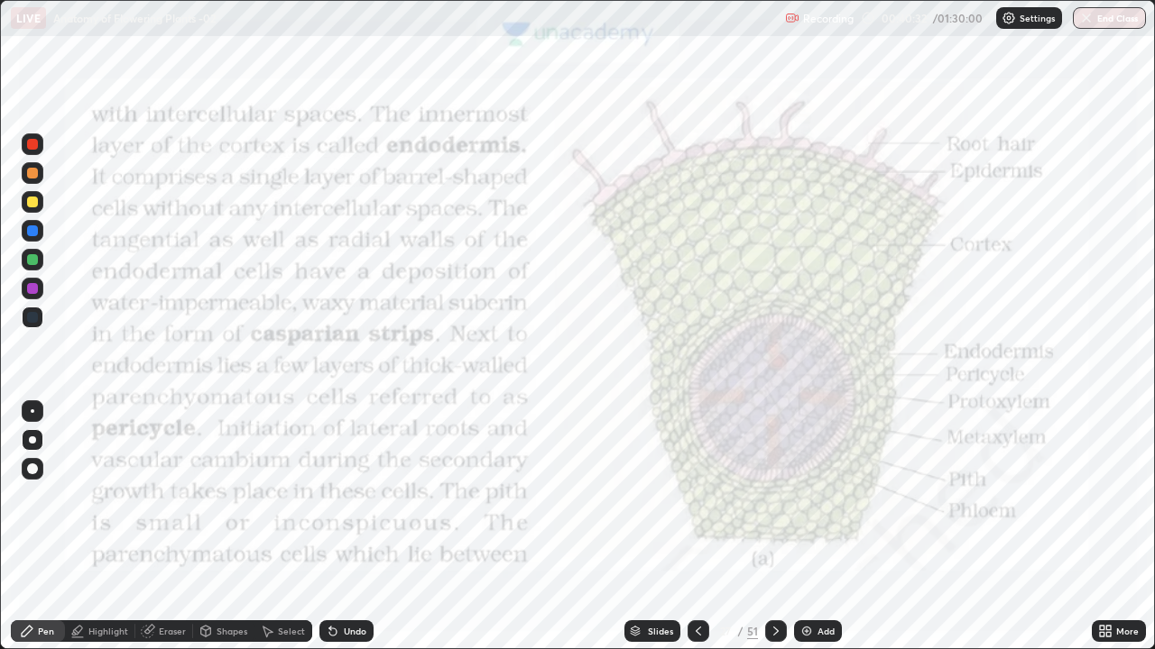
click at [32, 440] on div at bounding box center [32, 440] width 7 height 7
click at [30, 286] on div at bounding box center [32, 288] width 11 height 11
click at [772, 534] on icon at bounding box center [775, 631] width 14 height 14
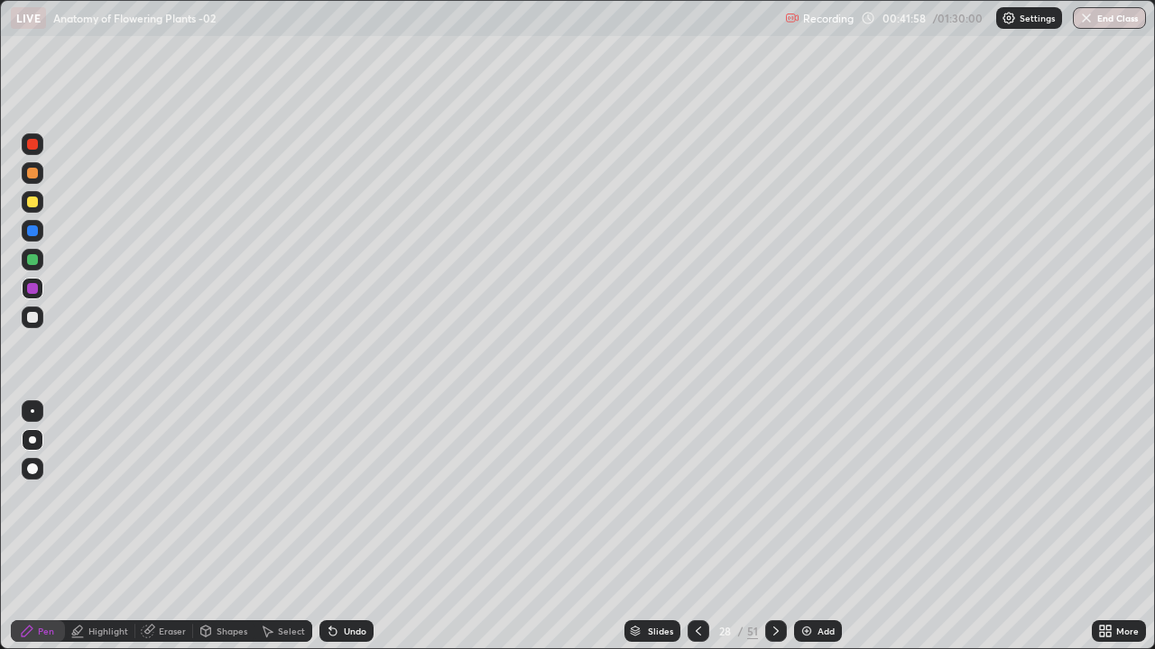
click at [774, 534] on icon at bounding box center [775, 631] width 14 height 14
click at [771, 534] on icon at bounding box center [775, 631] width 14 height 14
click at [774, 534] on icon at bounding box center [775, 631] width 14 height 14
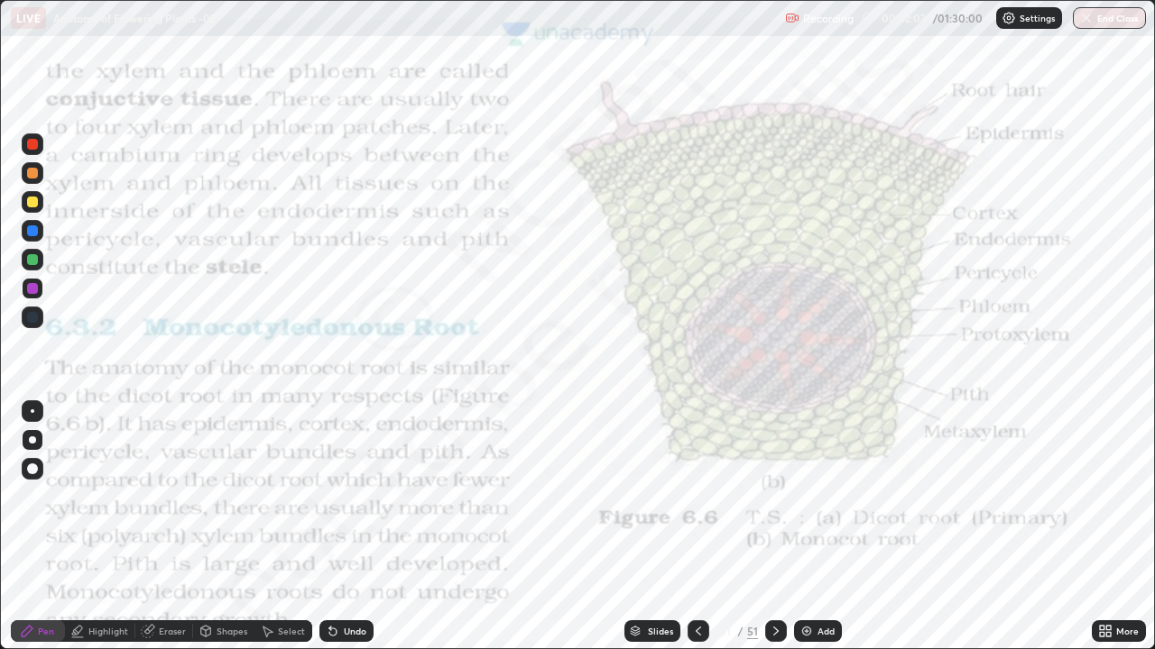
click at [34, 143] on div at bounding box center [32, 144] width 11 height 11
click at [229, 534] on div "Shapes" at bounding box center [223, 632] width 61 height 22
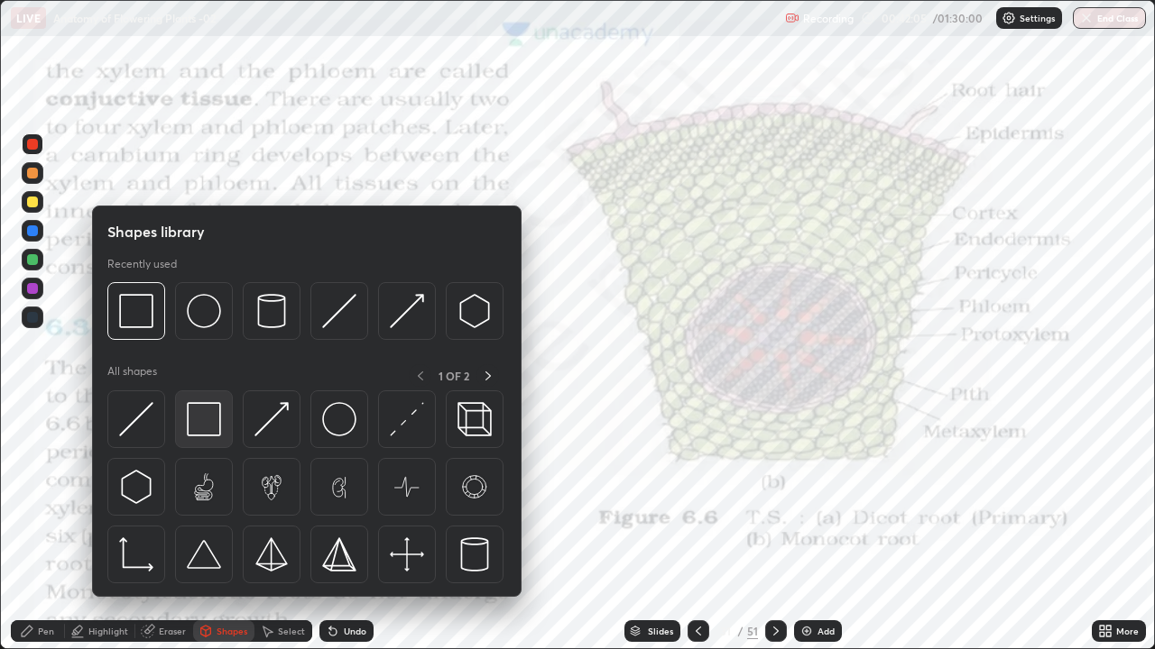
click at [210, 417] on img at bounding box center [204, 419] width 34 height 34
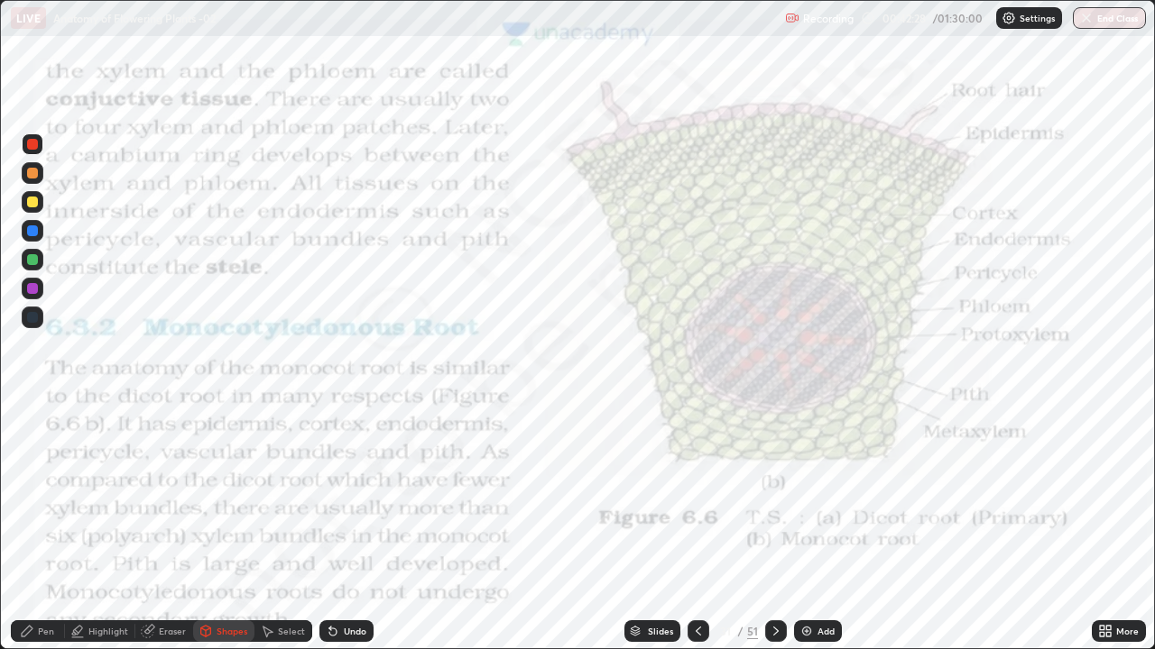
click at [39, 534] on div "Pen" at bounding box center [46, 631] width 16 height 9
click at [259, 31] on div "LIVE Anatomy of Flowering Plants -02" at bounding box center [394, 18] width 767 height 36
click at [281, 34] on div "LIVE Anatomy of Flowering Plants -02" at bounding box center [394, 18] width 767 height 36
click at [279, 33] on div "LIVE Anatomy of Flowering Plants -02" at bounding box center [394, 18] width 767 height 36
click at [284, 23] on div "LIVE Anatomy of Flowering Plants -02" at bounding box center [394, 18] width 767 height 36
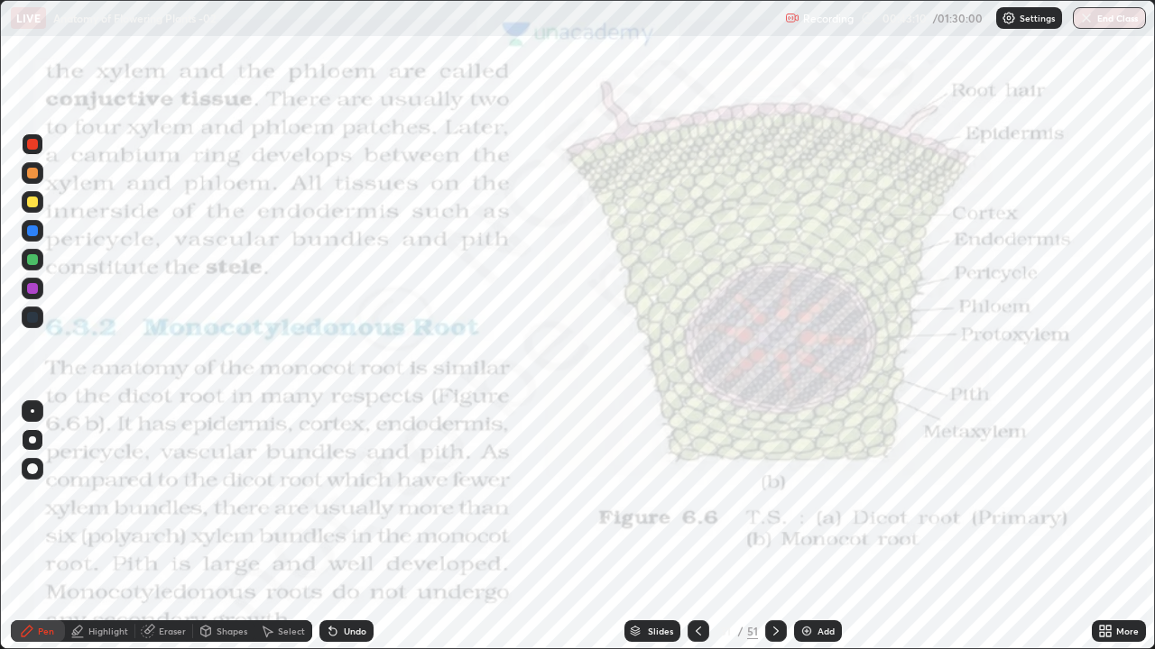
click at [32, 316] on div at bounding box center [32, 317] width 11 height 11
click at [812, 534] on div "Add" at bounding box center [818, 632] width 48 height 22
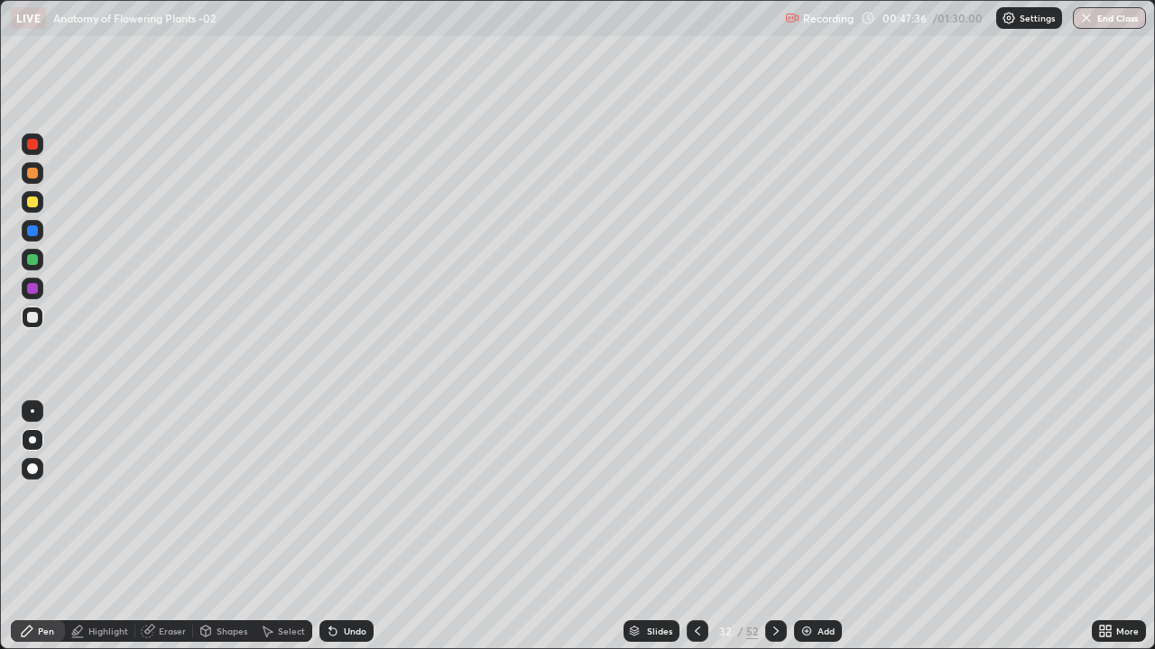
click at [696, 534] on icon at bounding box center [697, 631] width 5 height 9
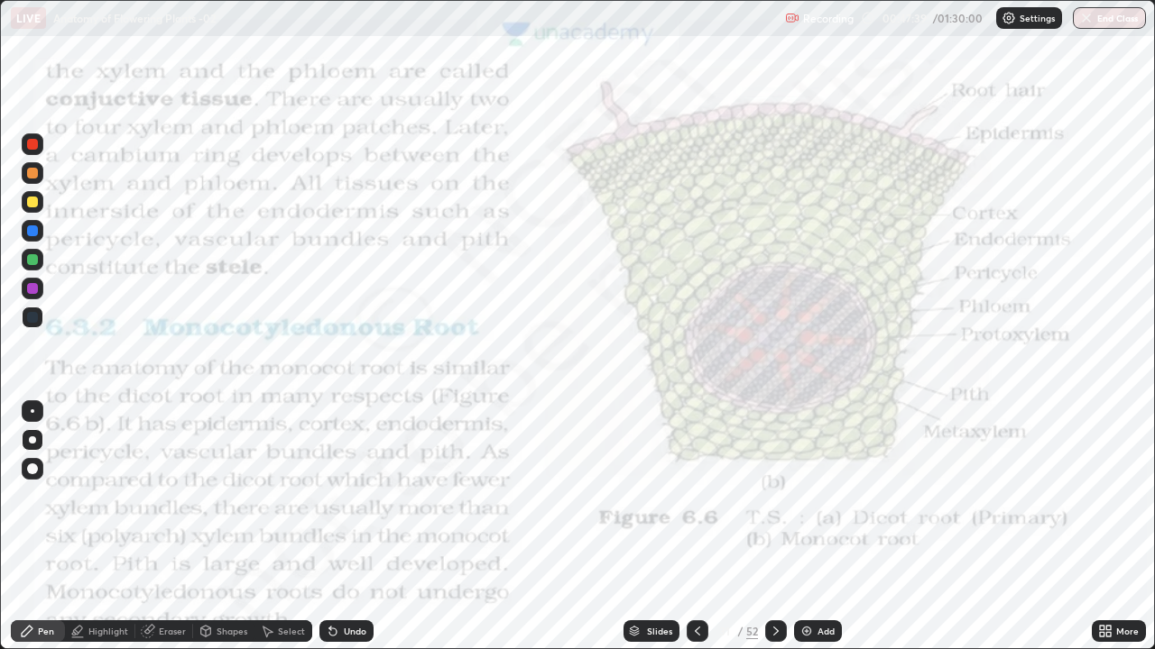
click at [183, 534] on div "Eraser" at bounding box center [172, 631] width 27 height 9
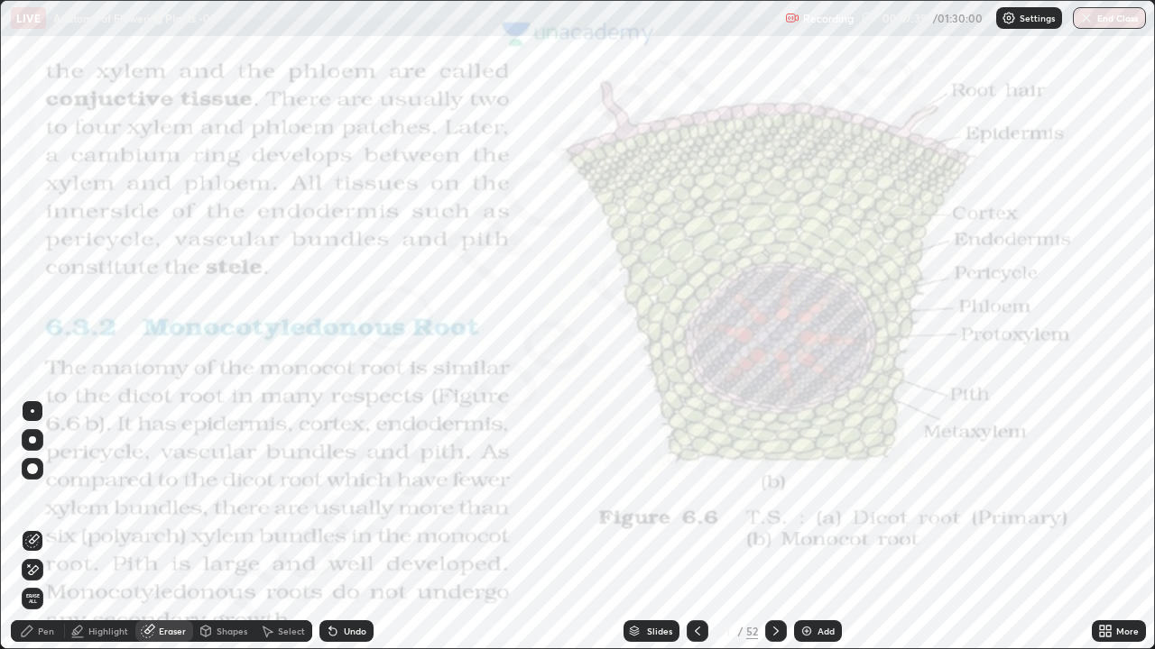
click at [225, 534] on div "Shapes" at bounding box center [231, 631] width 31 height 9
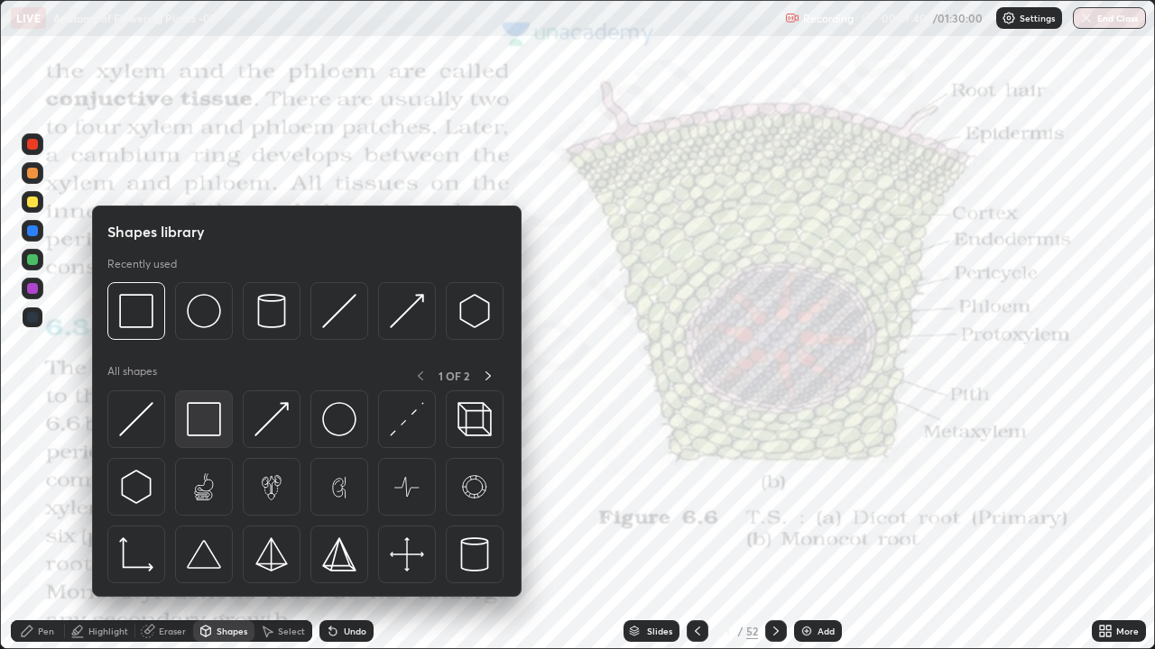
click at [205, 423] on img at bounding box center [204, 419] width 34 height 34
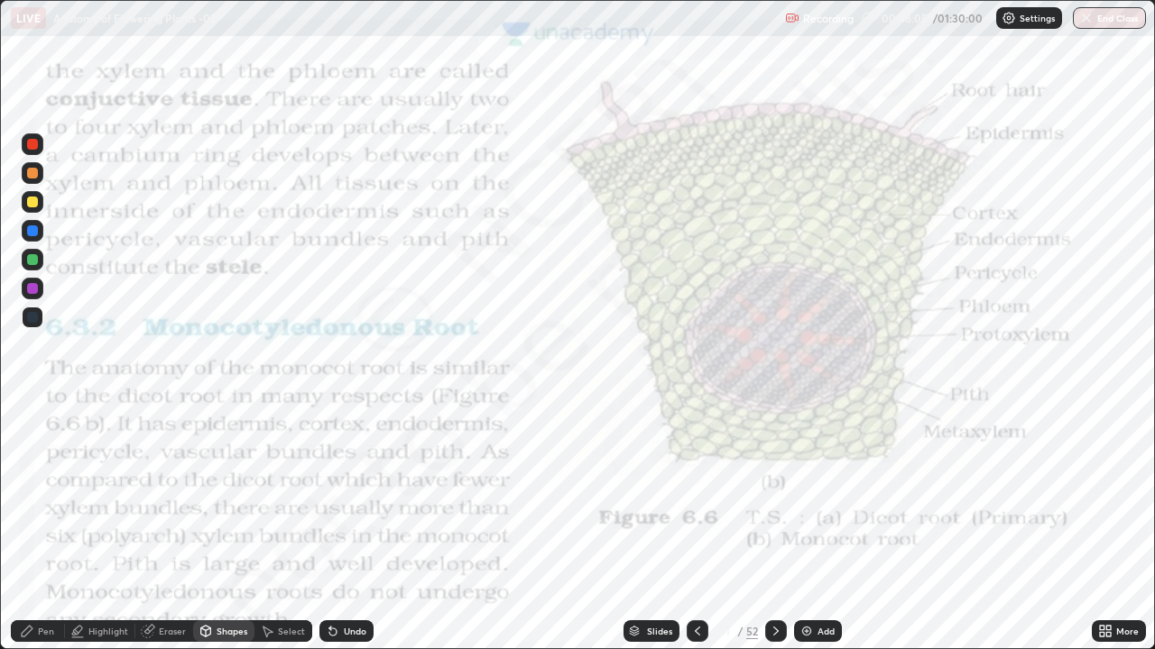
click at [41, 534] on div "Pen" at bounding box center [46, 631] width 16 height 9
click at [36, 534] on div "Pen" at bounding box center [38, 632] width 54 height 22
click at [817, 534] on div "Add" at bounding box center [825, 631] width 17 height 9
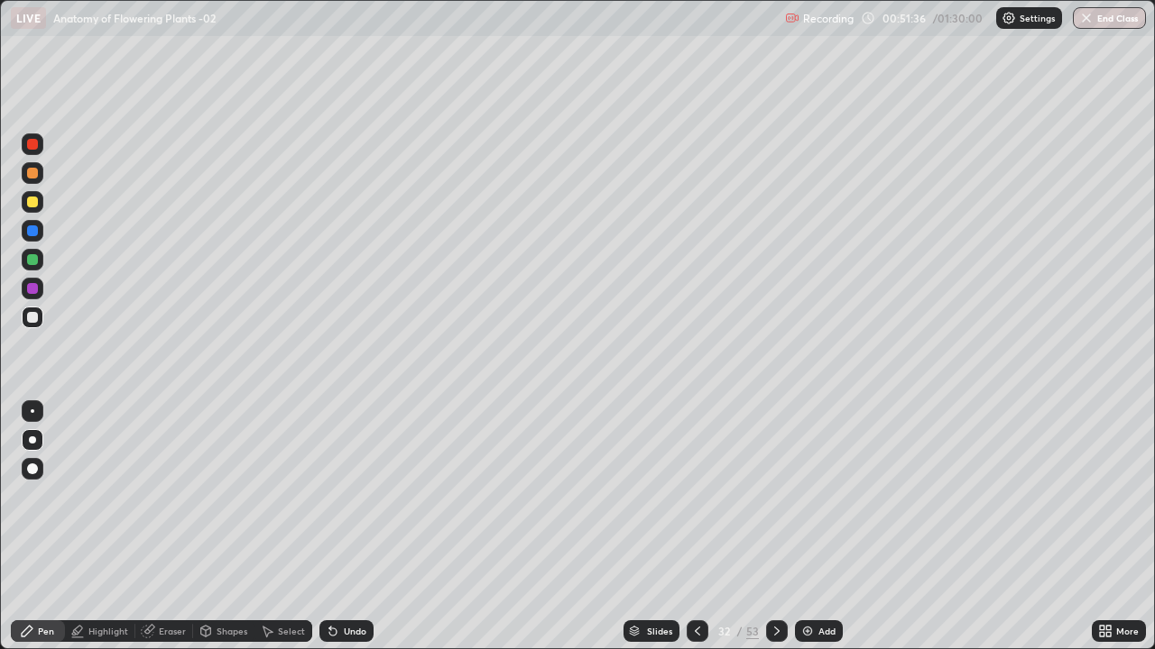
click at [695, 534] on icon at bounding box center [697, 631] width 14 height 14
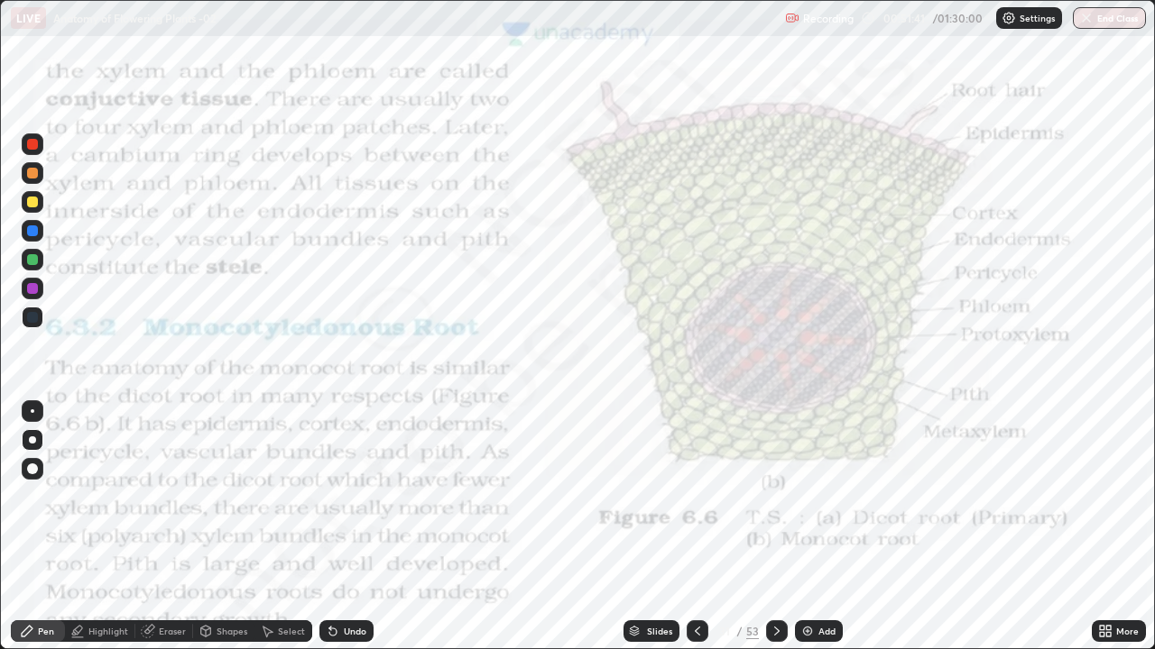
click at [41, 534] on div "Pen" at bounding box center [46, 631] width 16 height 9
click at [32, 440] on div at bounding box center [32, 440] width 7 height 7
click at [819, 534] on div "Add" at bounding box center [826, 631] width 17 height 9
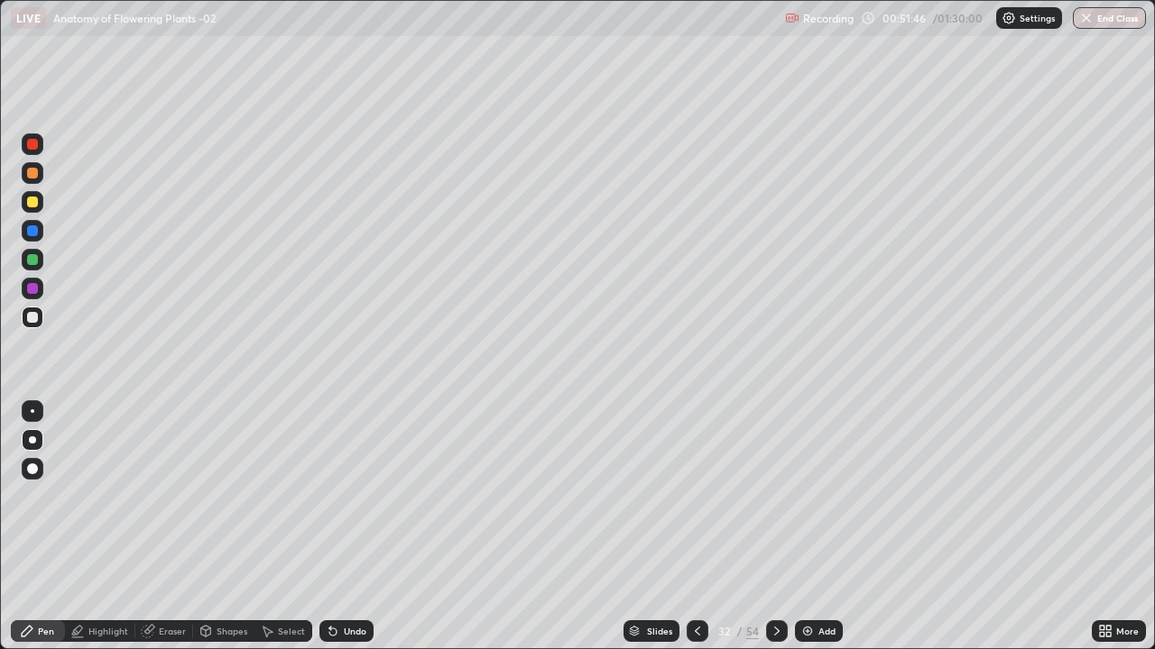
click at [32, 441] on div at bounding box center [32, 440] width 7 height 7
click at [33, 286] on div at bounding box center [32, 288] width 11 height 11
click at [36, 321] on div at bounding box center [32, 317] width 11 height 11
click at [32, 440] on div at bounding box center [32, 440] width 7 height 7
click at [344, 534] on div "Undo" at bounding box center [355, 631] width 23 height 9
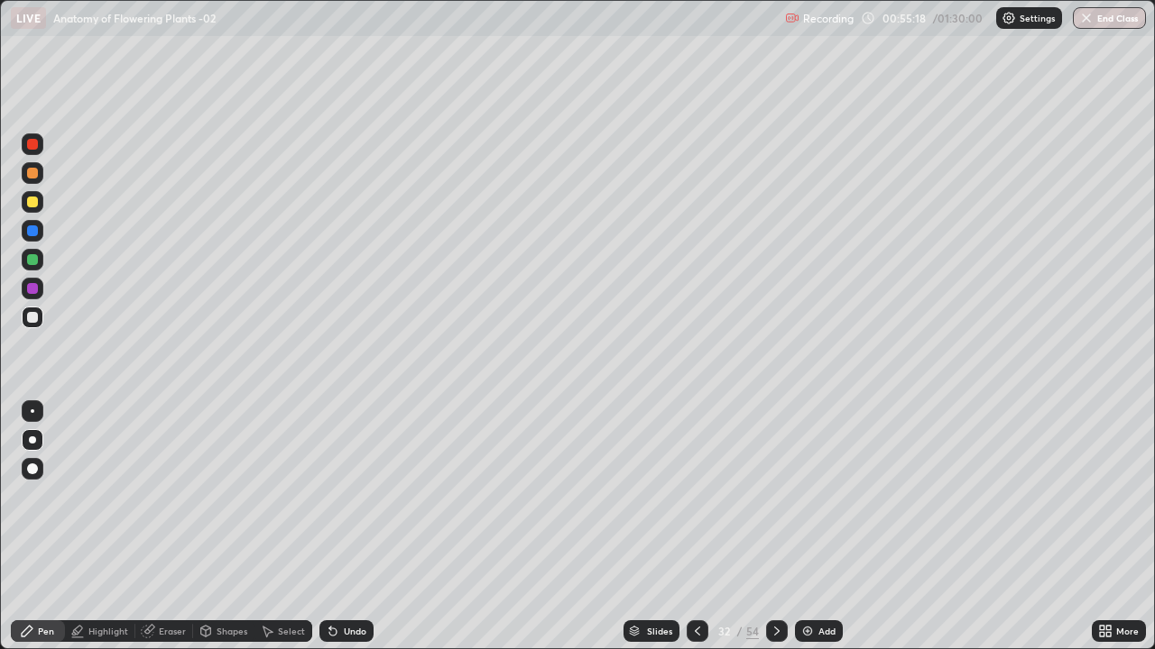
click at [27, 534] on div "Pen" at bounding box center [38, 632] width 54 height 22
click at [629, 534] on icon at bounding box center [634, 631] width 11 height 11
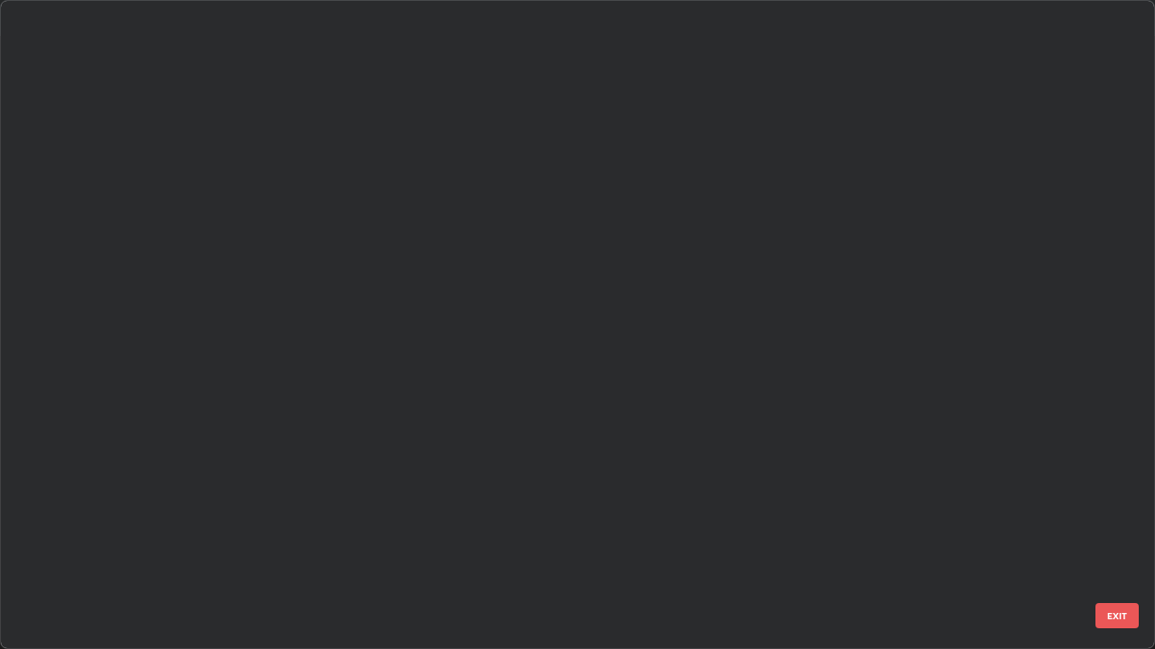
scroll to position [642, 1144]
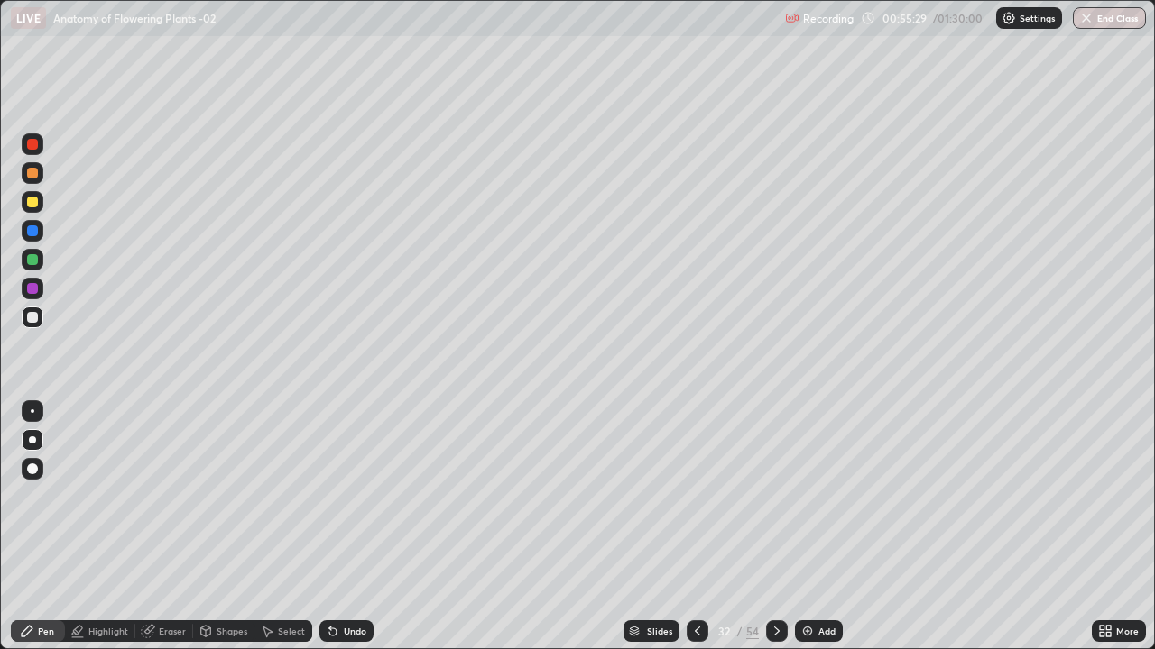
click at [818, 534] on div "Add" at bounding box center [826, 631] width 17 height 9
click at [774, 534] on icon at bounding box center [776, 631] width 14 height 14
click at [629, 534] on icon at bounding box center [634, 631] width 11 height 11
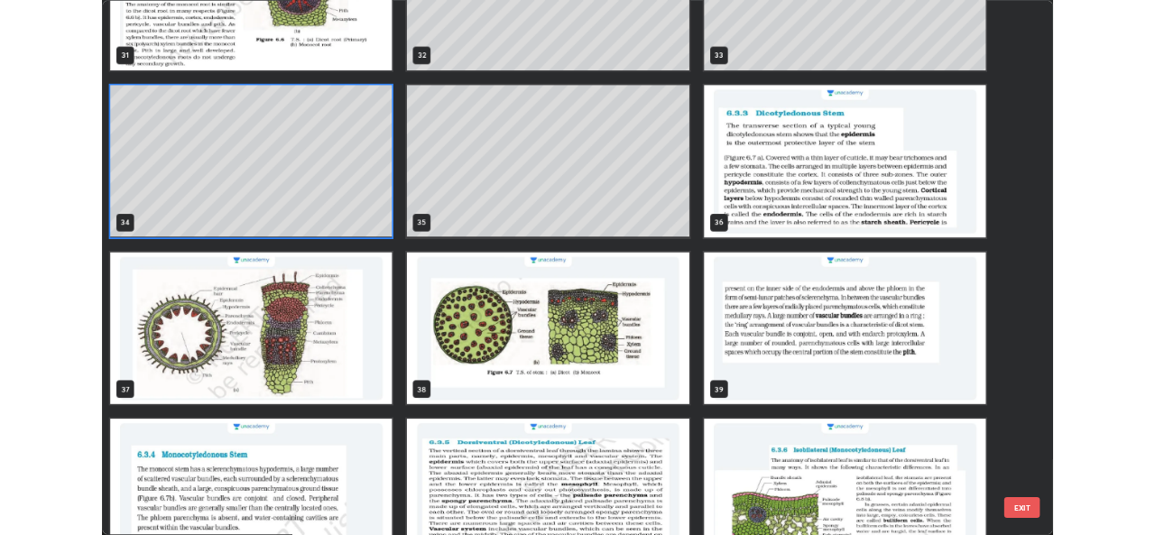
scroll to position [2135, 0]
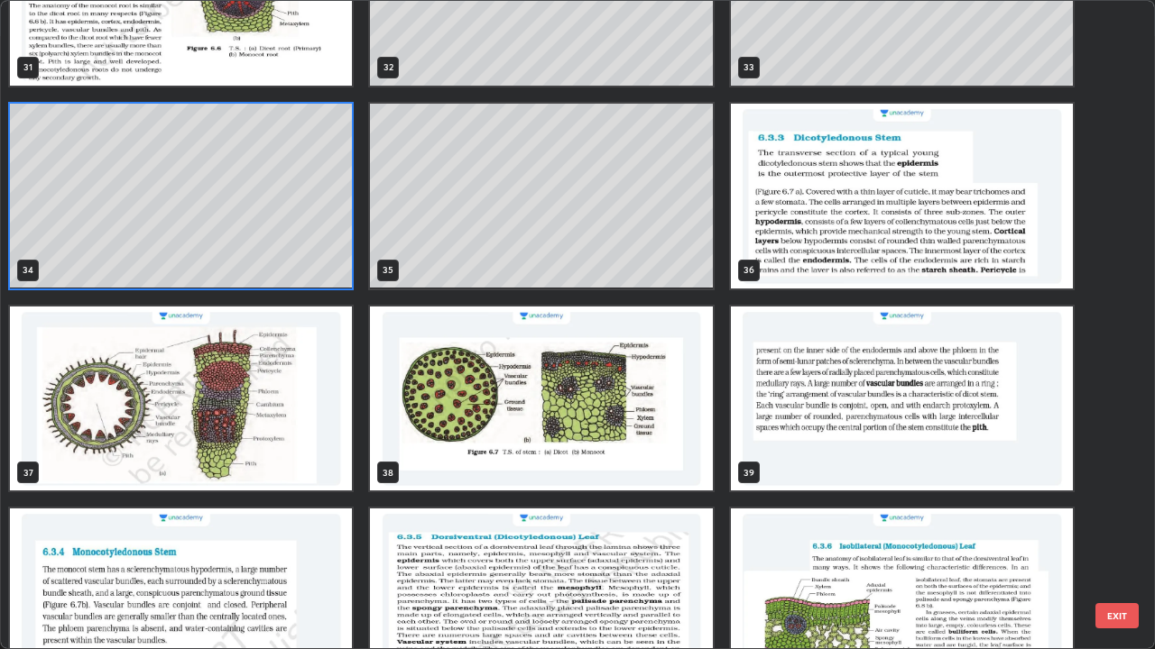
click at [300, 436] on img "grid" at bounding box center [181, 399] width 342 height 185
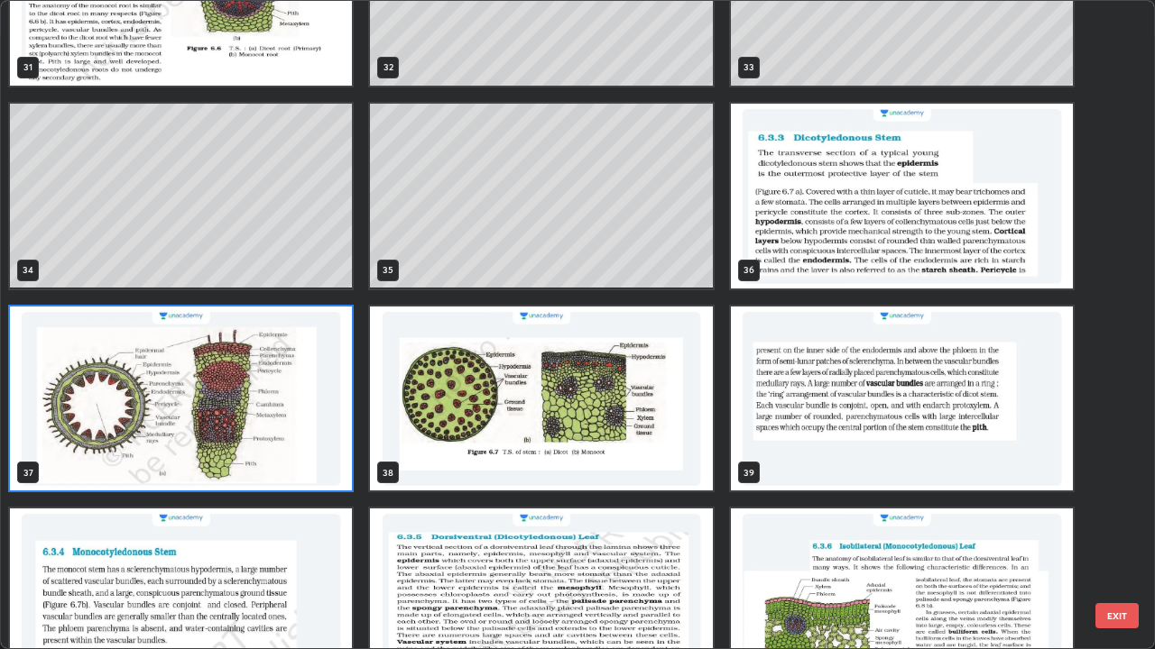
click at [298, 432] on img "grid" at bounding box center [181, 399] width 342 height 185
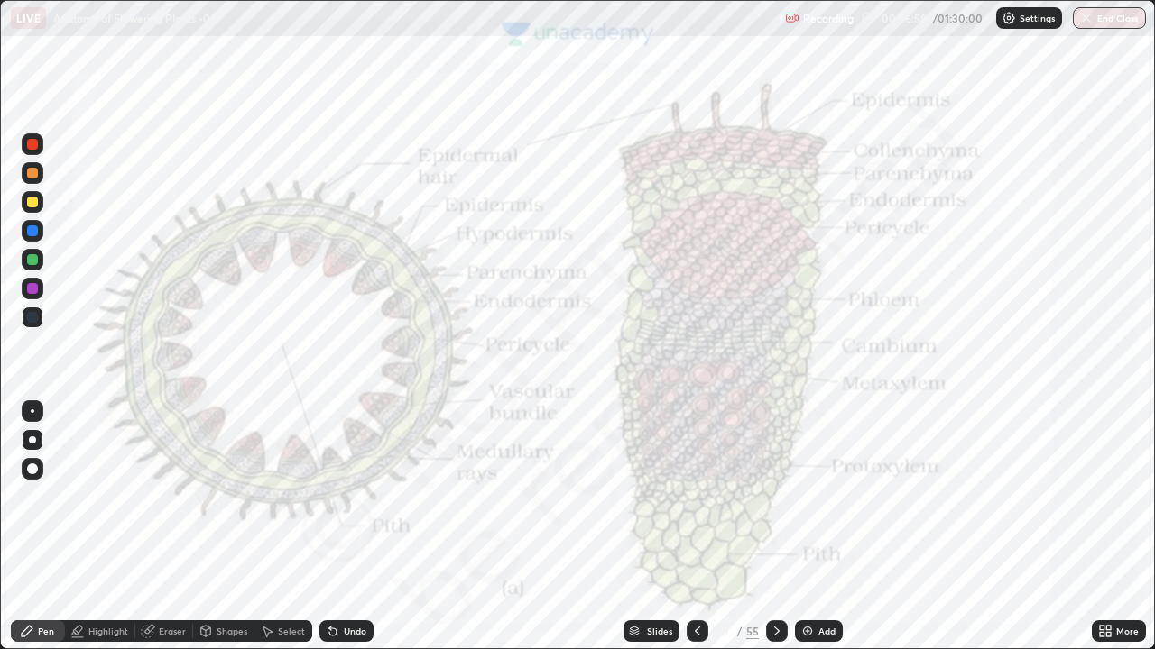
click at [298, 432] on img "grid" at bounding box center [181, 399] width 342 height 185
click at [299, 423] on img "grid" at bounding box center [181, 399] width 342 height 185
click at [219, 534] on div "Shapes" at bounding box center [231, 631] width 31 height 9
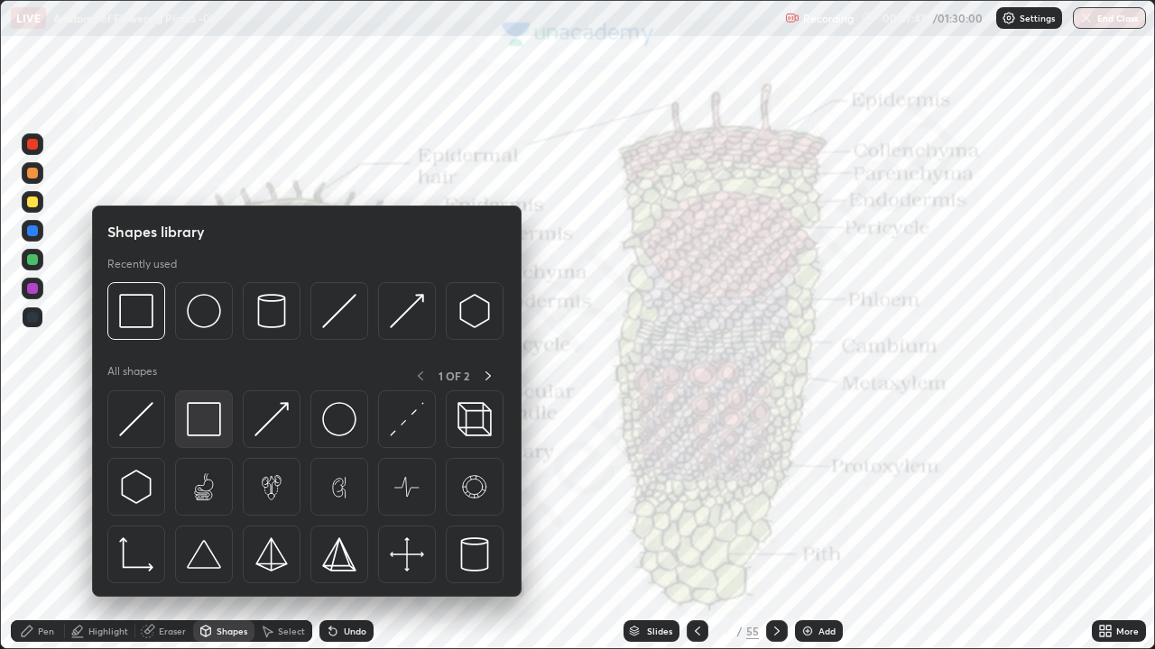
click at [201, 419] on img at bounding box center [204, 419] width 34 height 34
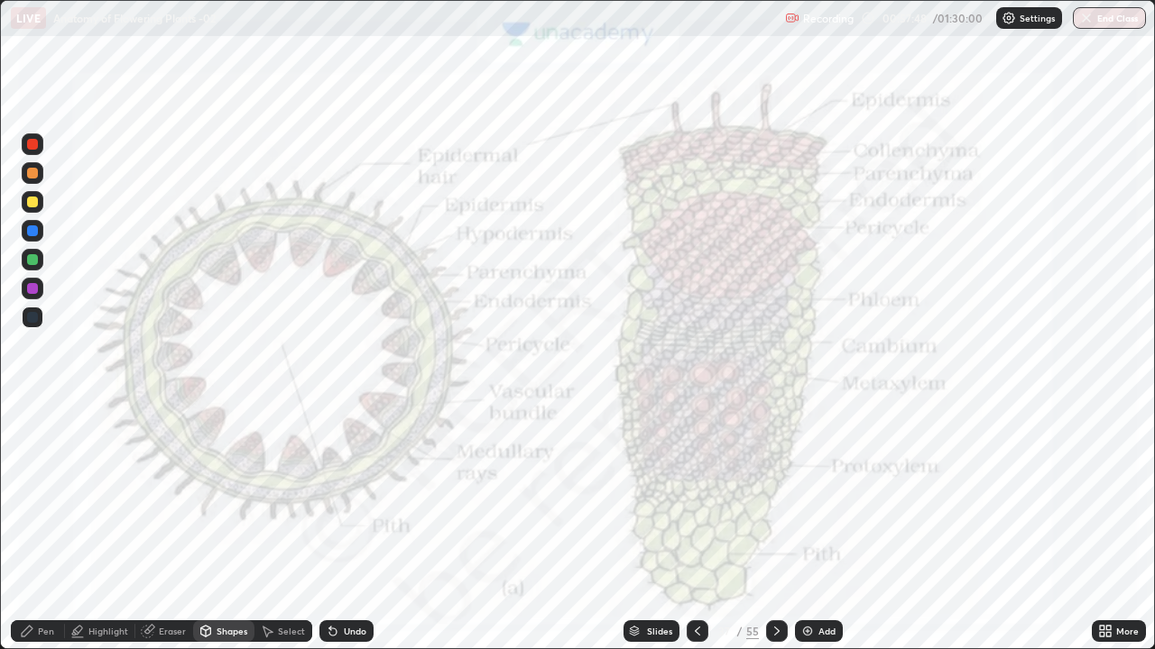
click at [27, 140] on div at bounding box center [33, 144] width 22 height 22
click at [40, 534] on div "Pen" at bounding box center [46, 631] width 16 height 9
click at [221, 534] on div "Shapes" at bounding box center [231, 631] width 31 height 9
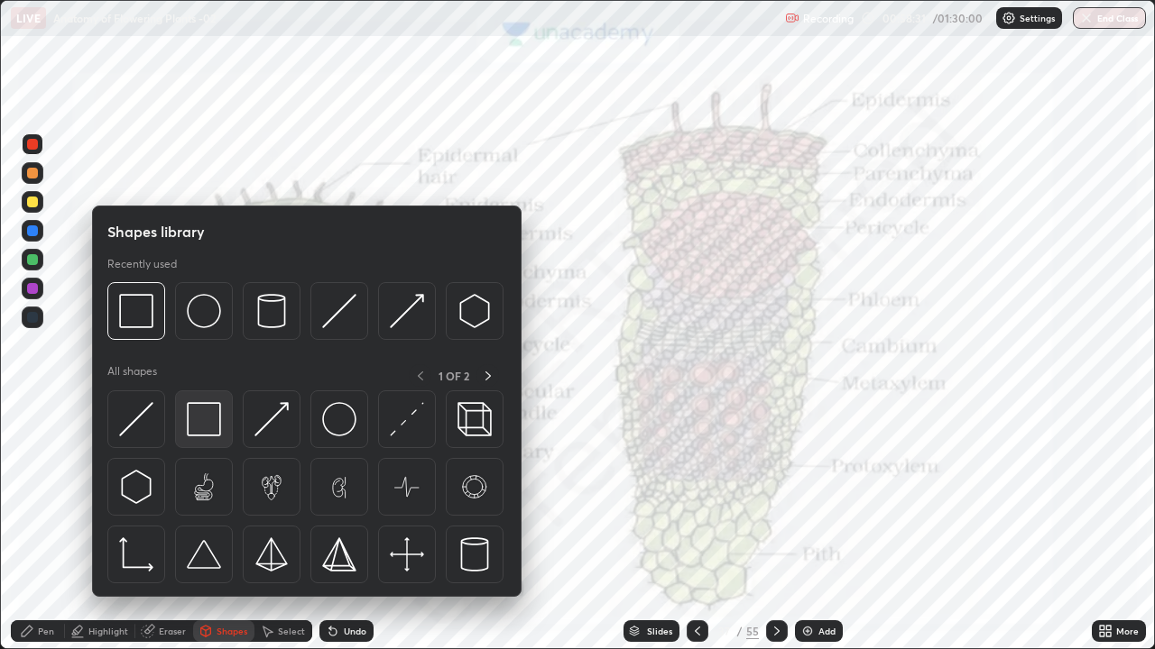
click at [213, 427] on img at bounding box center [204, 419] width 34 height 34
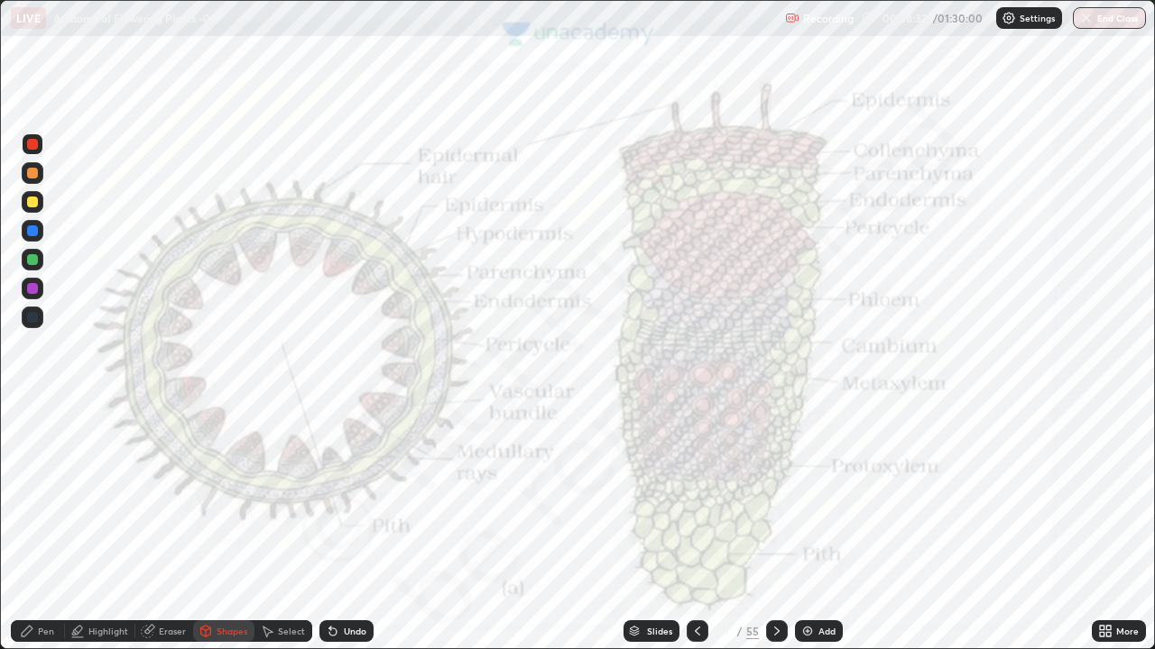
click at [40, 136] on div at bounding box center [33, 144] width 22 height 22
click at [36, 131] on div at bounding box center [33, 144] width 22 height 29
click at [38, 534] on div "Pen" at bounding box center [46, 631] width 16 height 9
click at [32, 321] on div at bounding box center [32, 317] width 11 height 11
click at [34, 317] on div at bounding box center [32, 317] width 11 height 11
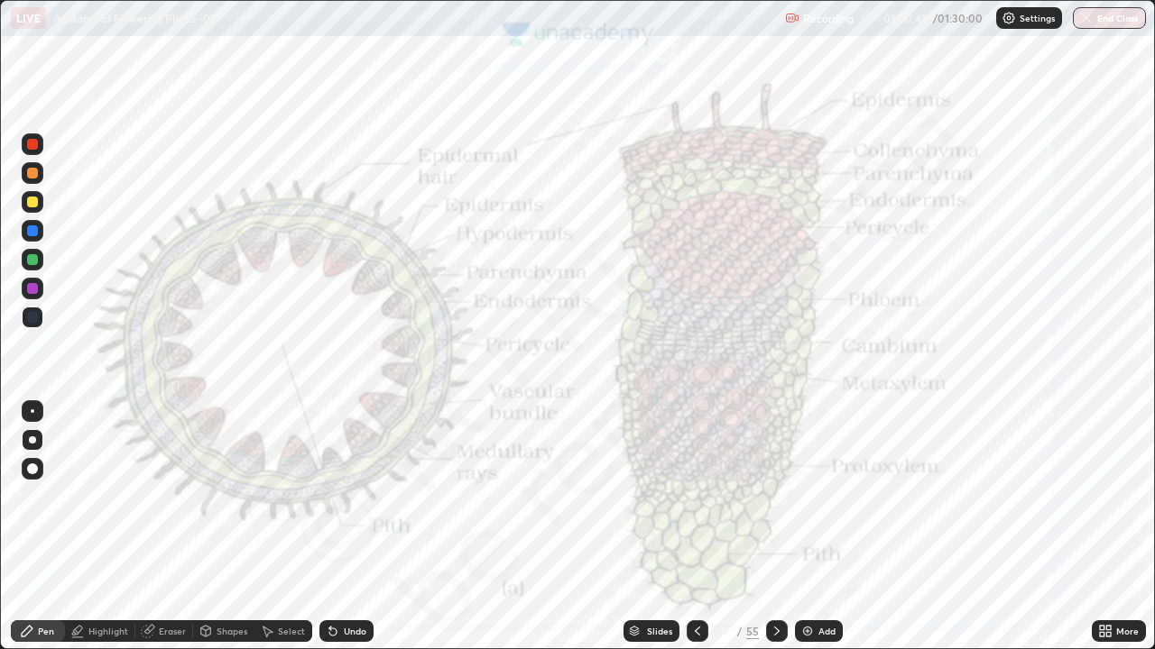
click at [770, 534] on icon at bounding box center [776, 631] width 14 height 14
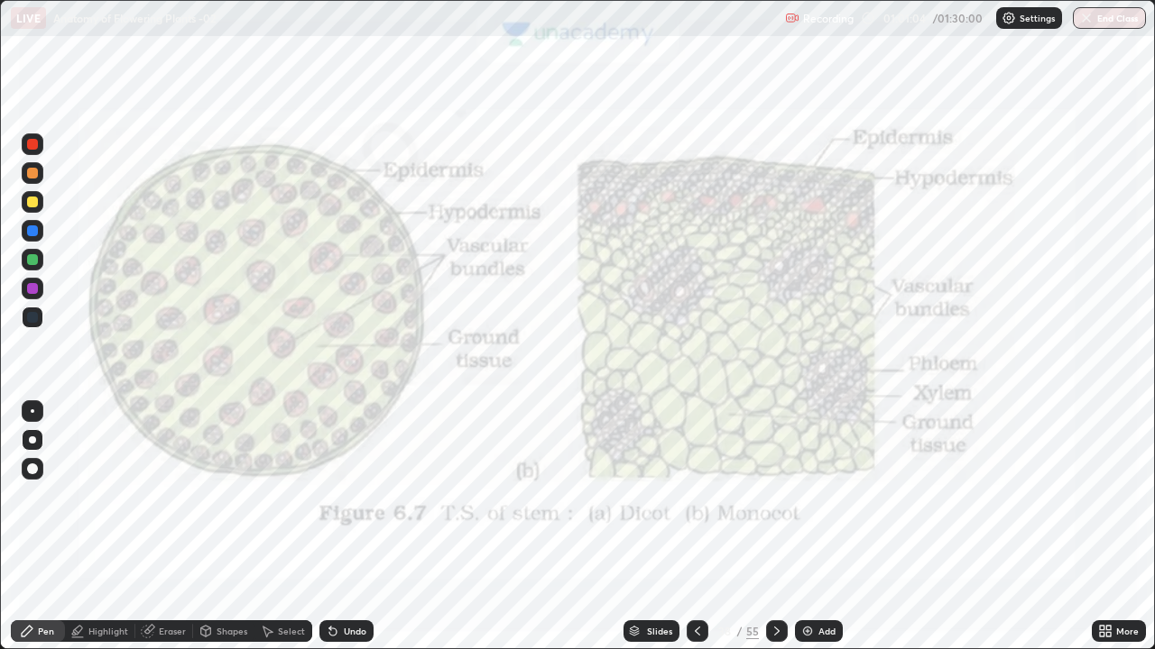
click at [695, 534] on icon at bounding box center [697, 631] width 14 height 14
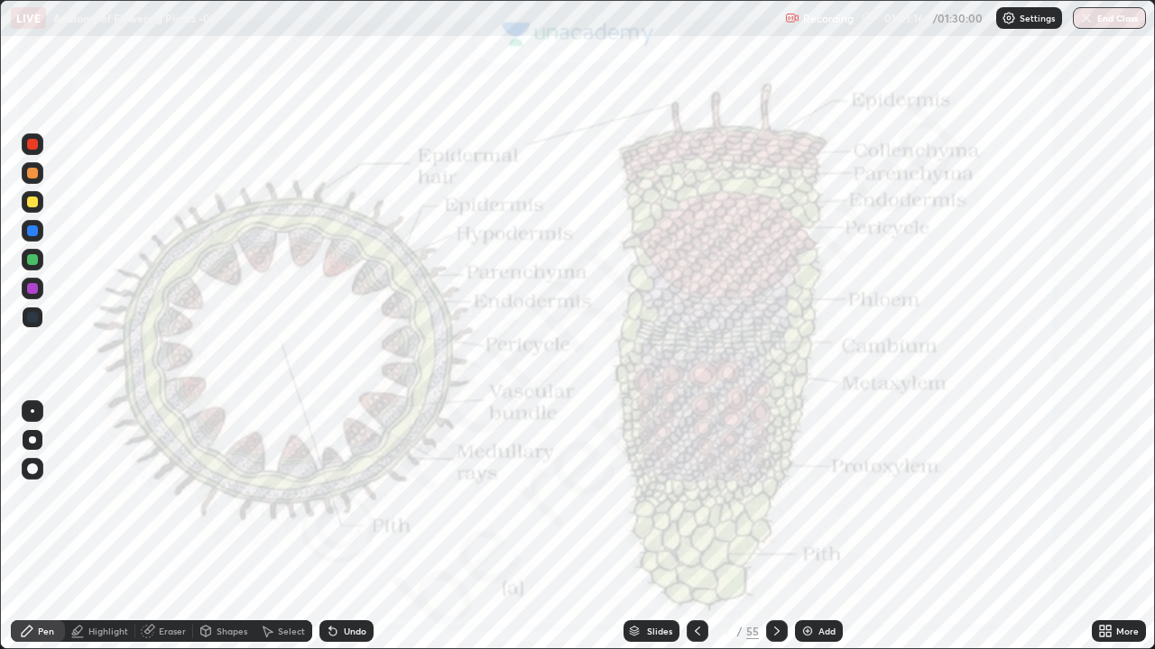
click at [774, 534] on icon at bounding box center [776, 631] width 14 height 14
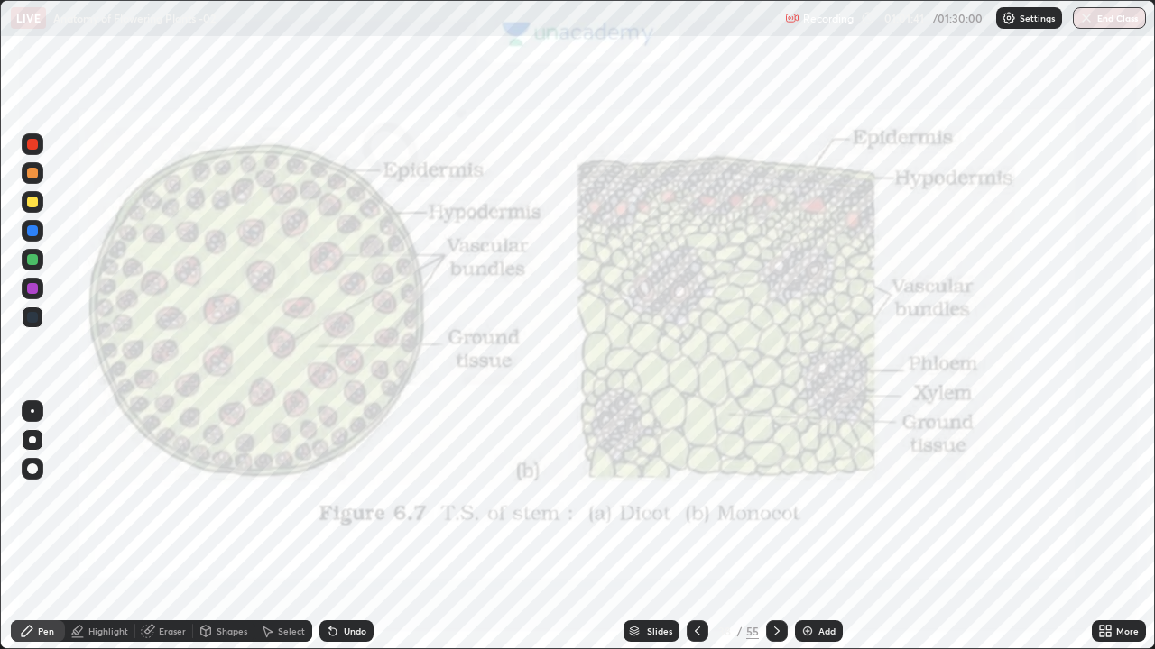
click at [693, 534] on icon at bounding box center [697, 631] width 14 height 14
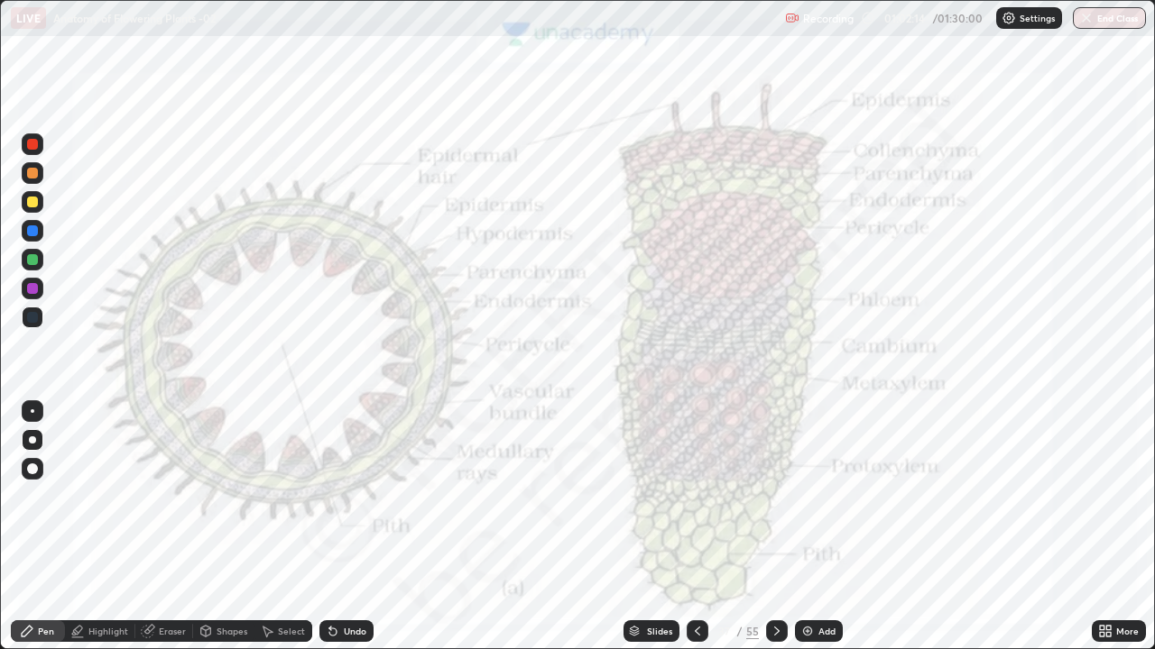
click at [772, 534] on icon at bounding box center [776, 631] width 14 height 14
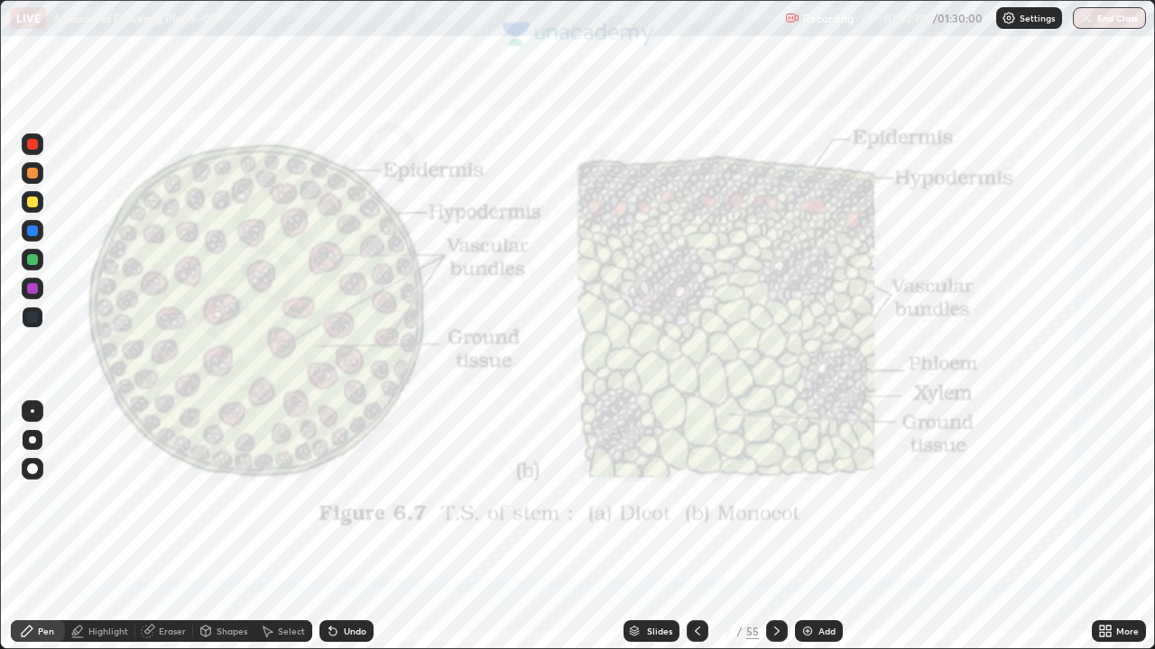
click at [695, 534] on icon at bounding box center [697, 631] width 14 height 14
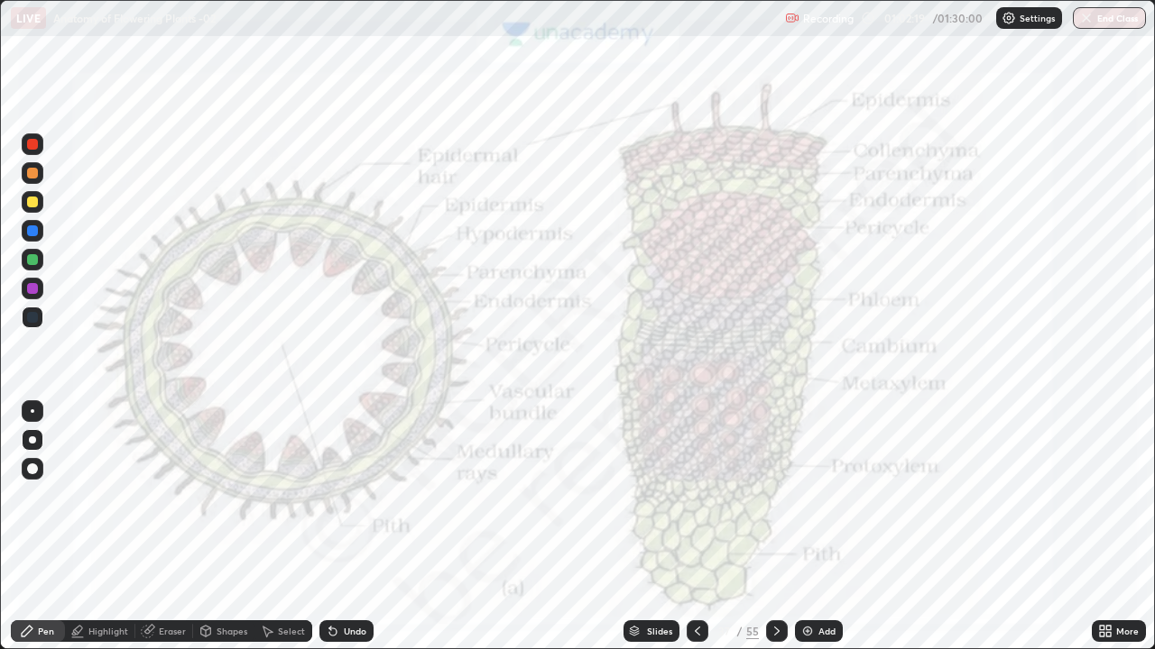
click at [766, 534] on div at bounding box center [777, 631] width 22 height 36
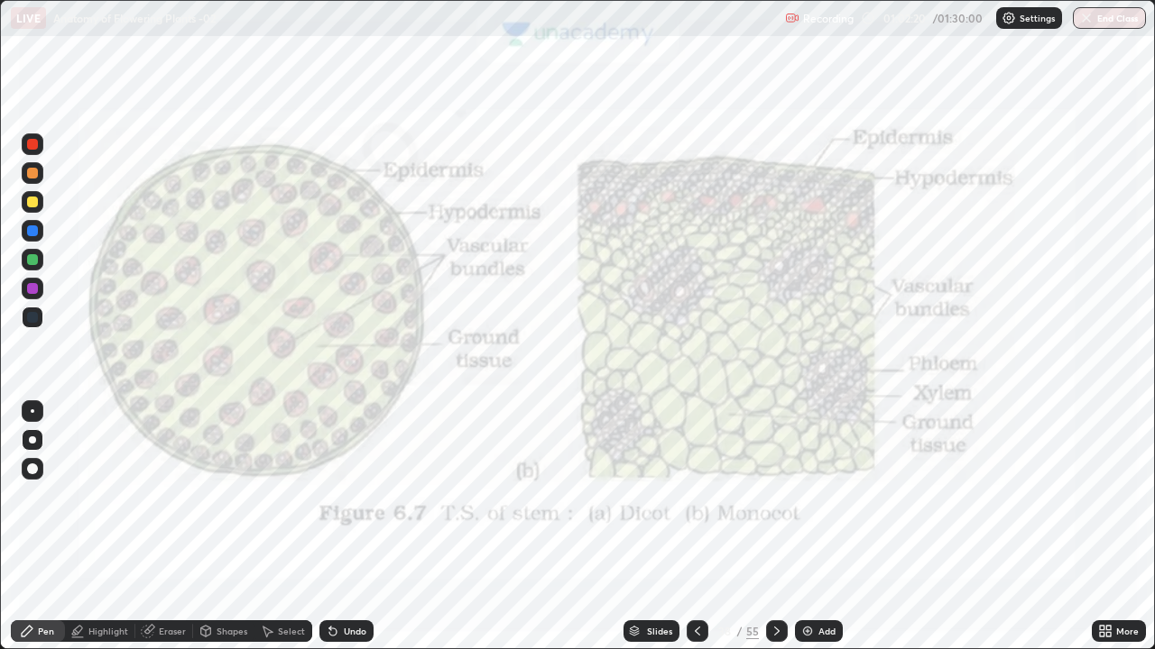
click at [774, 534] on icon at bounding box center [776, 631] width 14 height 14
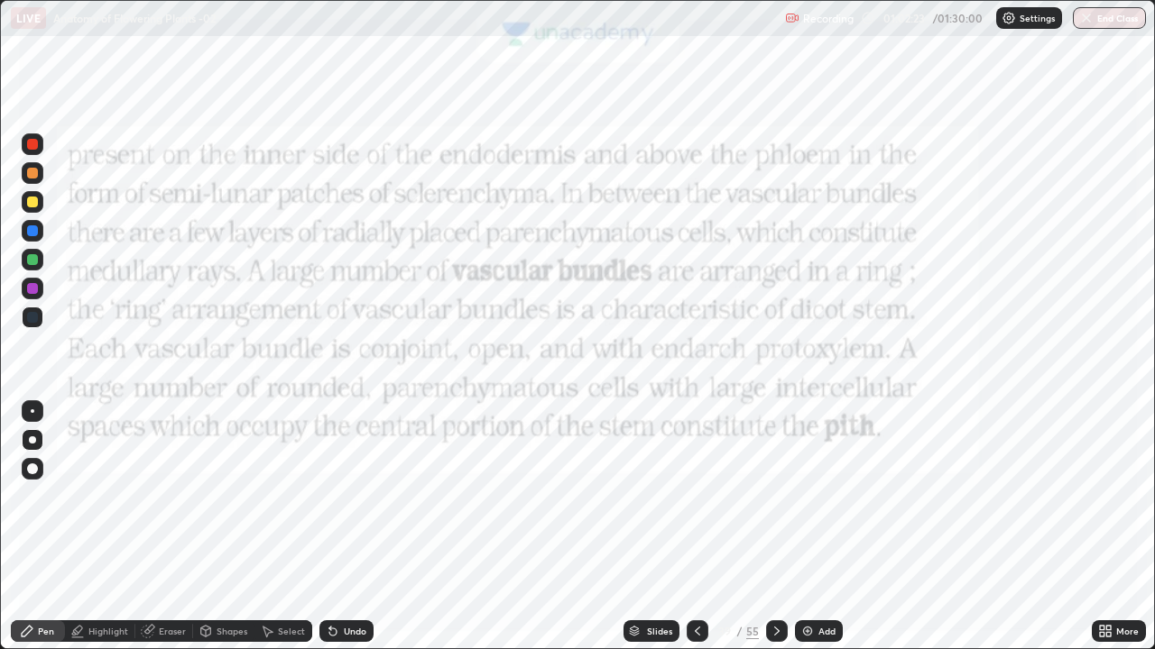
click at [220, 534] on div "Shapes" at bounding box center [231, 631] width 31 height 9
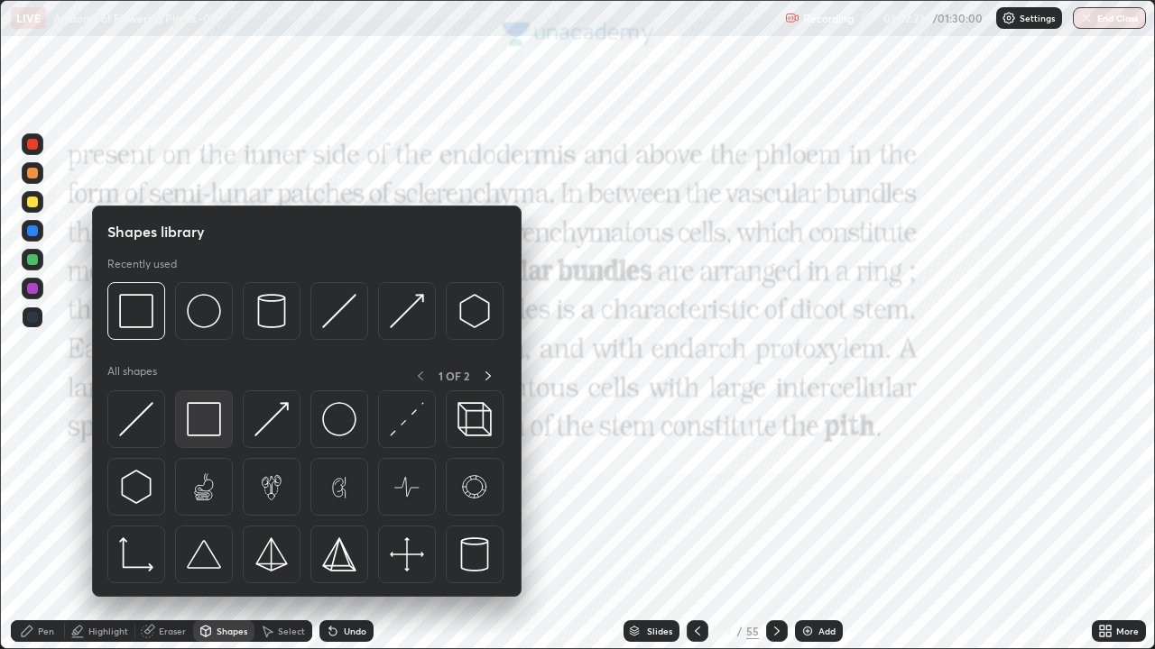
click at [212, 414] on img at bounding box center [204, 419] width 34 height 34
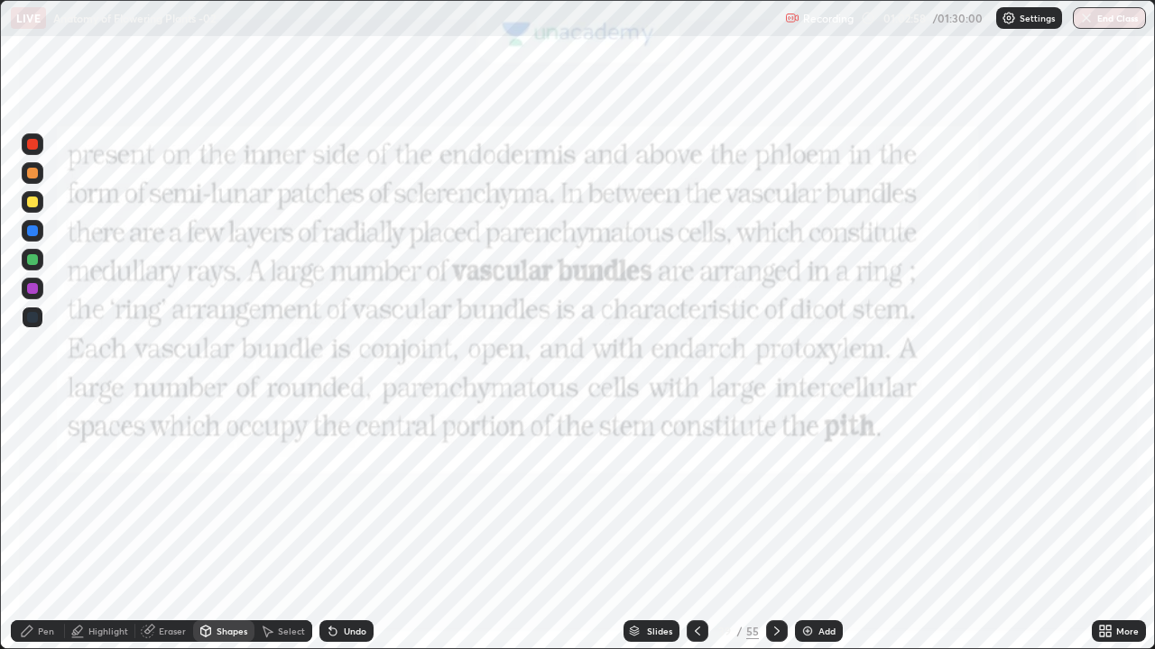
click at [695, 534] on icon at bounding box center [697, 631] width 5 height 9
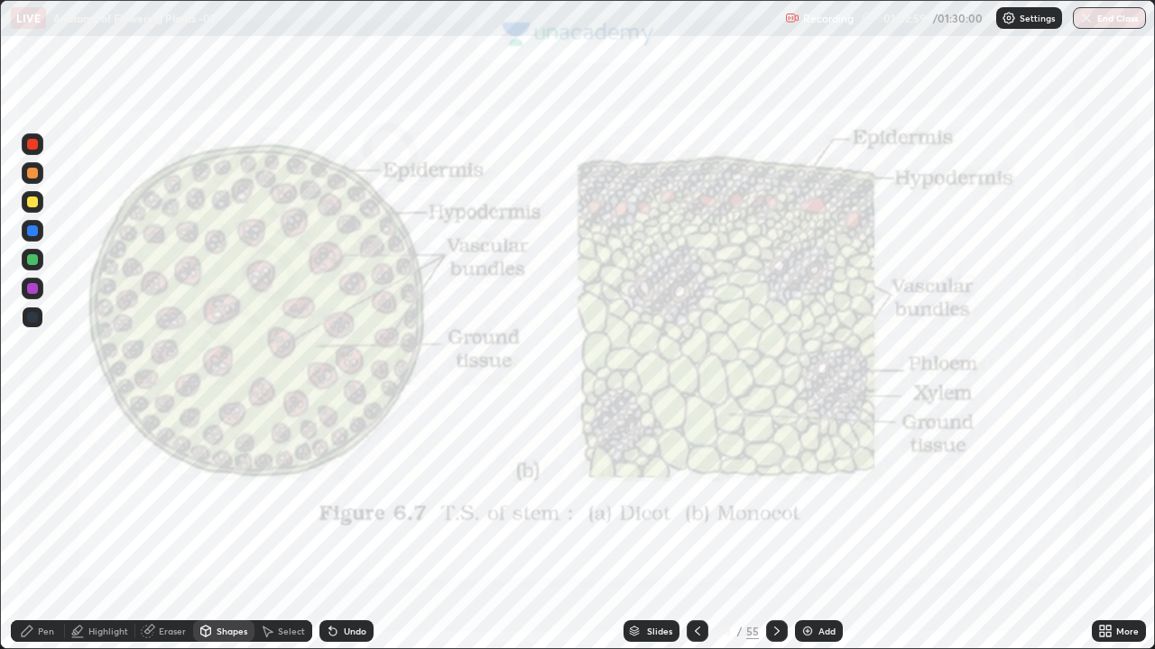
click at [693, 534] on icon at bounding box center [697, 631] width 14 height 14
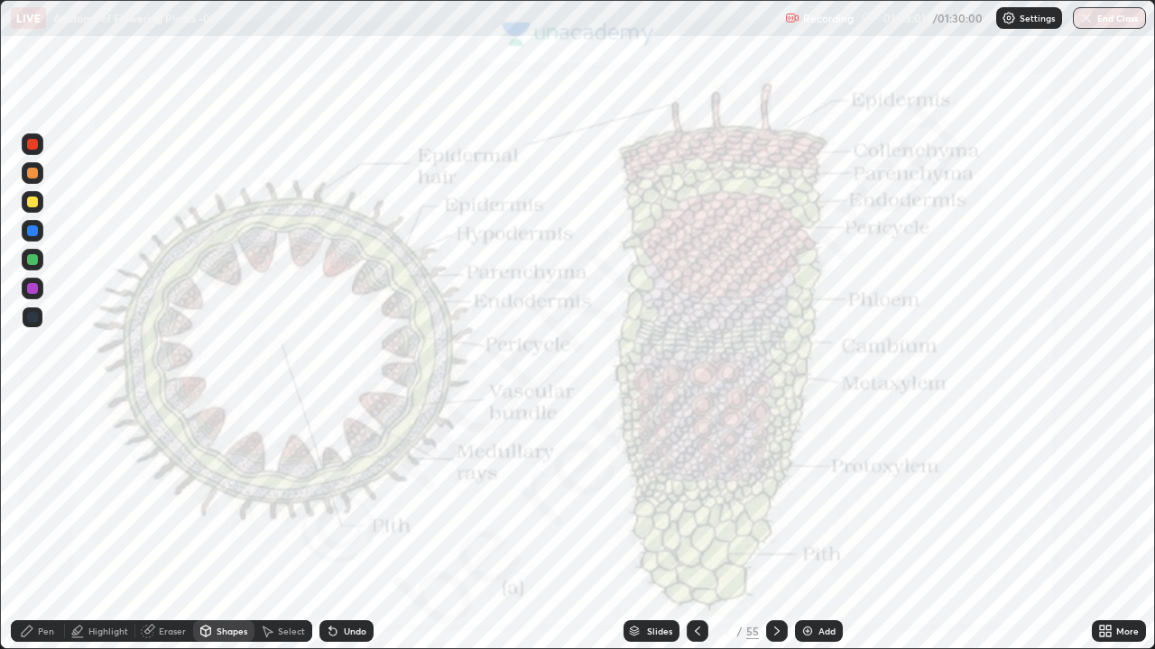
click at [687, 534] on div at bounding box center [697, 631] width 22 height 36
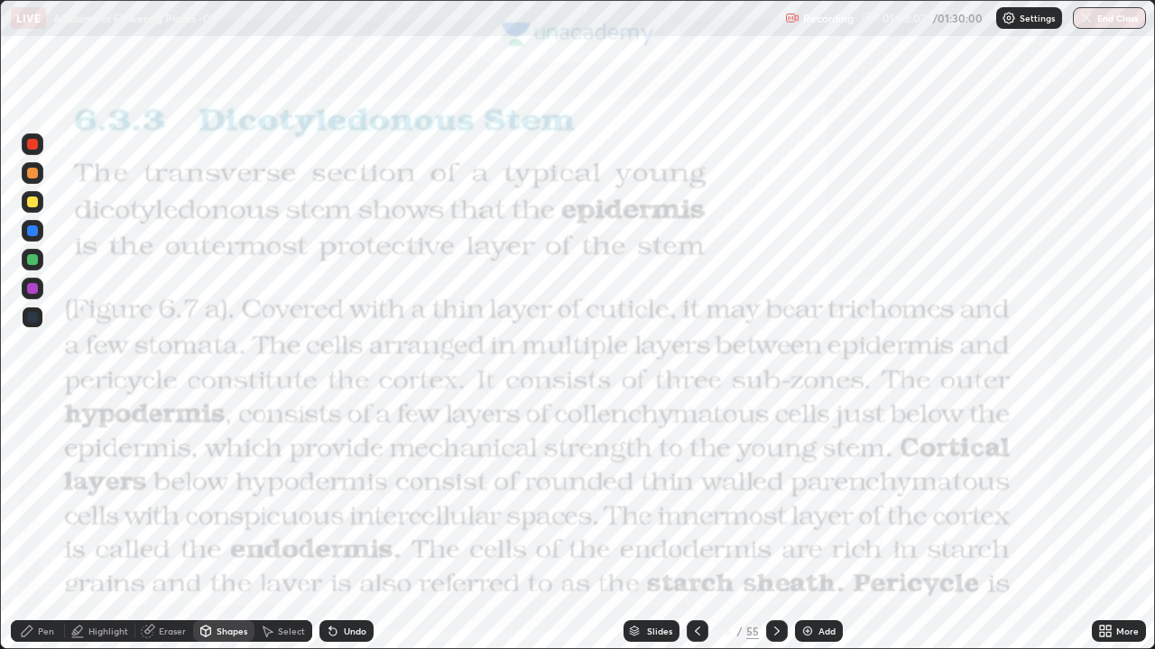
click at [687, 534] on div at bounding box center [697, 632] width 22 height 22
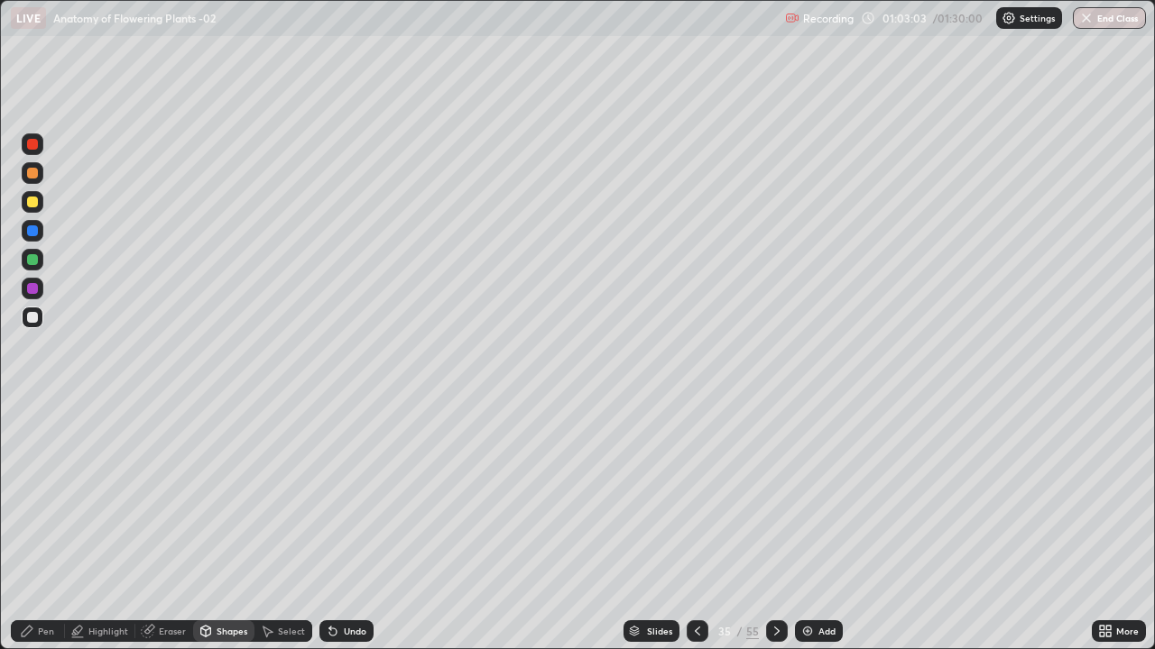
click at [774, 534] on icon at bounding box center [776, 631] width 5 height 9
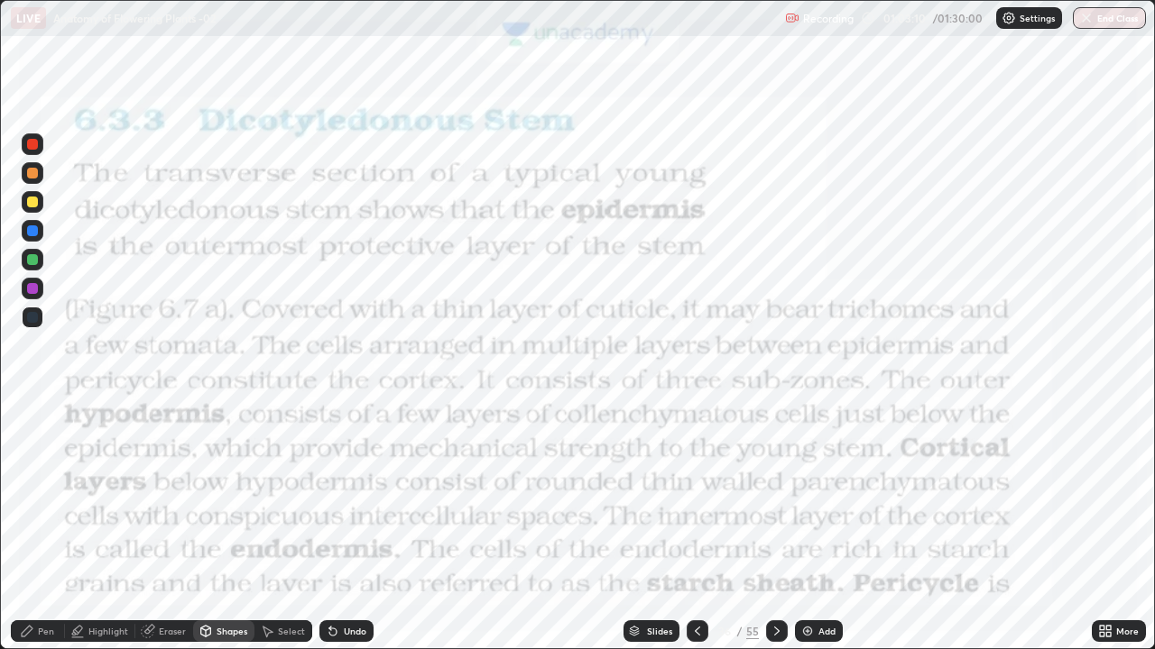
click at [229, 534] on div "Shapes" at bounding box center [231, 631] width 31 height 9
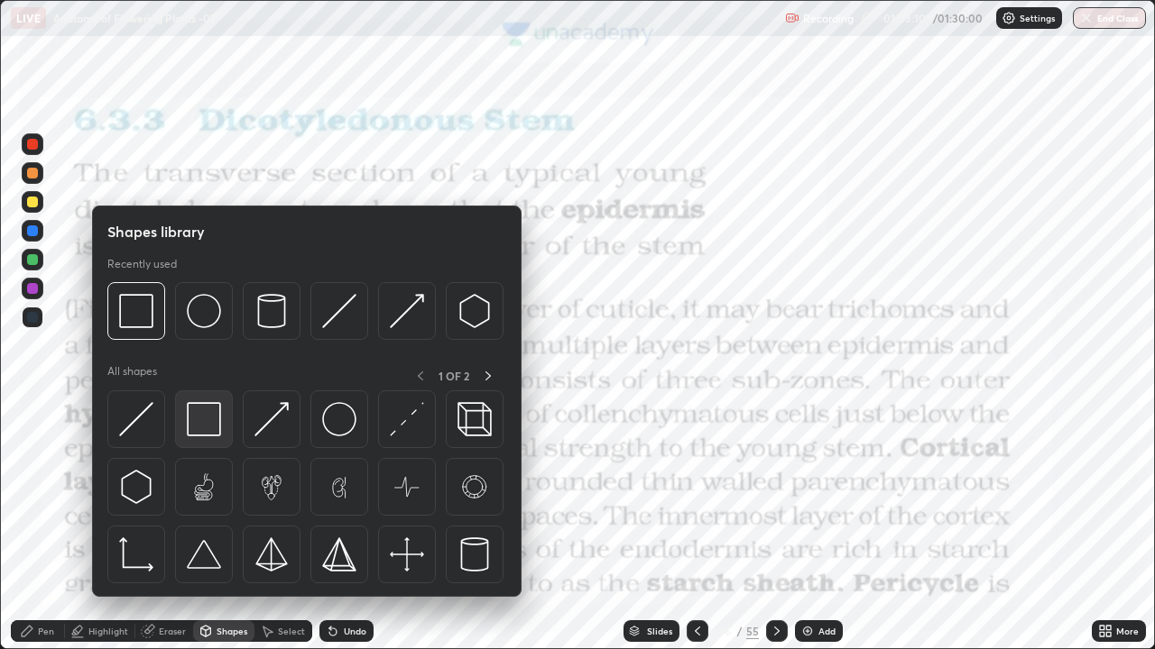
click at [206, 422] on img at bounding box center [204, 419] width 34 height 34
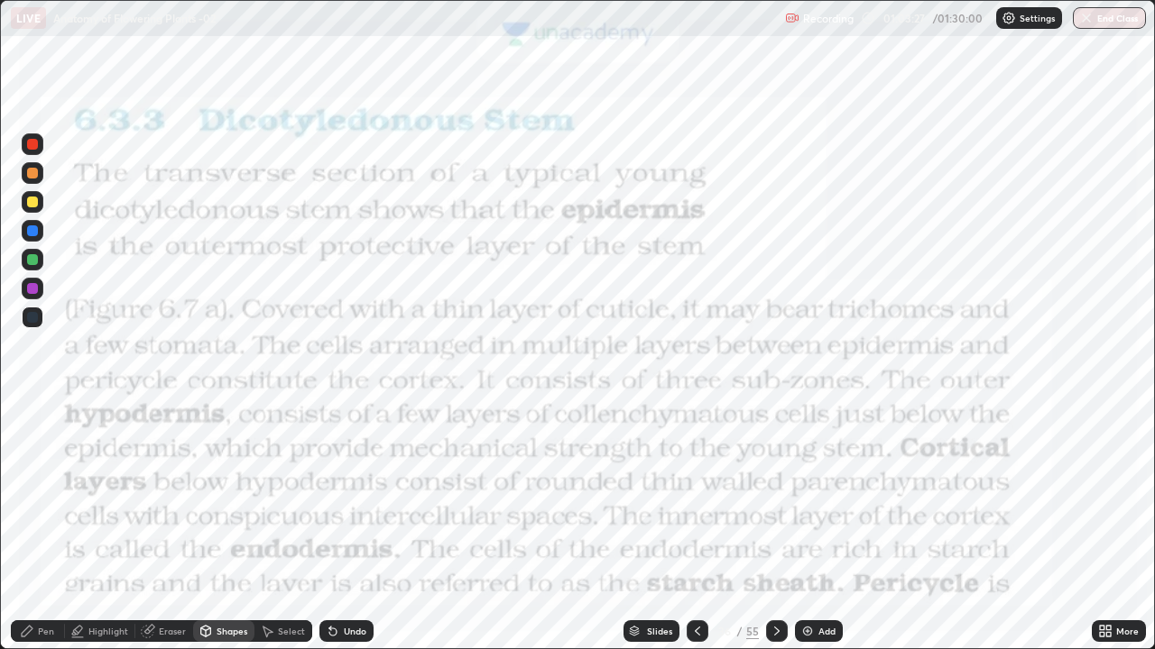
click at [23, 143] on div at bounding box center [33, 144] width 22 height 22
click at [51, 534] on div "Pen" at bounding box center [46, 631] width 16 height 9
click at [34, 143] on div at bounding box center [32, 144] width 11 height 11
click at [32, 253] on div at bounding box center [33, 260] width 22 height 22
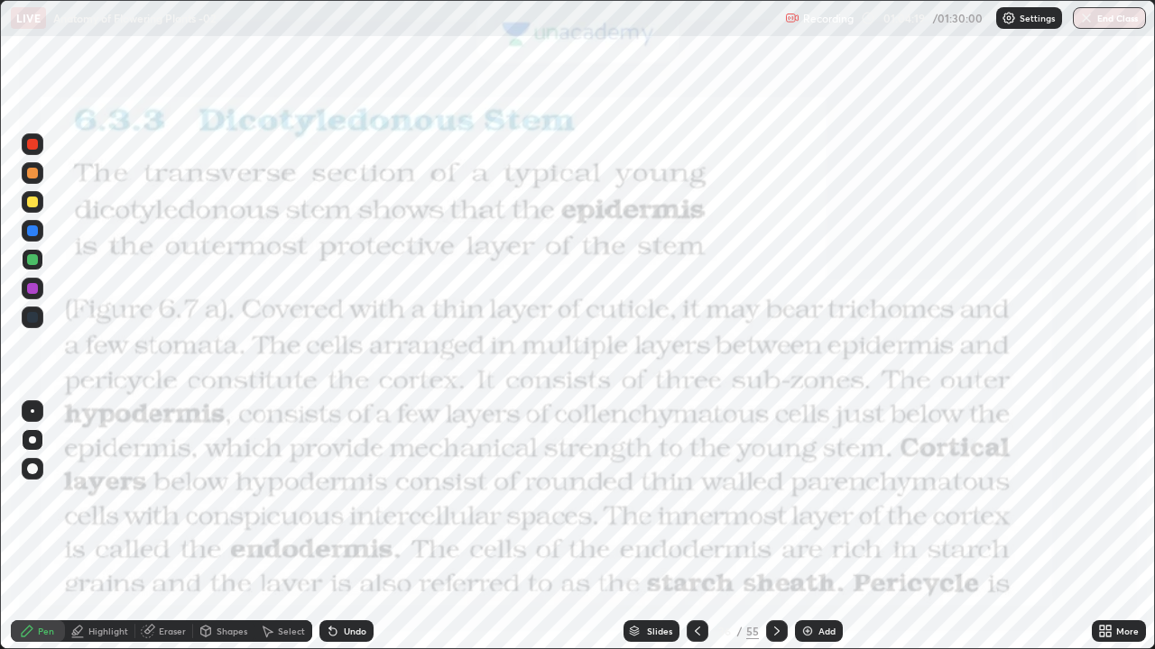
click at [32, 139] on div at bounding box center [32, 144] width 11 height 11
click at [856, 353] on button "Undo" at bounding box center [881, 358] width 52 height 22
click at [774, 534] on icon at bounding box center [776, 631] width 14 height 14
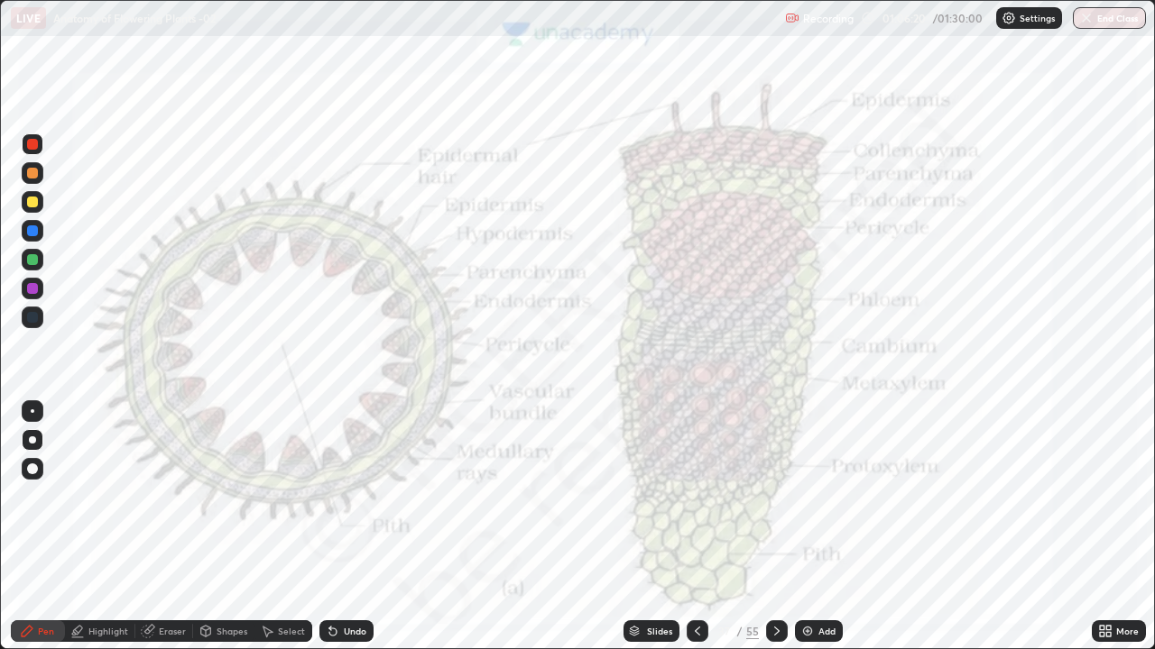
click at [774, 534] on icon at bounding box center [776, 631] width 14 height 14
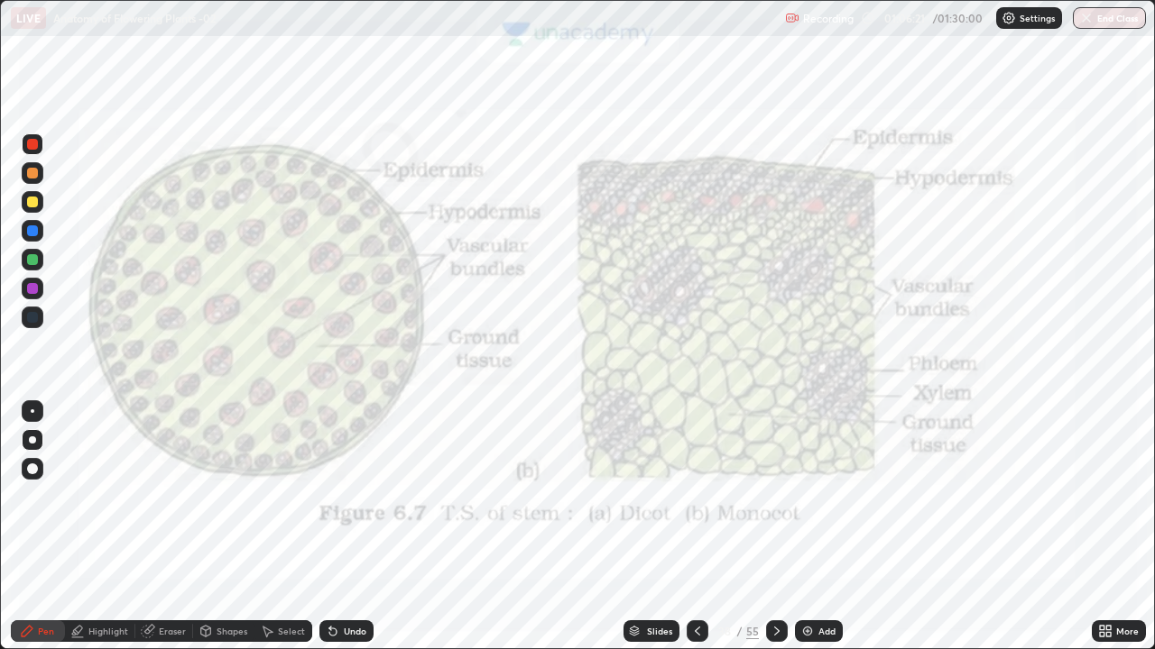
click at [776, 534] on div at bounding box center [777, 632] width 22 height 22
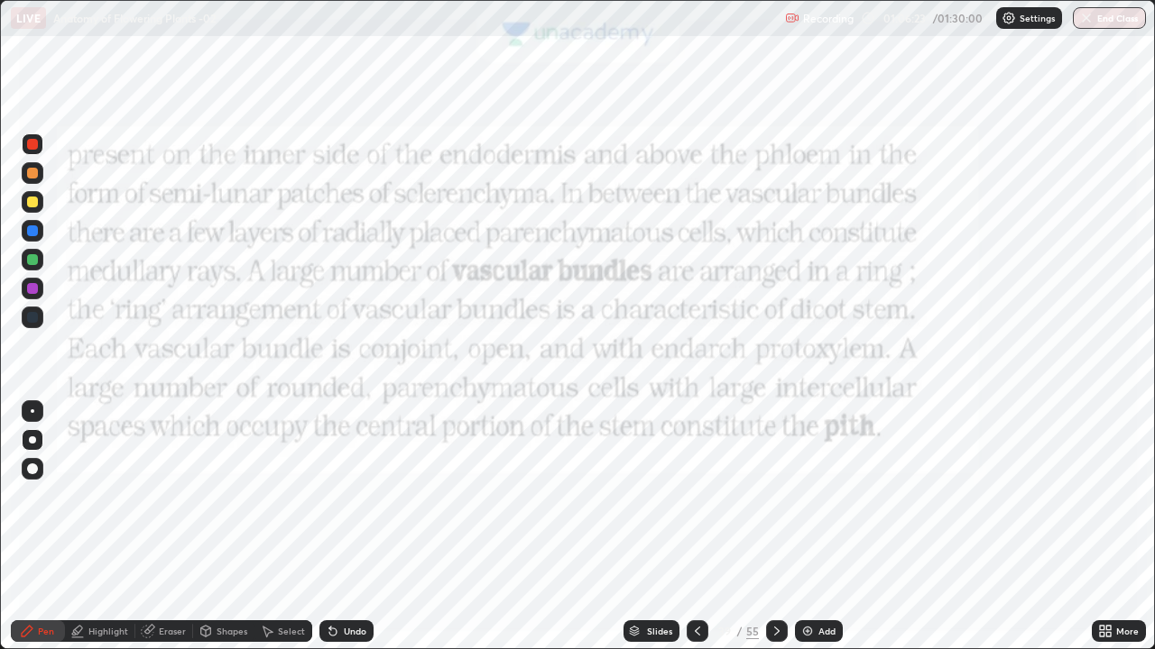
click at [34, 534] on div "Pen" at bounding box center [38, 632] width 54 height 22
click at [36, 419] on div at bounding box center [33, 411] width 22 height 22
click at [32, 145] on div at bounding box center [32, 144] width 11 height 11
click at [32, 440] on div at bounding box center [32, 440] width 7 height 7
click at [34, 319] on div at bounding box center [32, 317] width 11 height 11
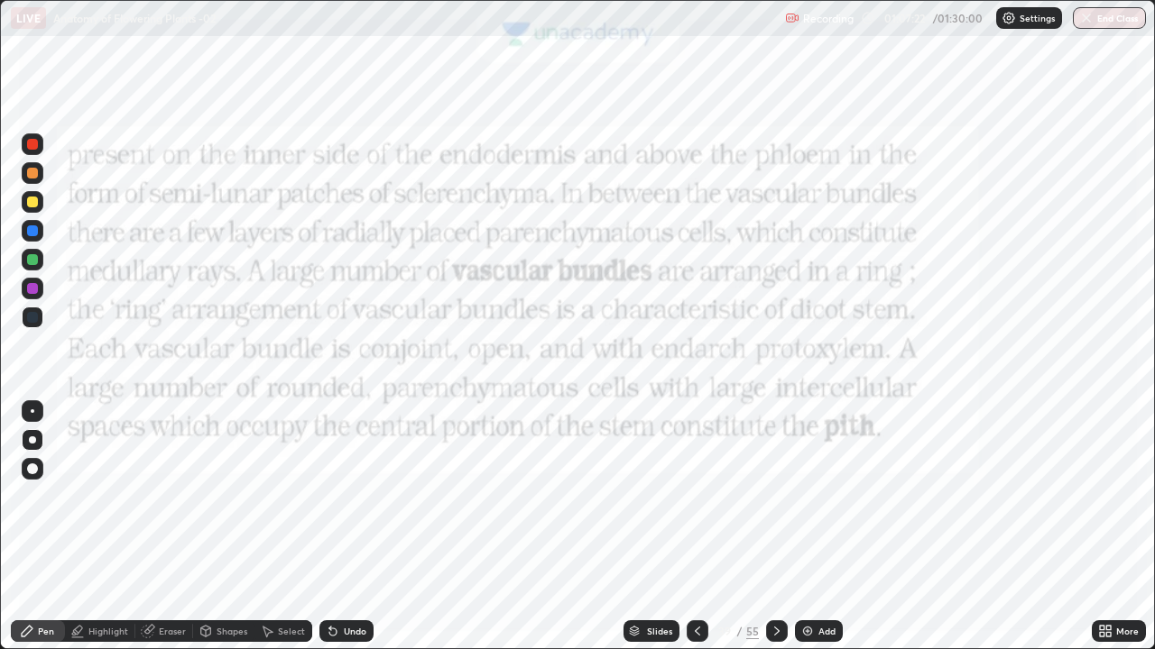
click at [34, 145] on div at bounding box center [32, 144] width 11 height 11
click at [33, 144] on div at bounding box center [32, 144] width 11 height 11
click at [39, 534] on div "Pen" at bounding box center [46, 631] width 16 height 9
click at [34, 438] on div at bounding box center [32, 440] width 7 height 7
click at [814, 534] on div "Add" at bounding box center [819, 632] width 48 height 22
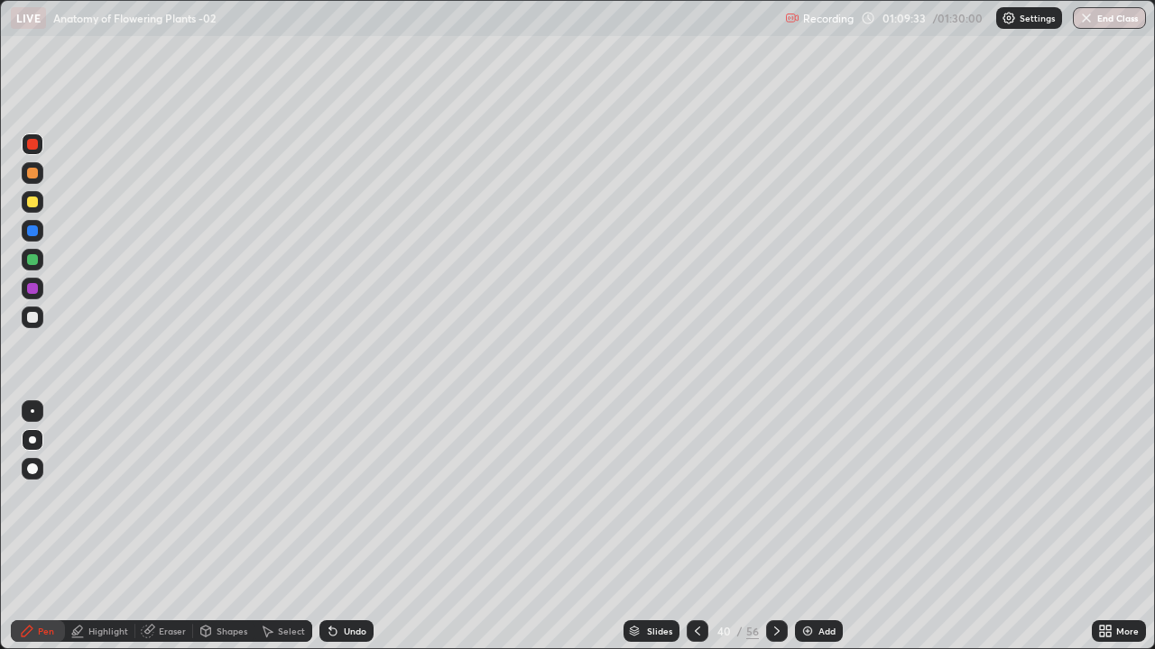
click at [33, 200] on div at bounding box center [32, 202] width 11 height 11
click at [40, 315] on div at bounding box center [33, 318] width 22 height 22
click at [31, 437] on div at bounding box center [32, 440] width 7 height 7
click at [32, 317] on div at bounding box center [32, 317] width 11 height 11
click at [37, 285] on div at bounding box center [32, 288] width 11 height 11
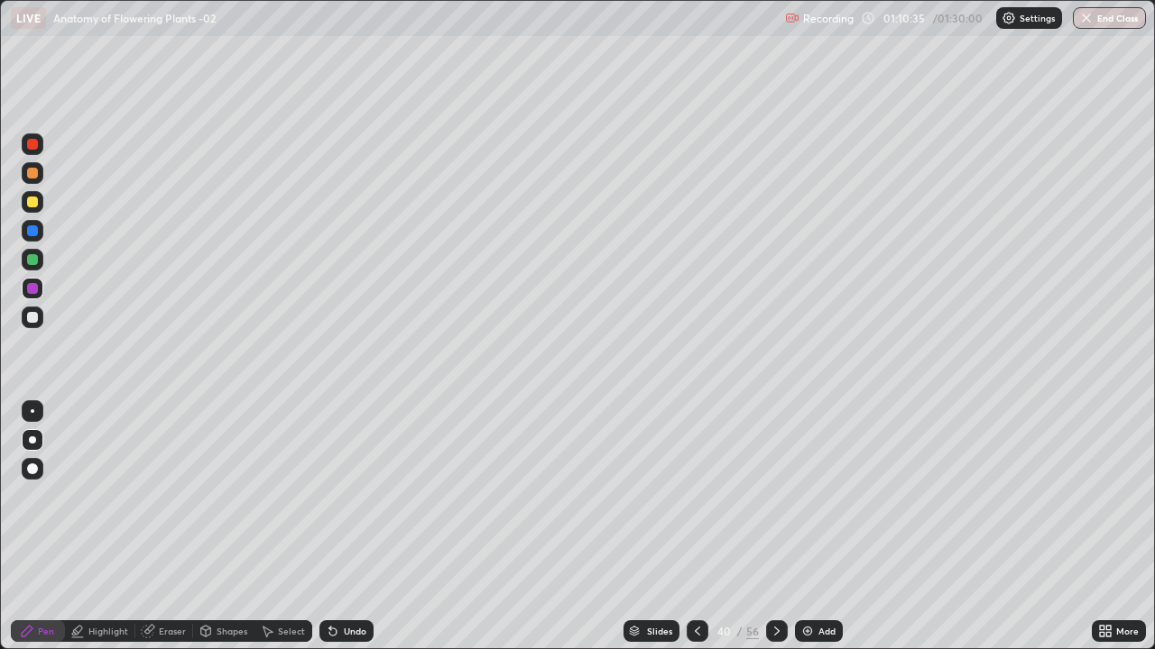
click at [29, 320] on div at bounding box center [32, 317] width 11 height 11
click at [28, 202] on div at bounding box center [32, 202] width 11 height 11
click at [34, 534] on icon at bounding box center [27, 631] width 14 height 14
click at [31, 441] on div at bounding box center [32, 440] width 7 height 7
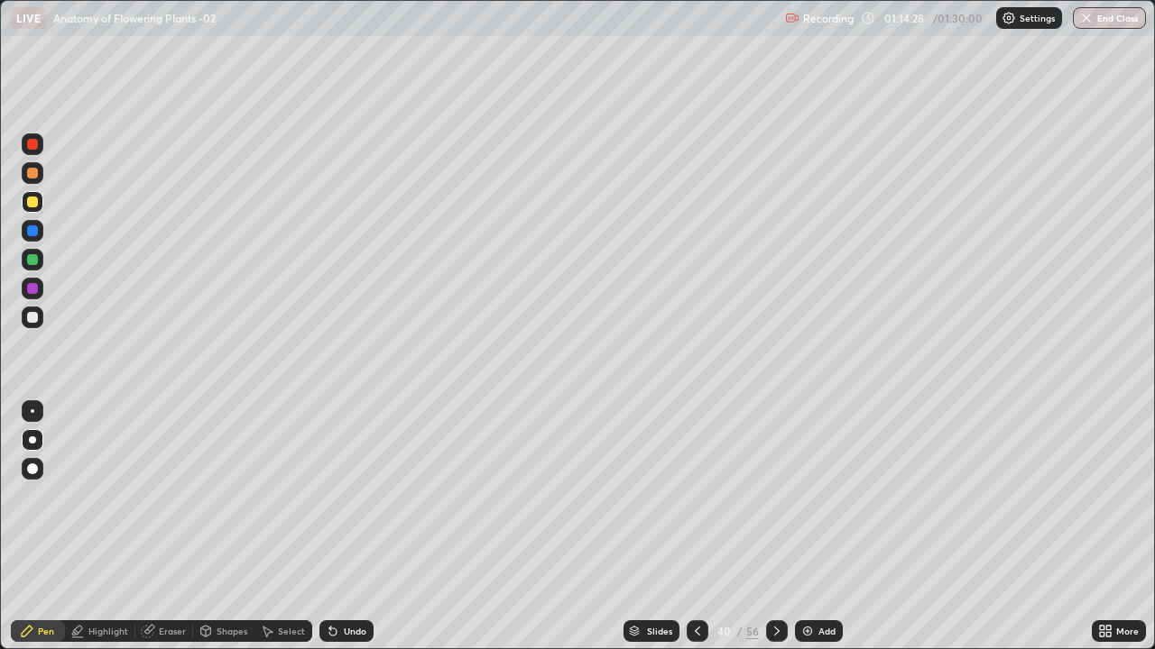
click at [31, 284] on div at bounding box center [32, 288] width 11 height 11
click at [693, 534] on div at bounding box center [697, 631] width 22 height 36
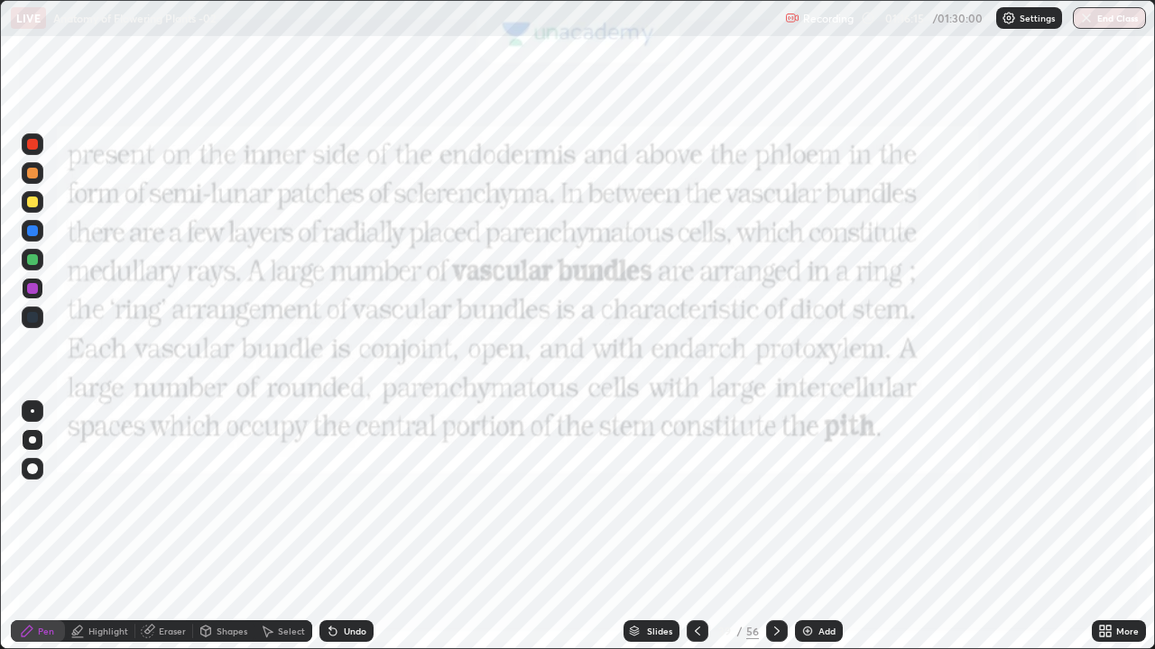
click at [775, 534] on icon at bounding box center [776, 631] width 14 height 14
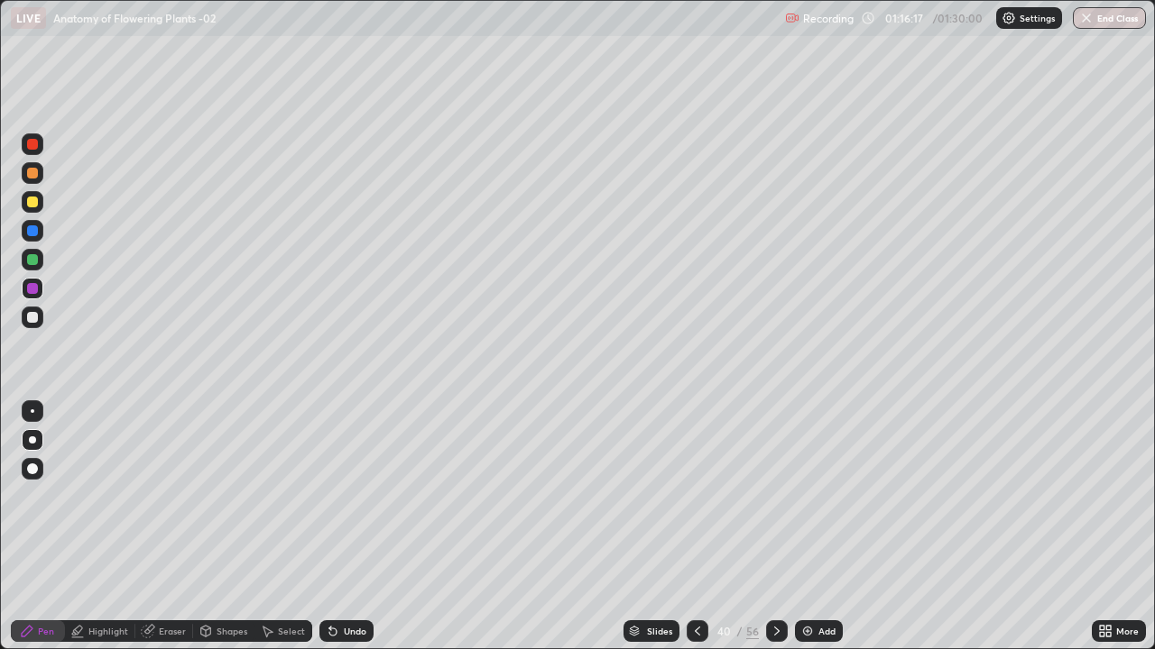
click at [774, 534] on icon at bounding box center [776, 631] width 14 height 14
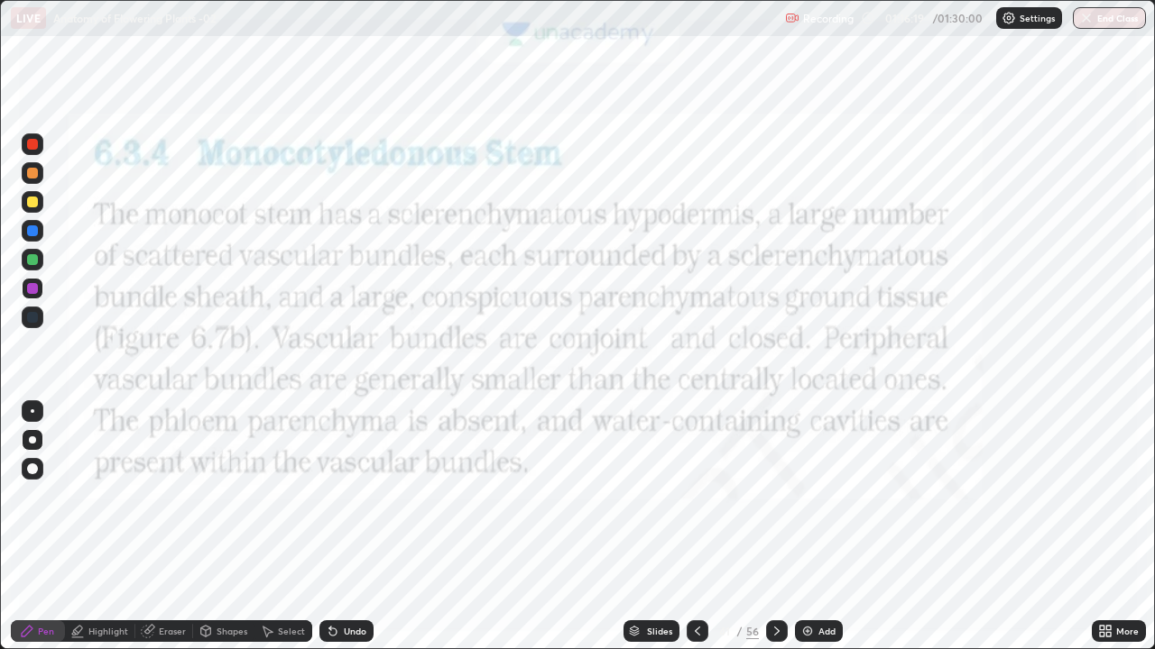
click at [231, 534] on div "Shapes" at bounding box center [231, 631] width 31 height 9
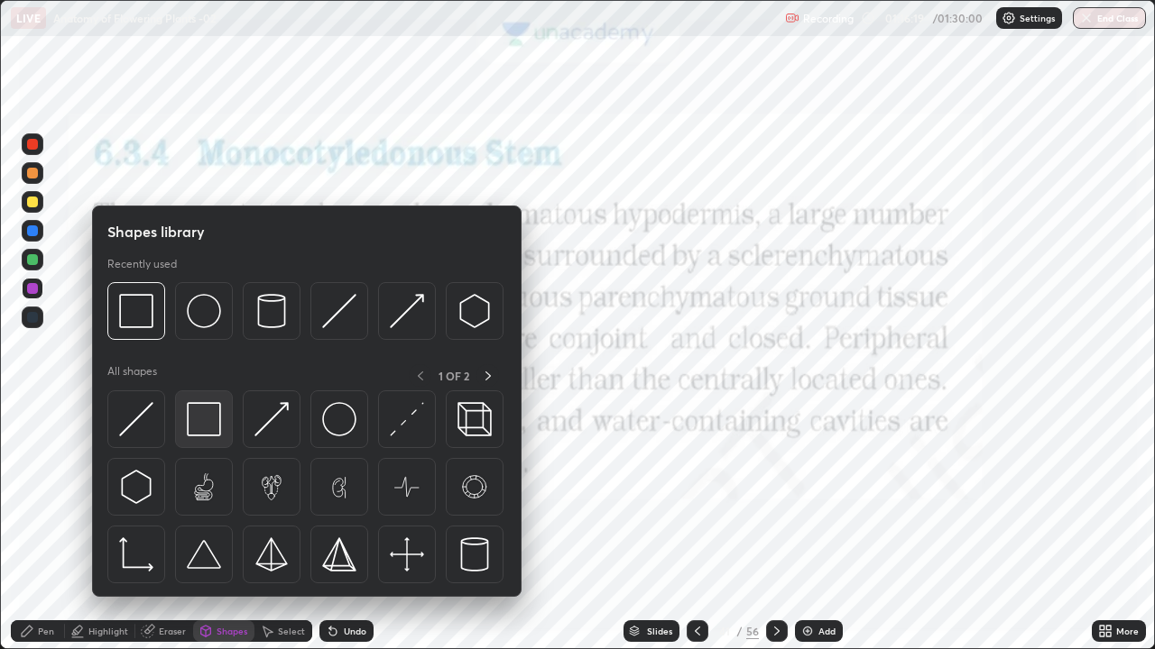
click at [200, 428] on img at bounding box center [204, 419] width 34 height 34
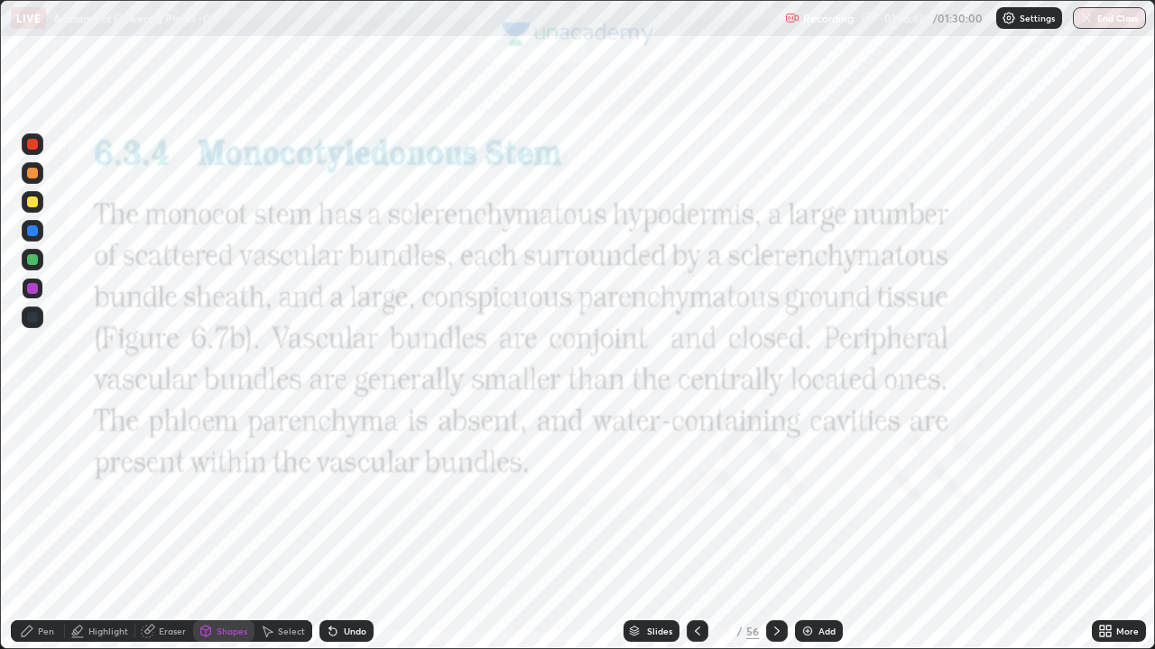
click at [33, 534] on icon at bounding box center [27, 631] width 14 height 14
click at [32, 534] on div "Pen" at bounding box center [38, 632] width 54 height 22
click at [30, 534] on div "Pen" at bounding box center [38, 632] width 54 height 22
click at [696, 534] on icon at bounding box center [697, 631] width 14 height 14
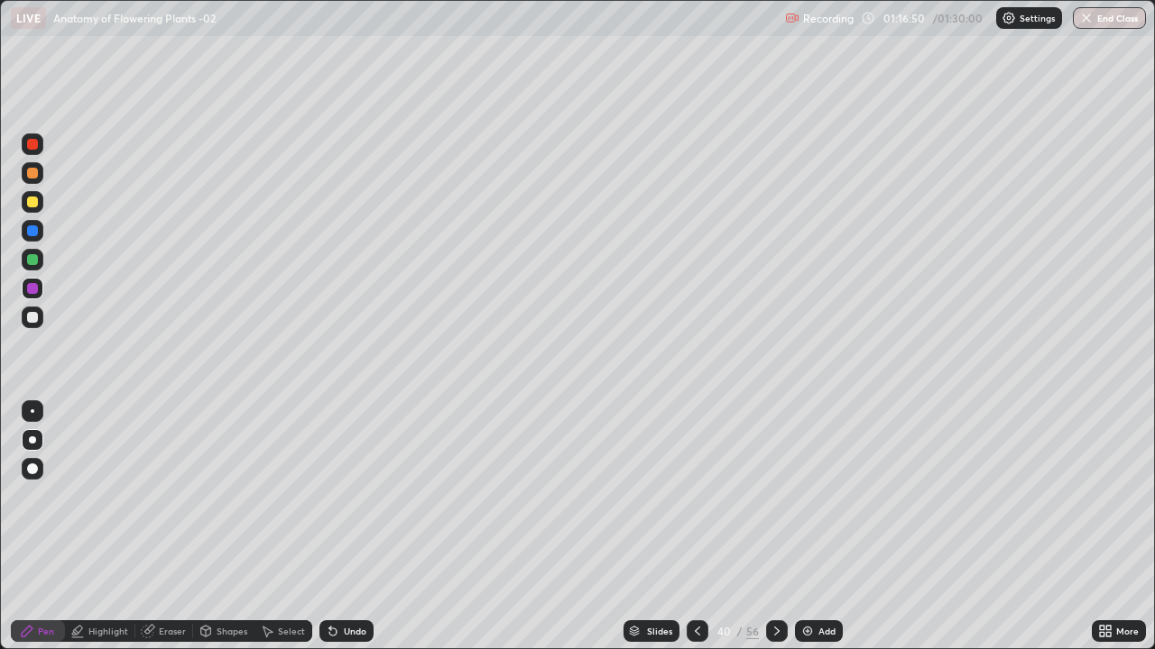
click at [695, 534] on icon at bounding box center [697, 631] width 14 height 14
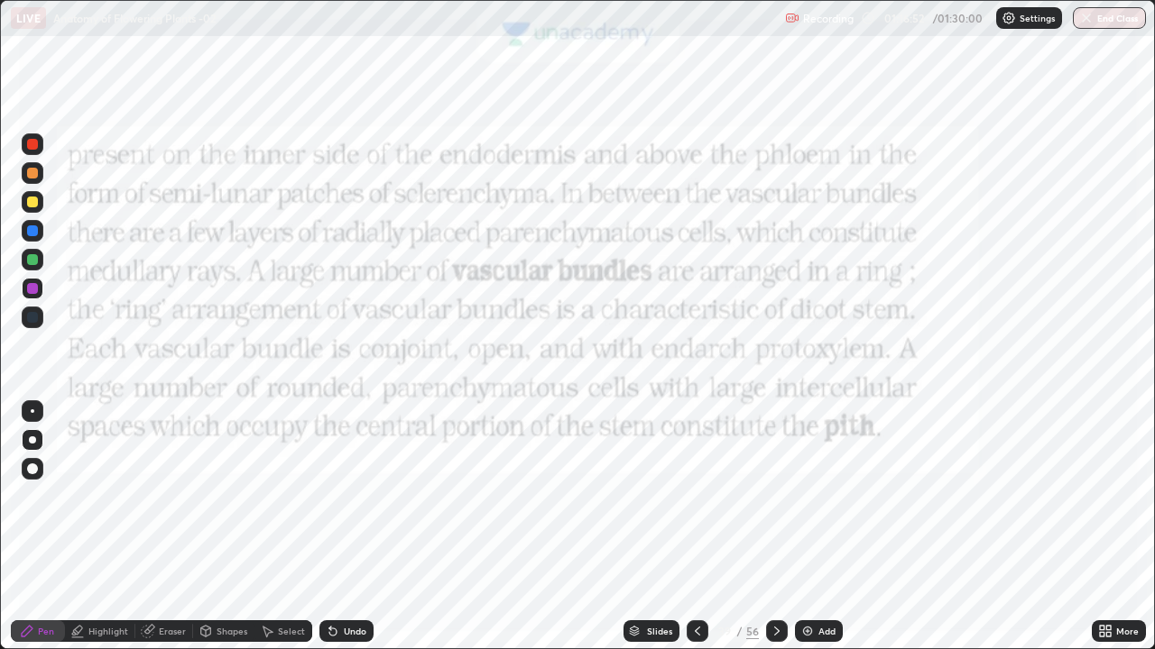
click at [693, 534] on icon at bounding box center [697, 631] width 14 height 14
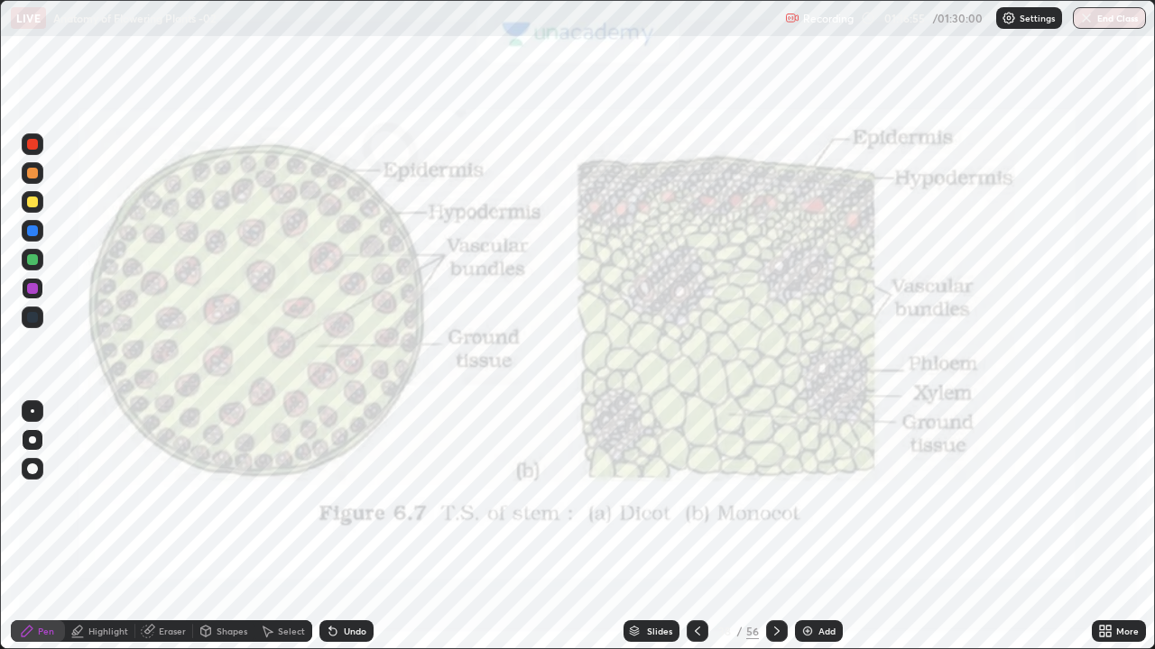
click at [32, 143] on div at bounding box center [32, 144] width 11 height 11
click at [33, 137] on div at bounding box center [33, 144] width 22 height 22
click at [33, 534] on icon at bounding box center [27, 631] width 14 height 14
click at [770, 534] on icon at bounding box center [776, 631] width 14 height 14
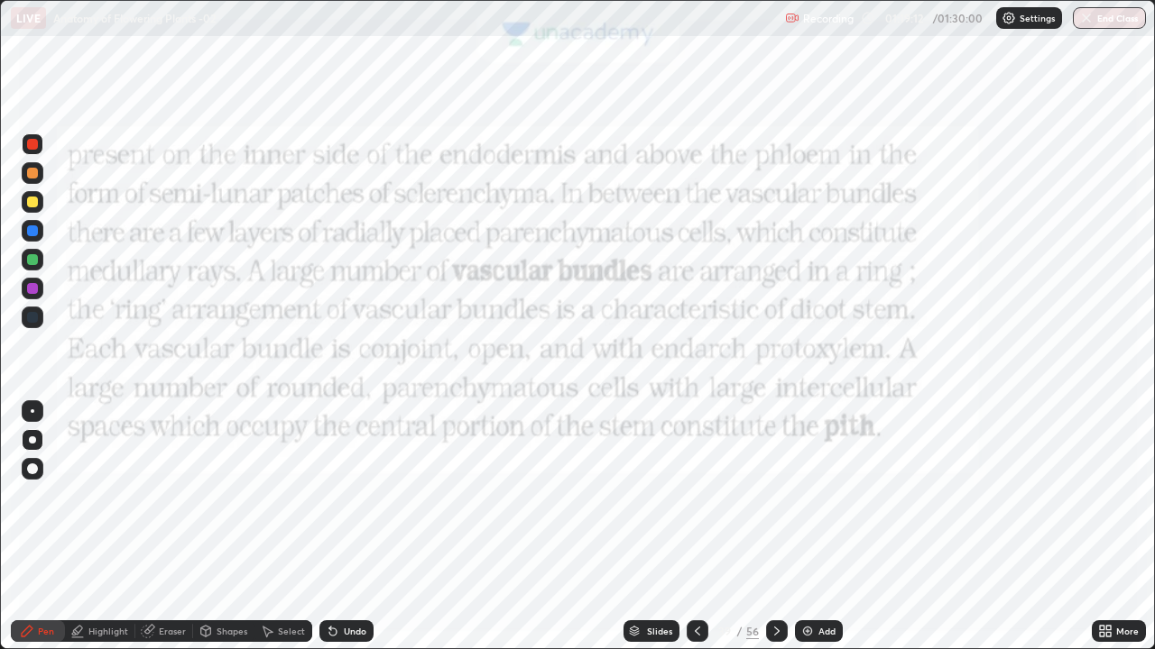
click at [774, 534] on icon at bounding box center [776, 631] width 14 height 14
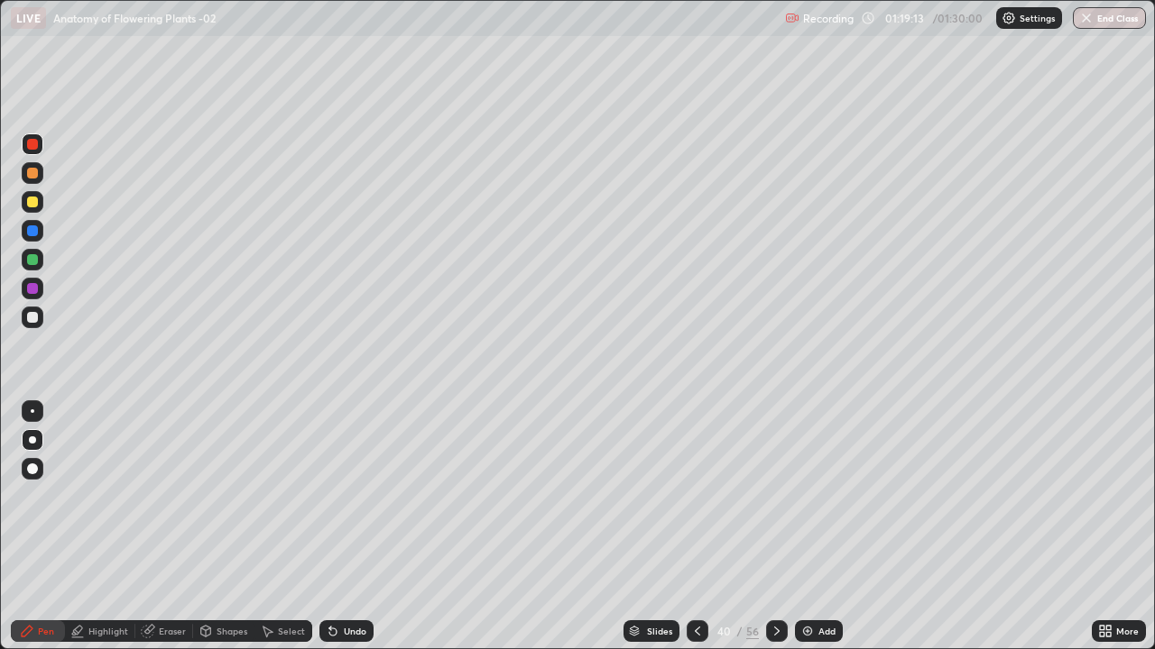
click at [774, 534] on icon at bounding box center [776, 631] width 14 height 14
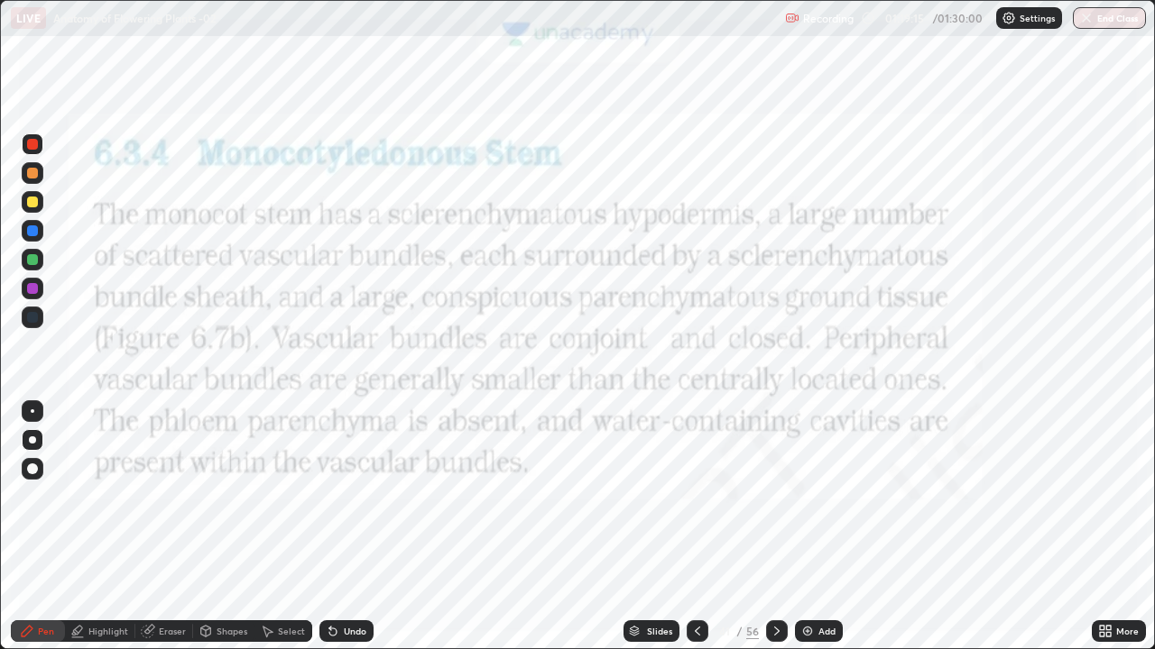
click at [693, 534] on icon at bounding box center [697, 631] width 14 height 14
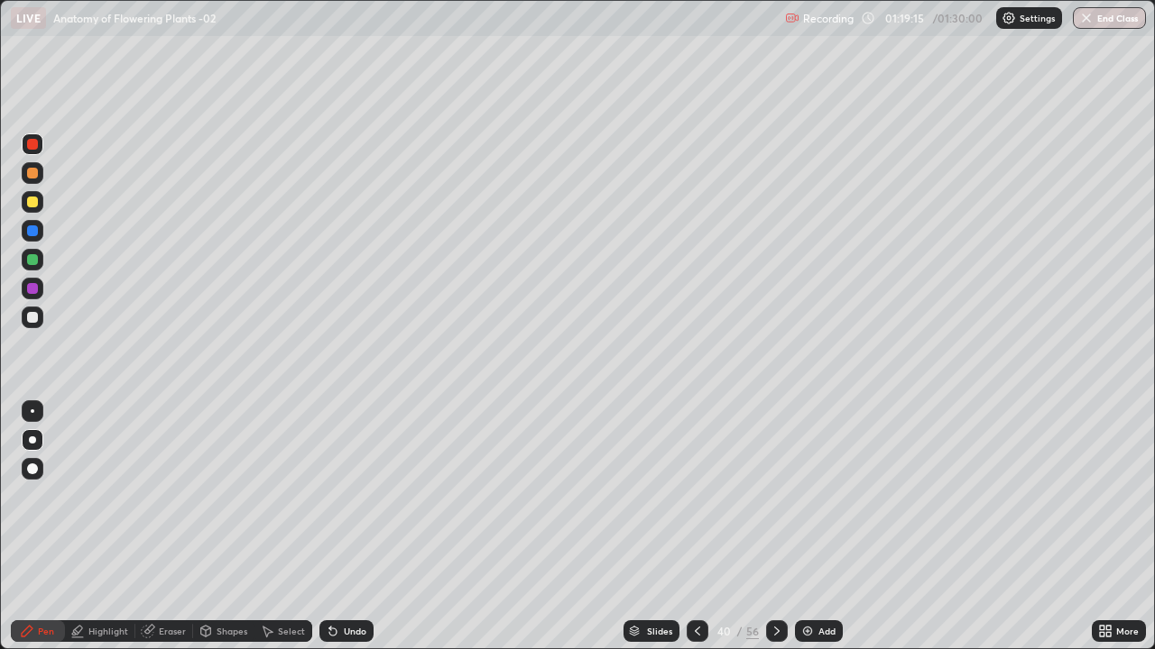
click at [696, 534] on icon at bounding box center [697, 631] width 14 height 14
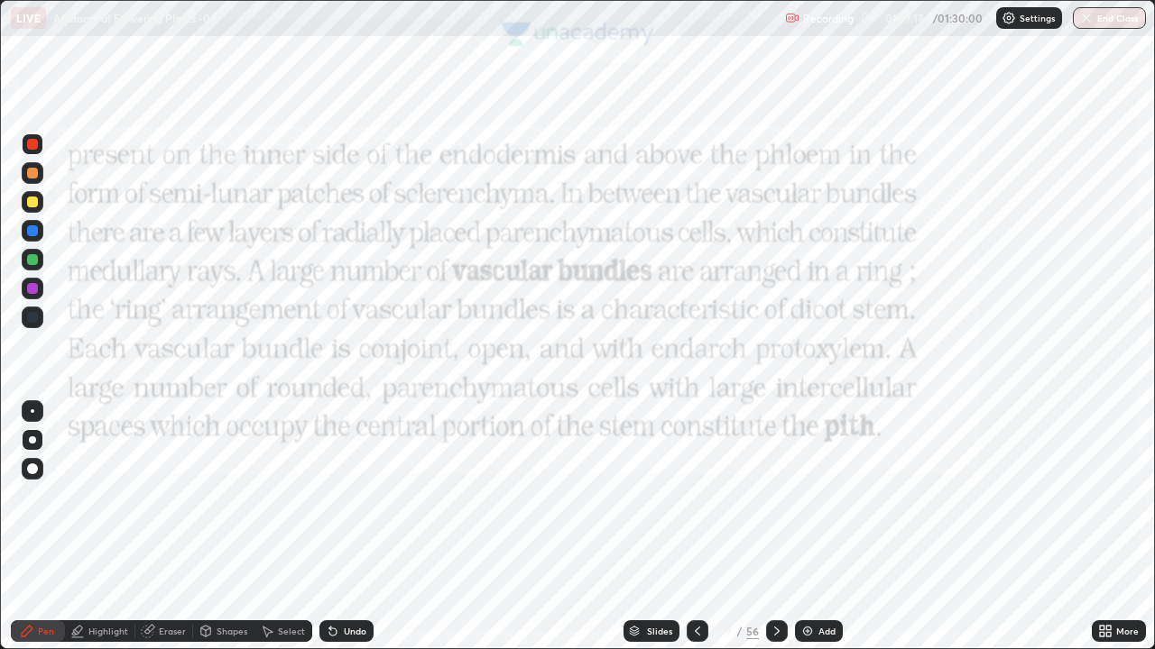
click at [695, 534] on icon at bounding box center [697, 631] width 14 height 14
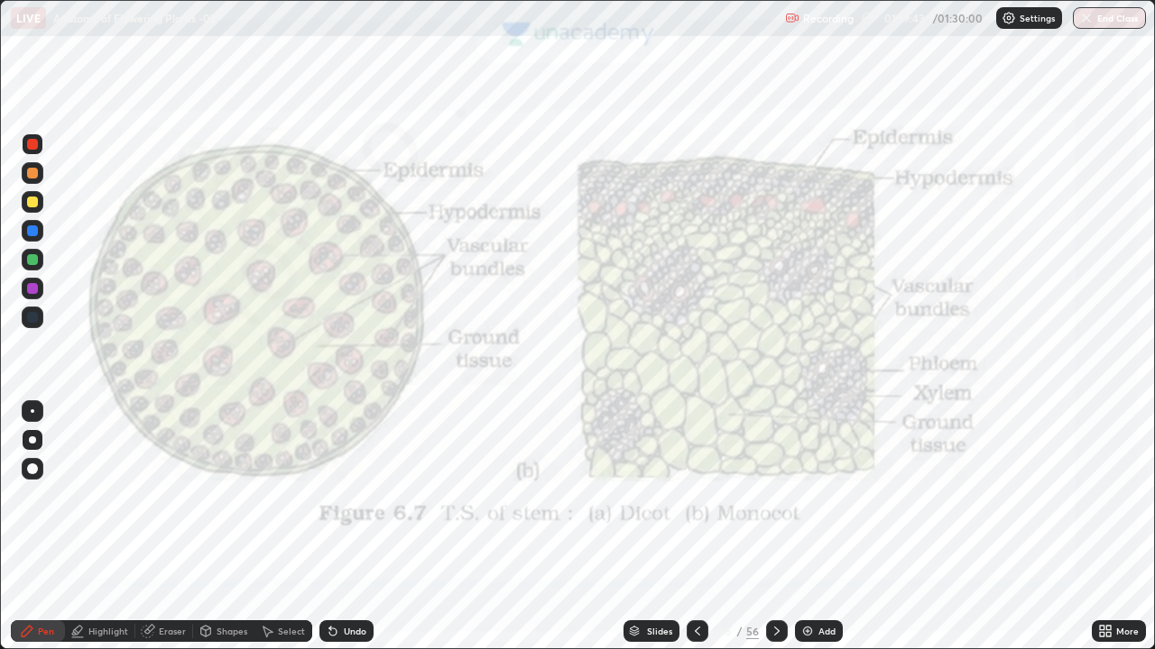
click at [697, 534] on icon at bounding box center [697, 631] width 14 height 14
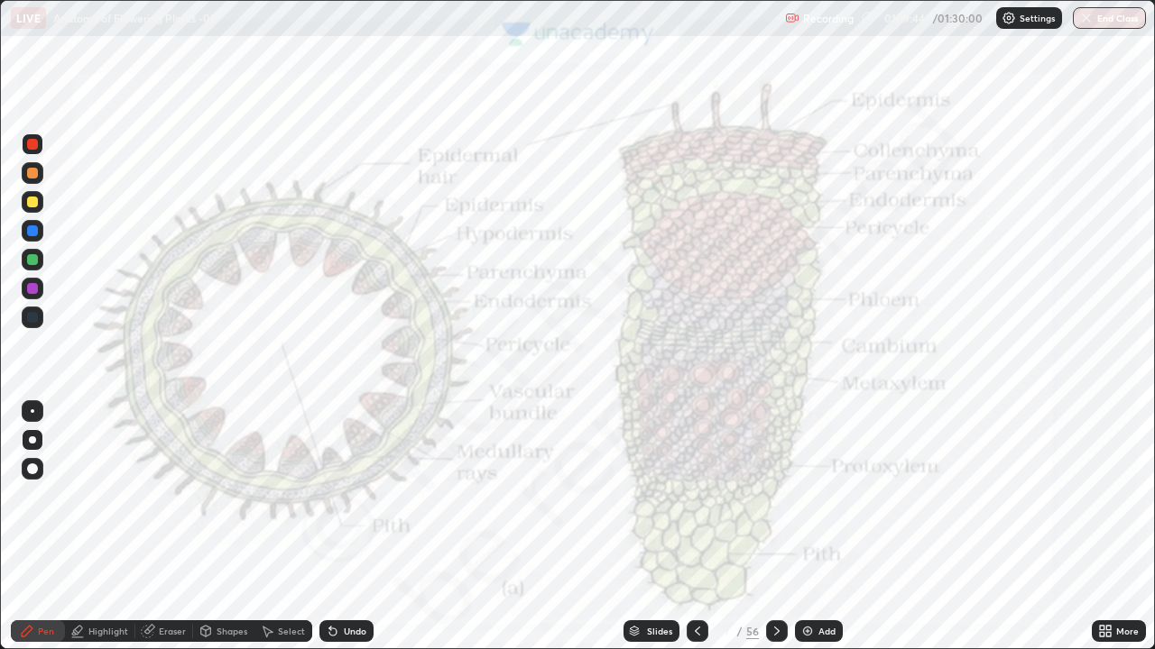
click at [774, 534] on icon at bounding box center [776, 631] width 14 height 14
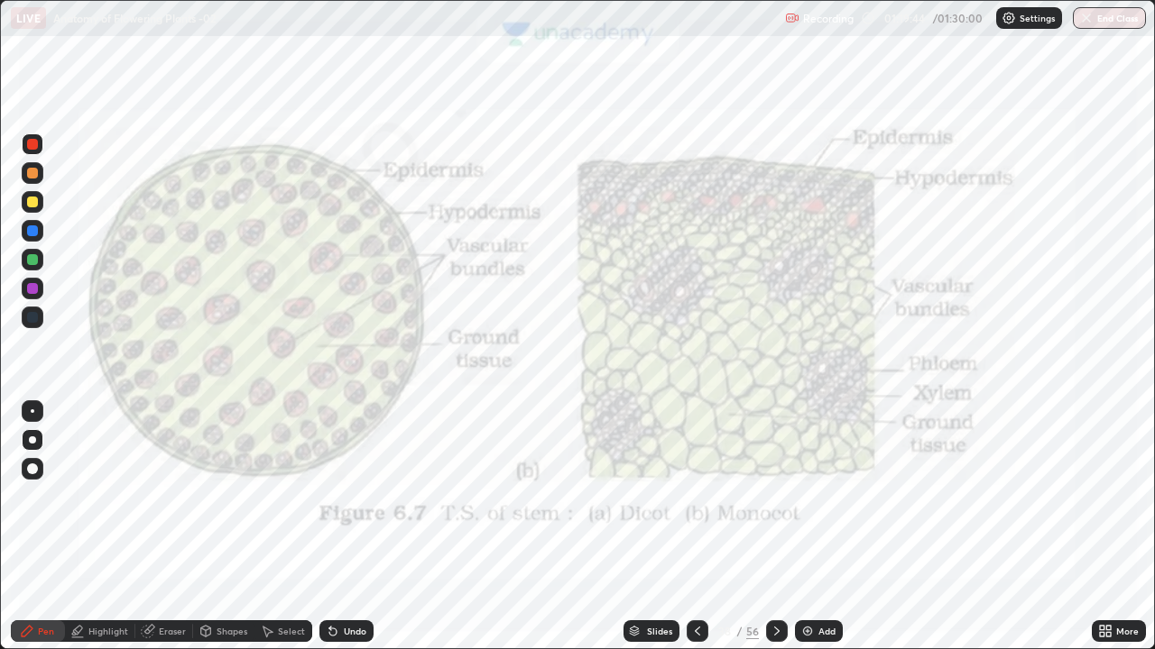
click at [772, 534] on icon at bounding box center [776, 631] width 14 height 14
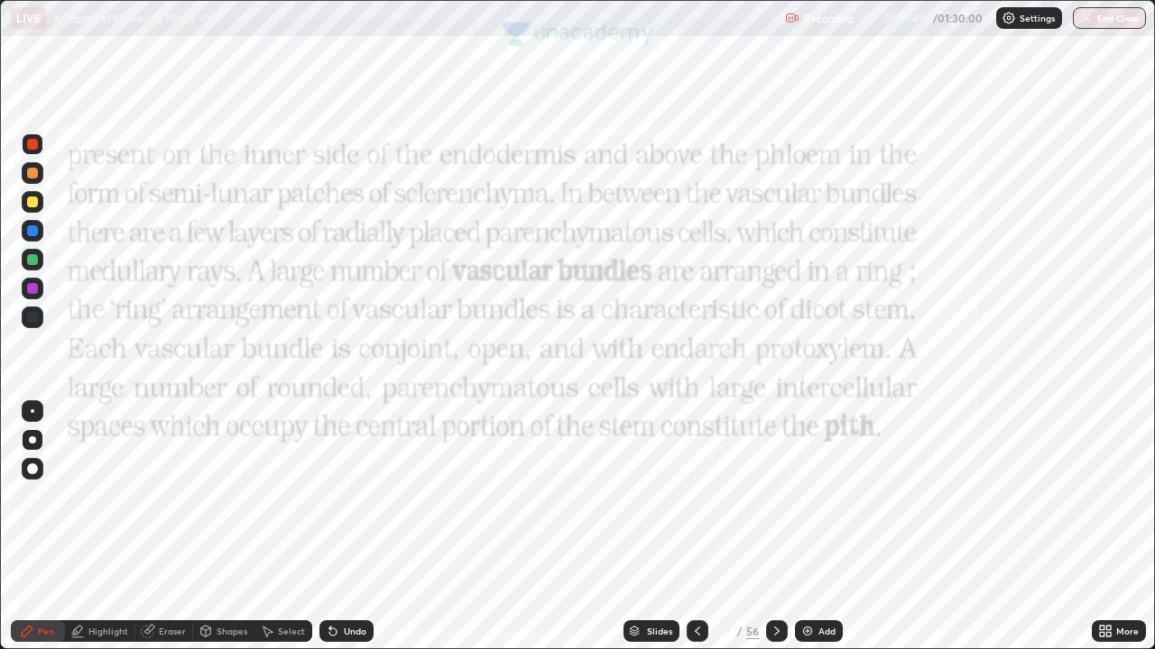
click at [775, 534] on icon at bounding box center [776, 631] width 14 height 14
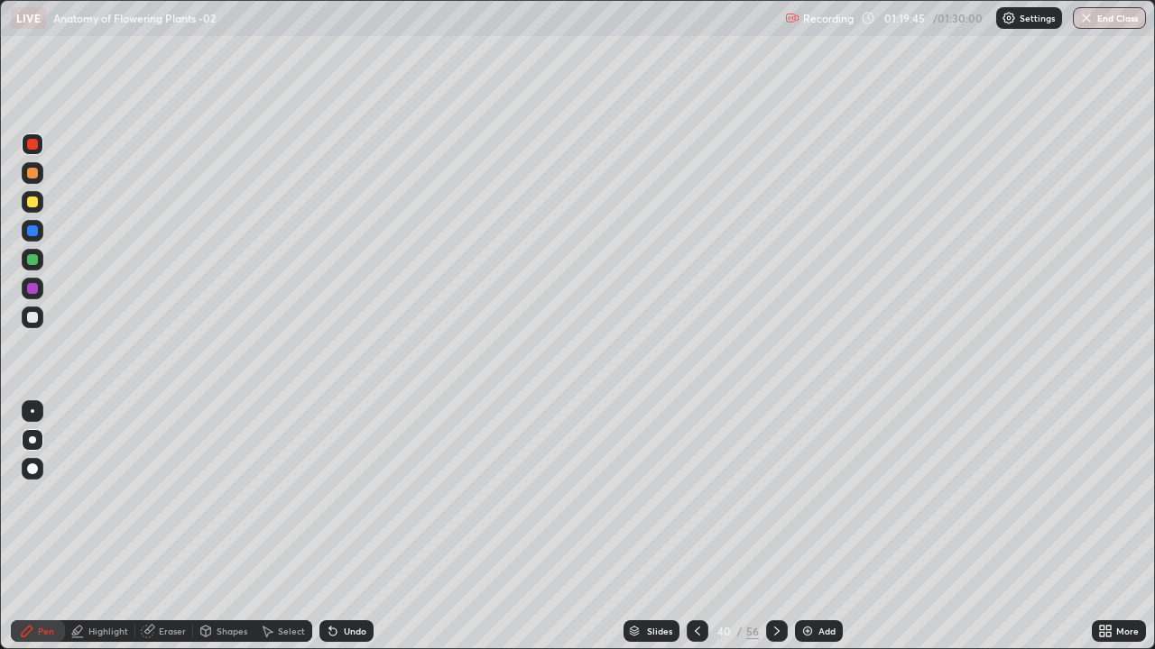
click at [776, 534] on icon at bounding box center [776, 631] width 14 height 14
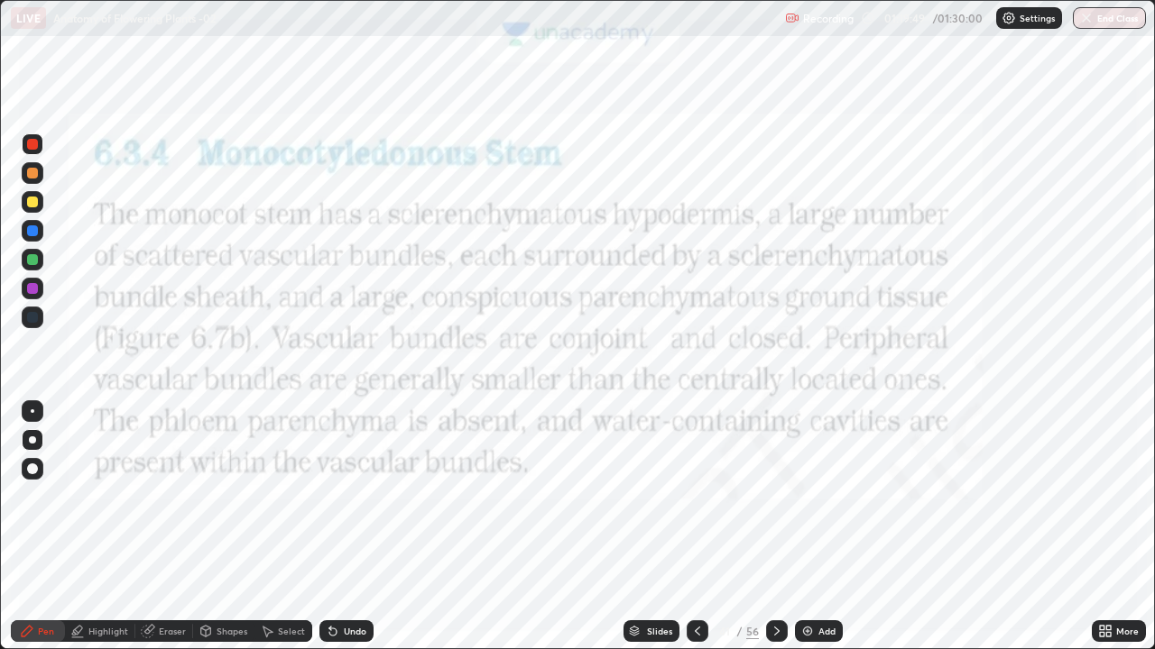
click at [32, 141] on div at bounding box center [32, 144] width 11 height 11
click at [1108, 534] on icon at bounding box center [1105, 631] width 14 height 14
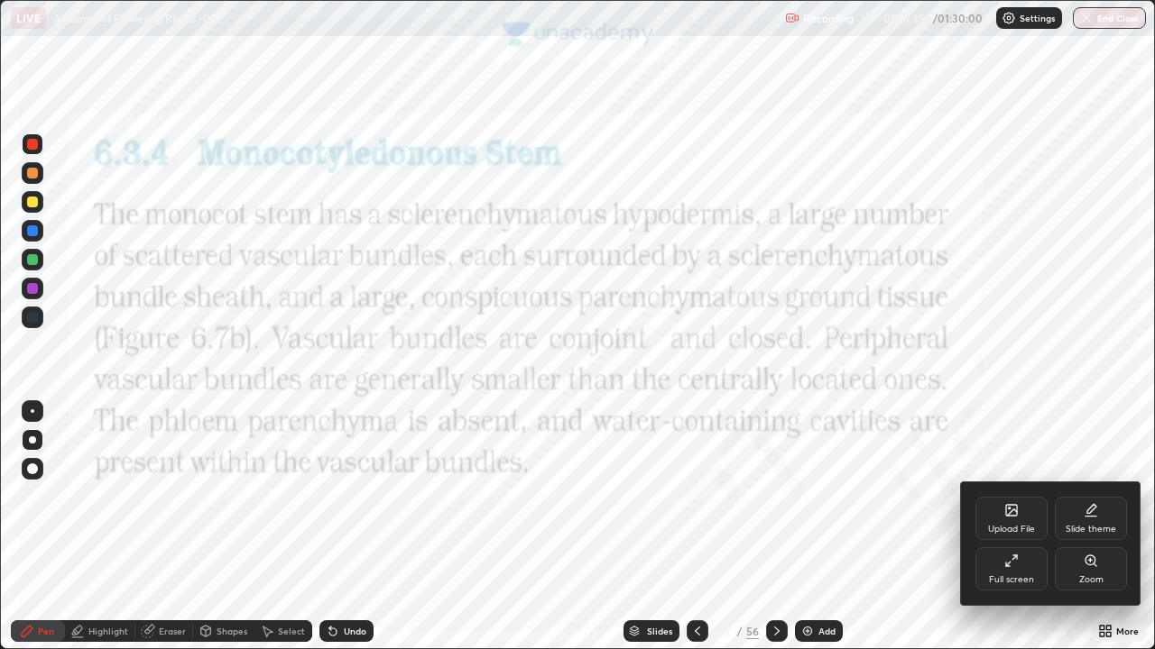
click at [1026, 534] on div "Full screen" at bounding box center [1011, 568] width 72 height 43
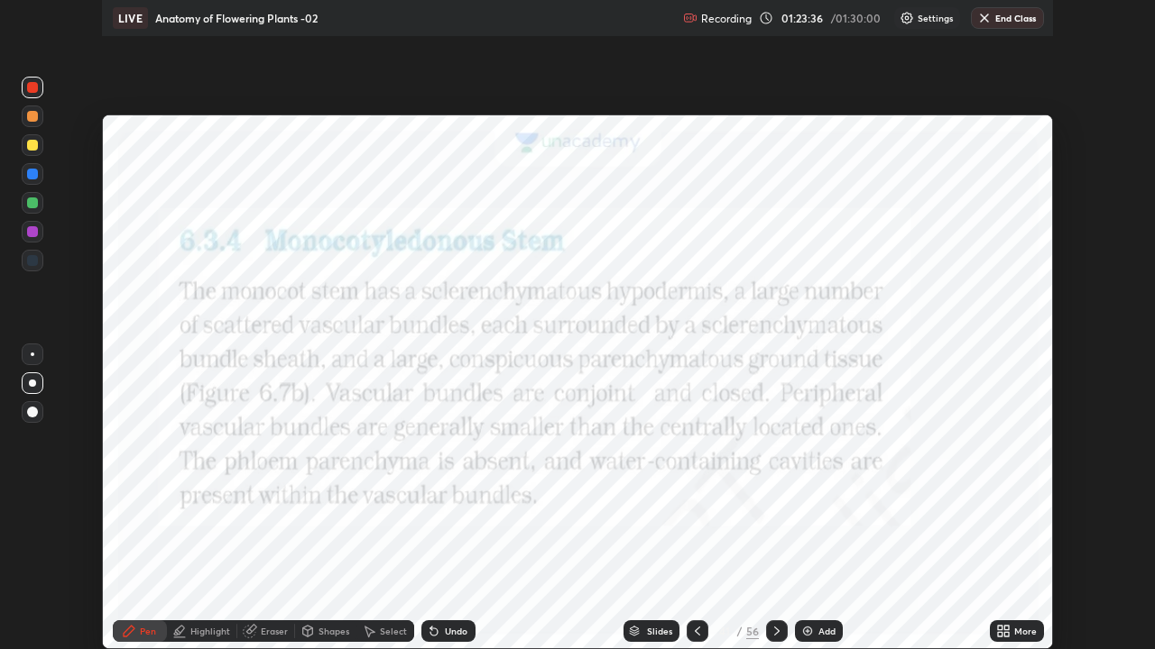
scroll to position [89662, 89042]
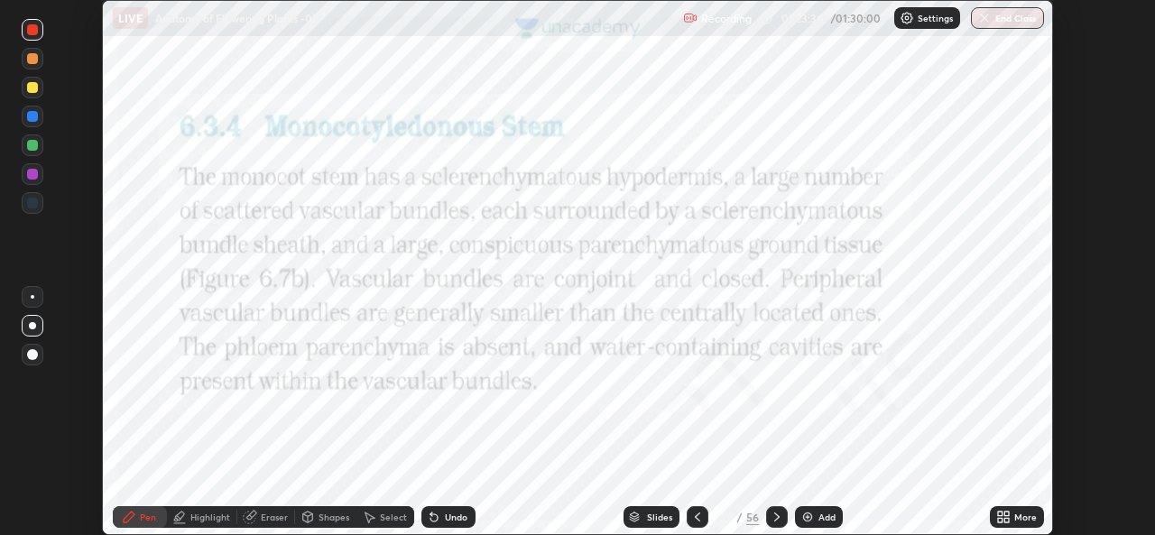
click at [999, 520] on icon at bounding box center [1000, 520] width 5 height 5
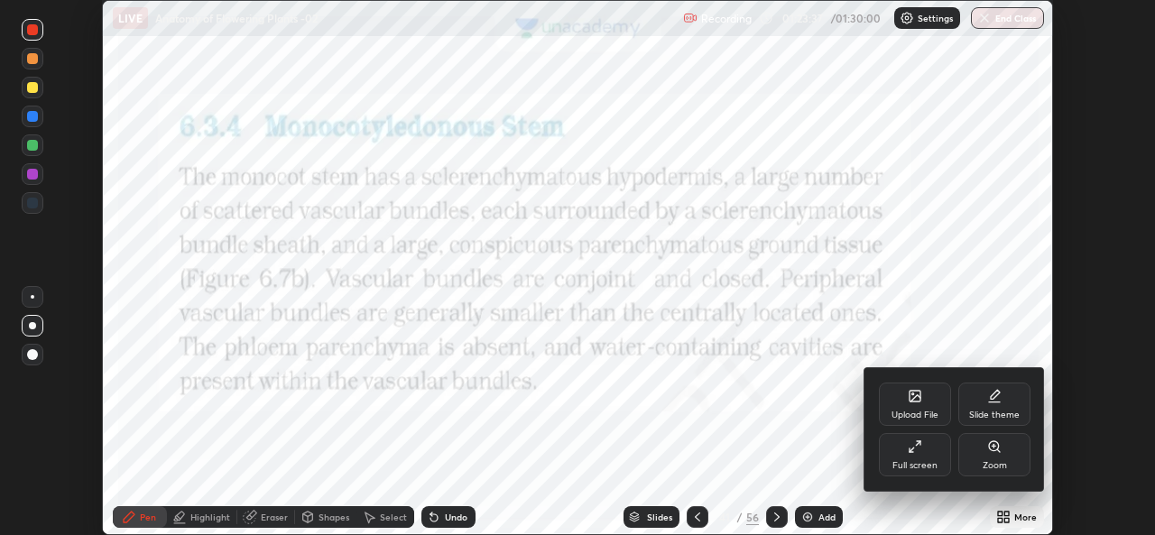
click at [929, 446] on div "Full screen" at bounding box center [915, 454] width 72 height 43
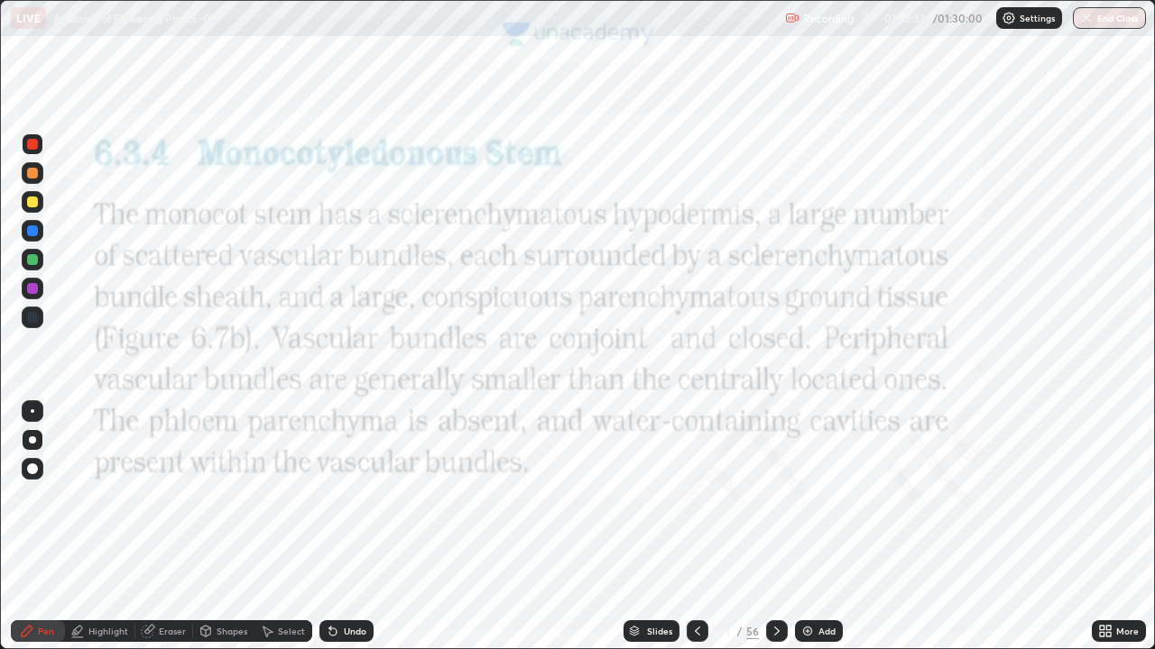
scroll to position [649, 1155]
click at [823, 534] on div "Add" at bounding box center [819, 632] width 48 height 22
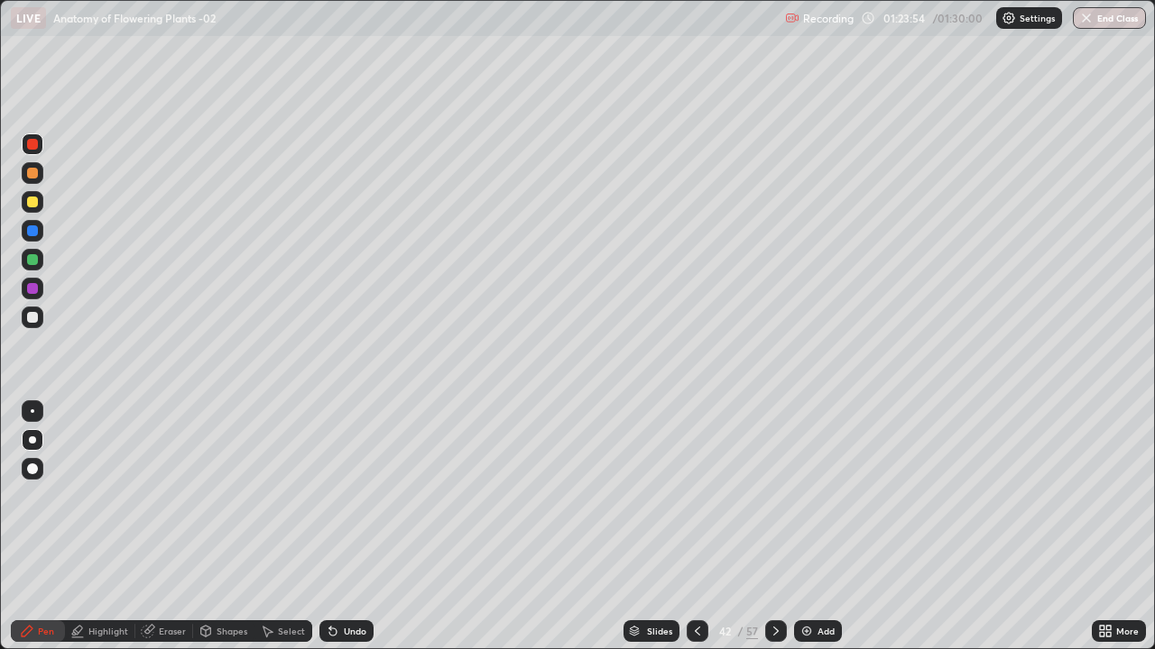
click at [35, 534] on div "Pen" at bounding box center [38, 632] width 54 height 22
click at [34, 443] on div at bounding box center [32, 440] width 7 height 7
click at [32, 319] on div at bounding box center [32, 317] width 11 height 11
click at [31, 534] on icon at bounding box center [27, 631] width 14 height 14
click at [1115, 16] on button "End Class" at bounding box center [1109, 18] width 71 height 22
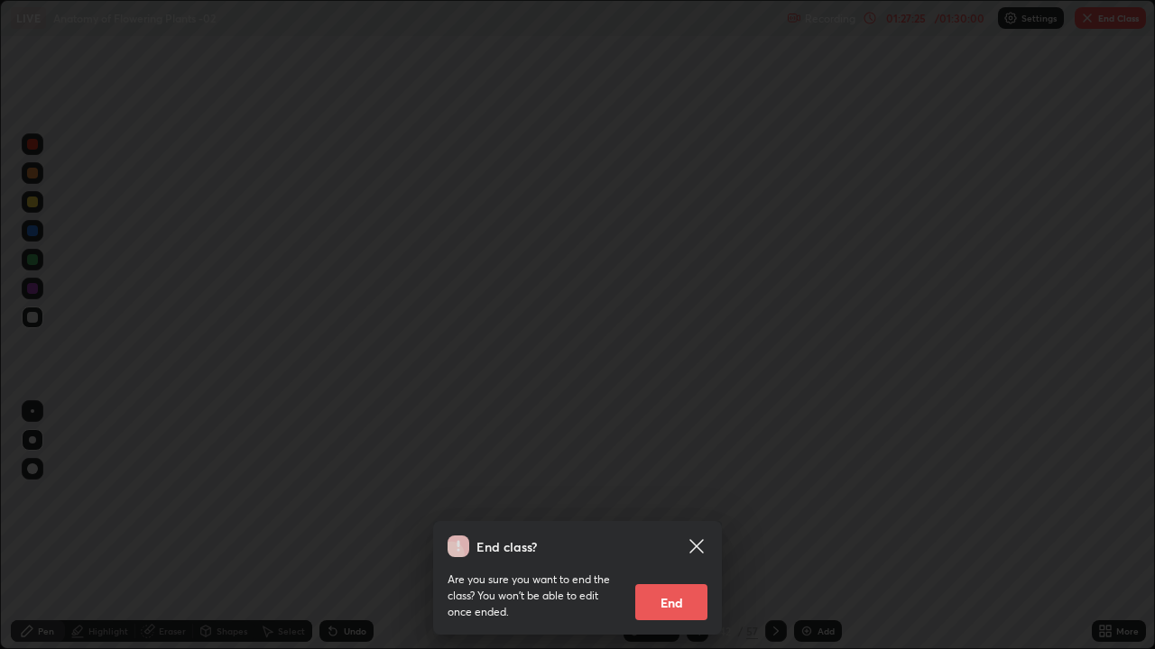
click at [704, 534] on button "End" at bounding box center [671, 602] width 72 height 36
click at [667, 534] on button "End" at bounding box center [671, 602] width 72 height 36
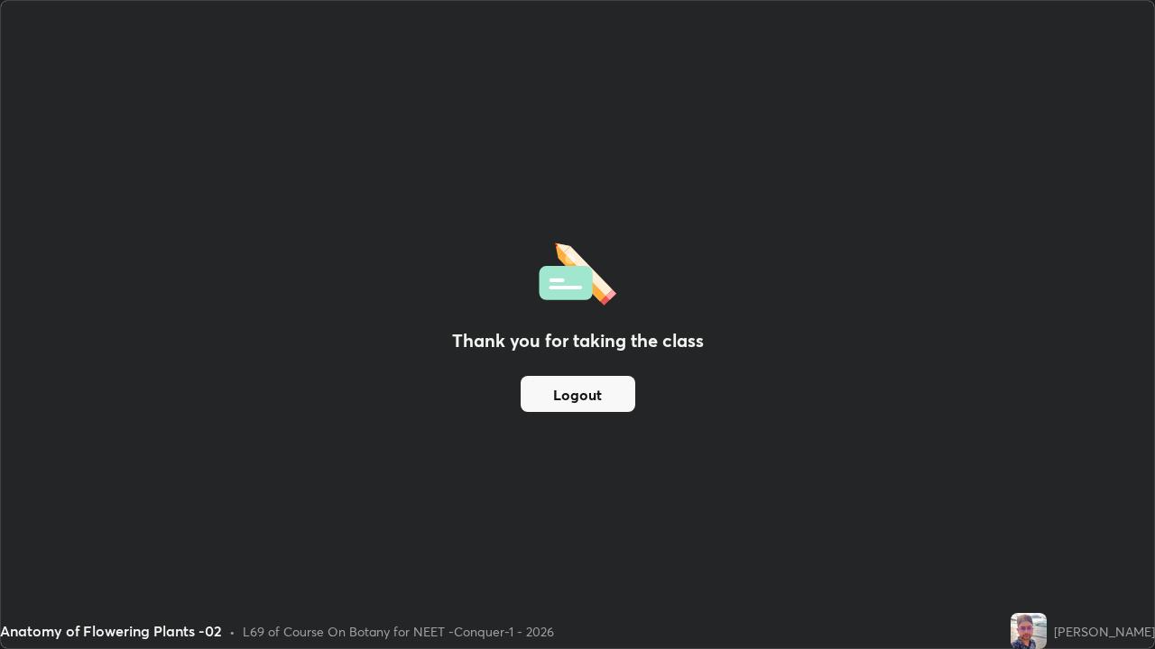
click at [614, 403] on button "Logout" at bounding box center [577, 394] width 115 height 36
